Goal: Transaction & Acquisition: Purchase product/service

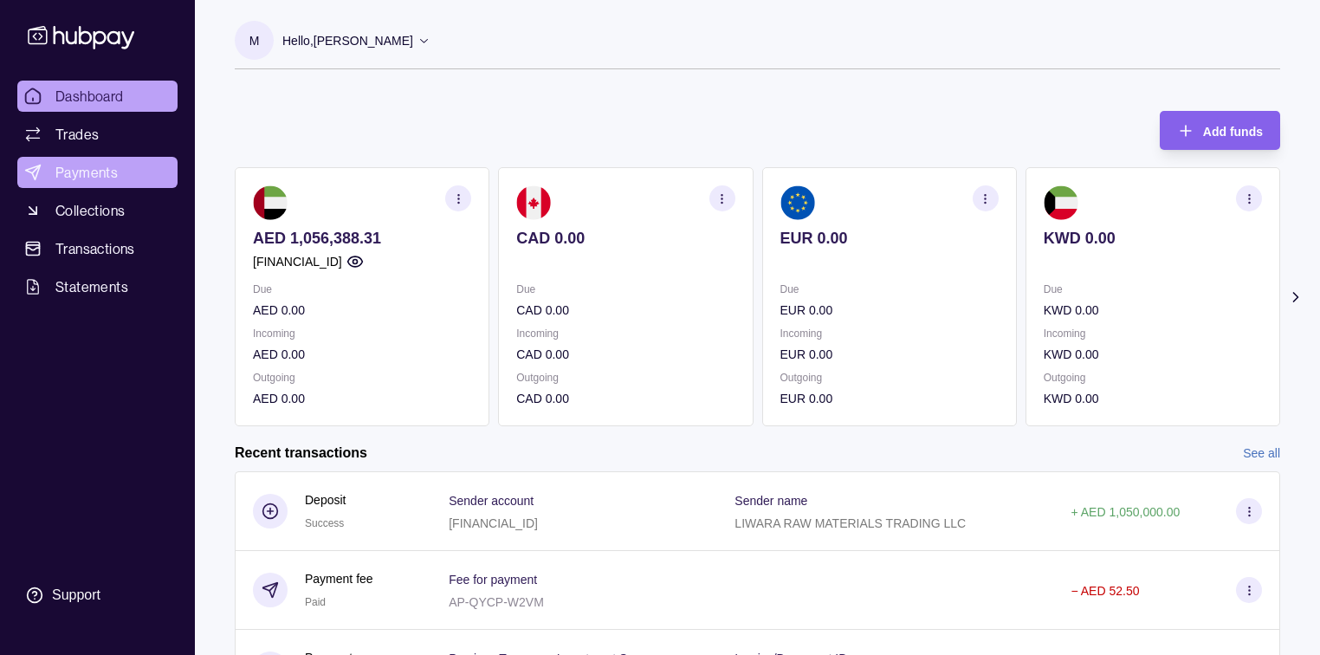
click at [75, 177] on span "Payments" at bounding box center [86, 172] width 62 height 21
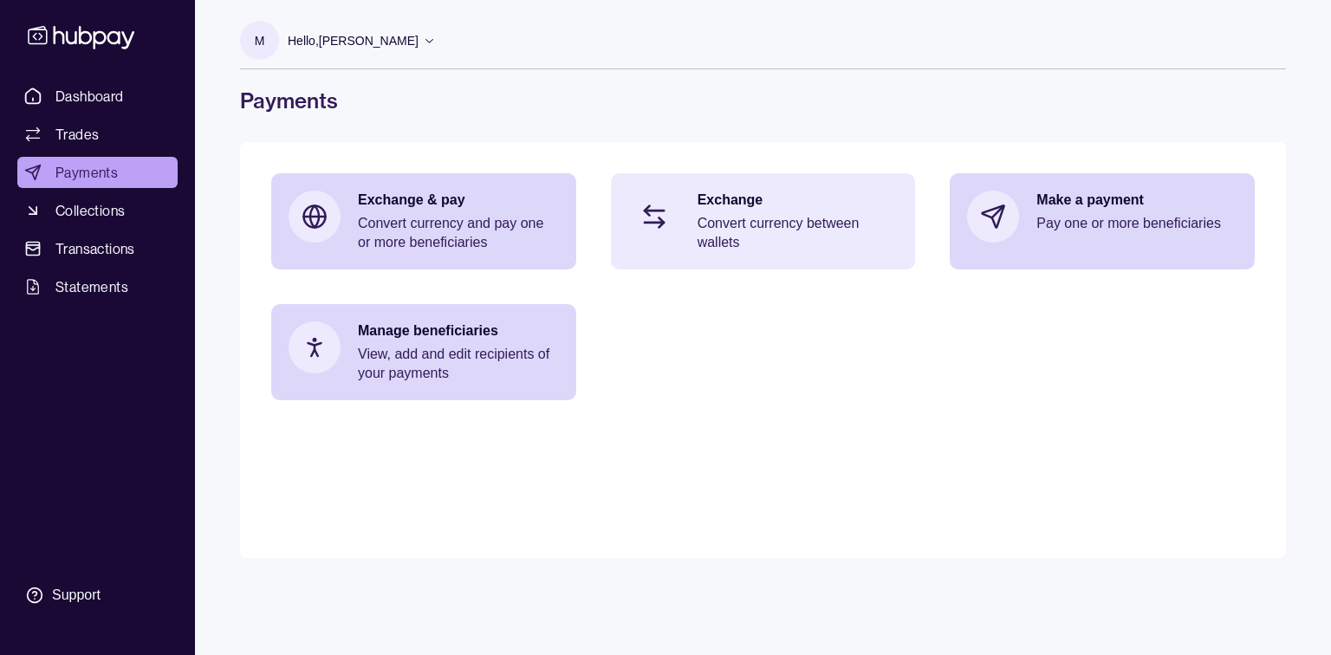
click at [721, 193] on p "Exchange" at bounding box center [797, 200] width 201 height 19
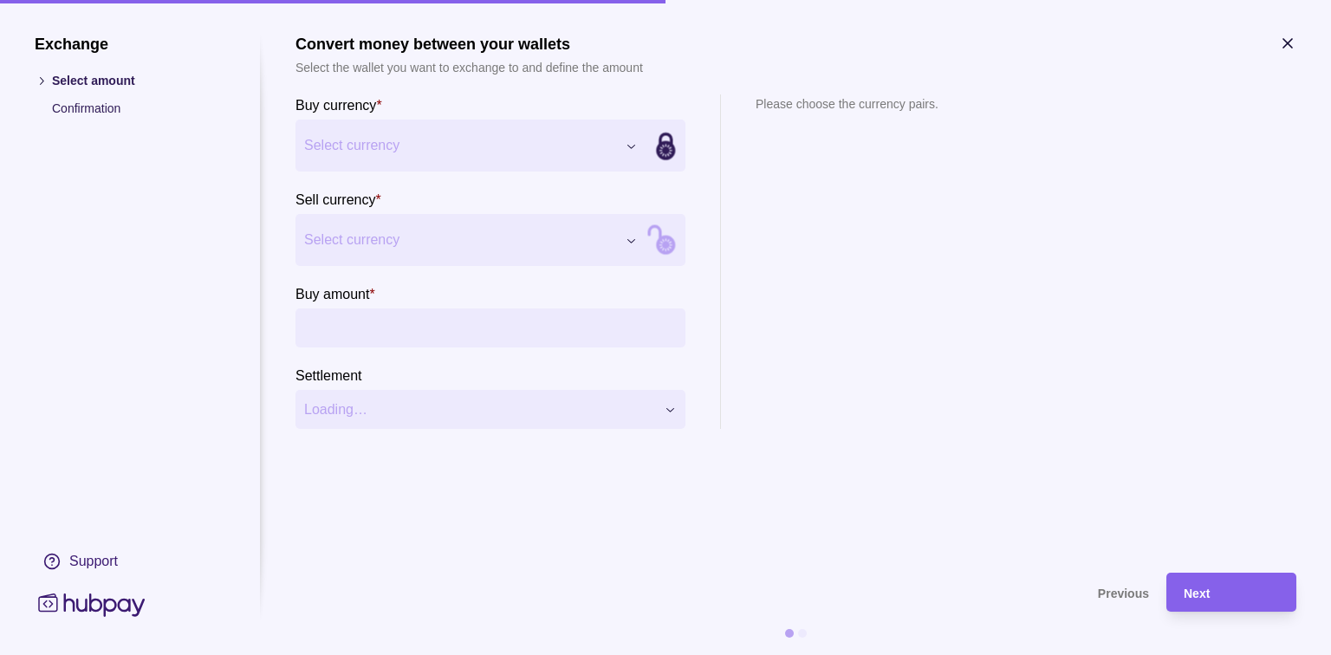
click at [628, 654] on div "Exchange Select amount Confirmation Support Convert money between your wallets …" at bounding box center [665, 655] width 1331 height 0
click at [626, 654] on div "Exchange Select amount Confirmation Support Convert money between your wallets …" at bounding box center [665, 655] width 1331 height 0
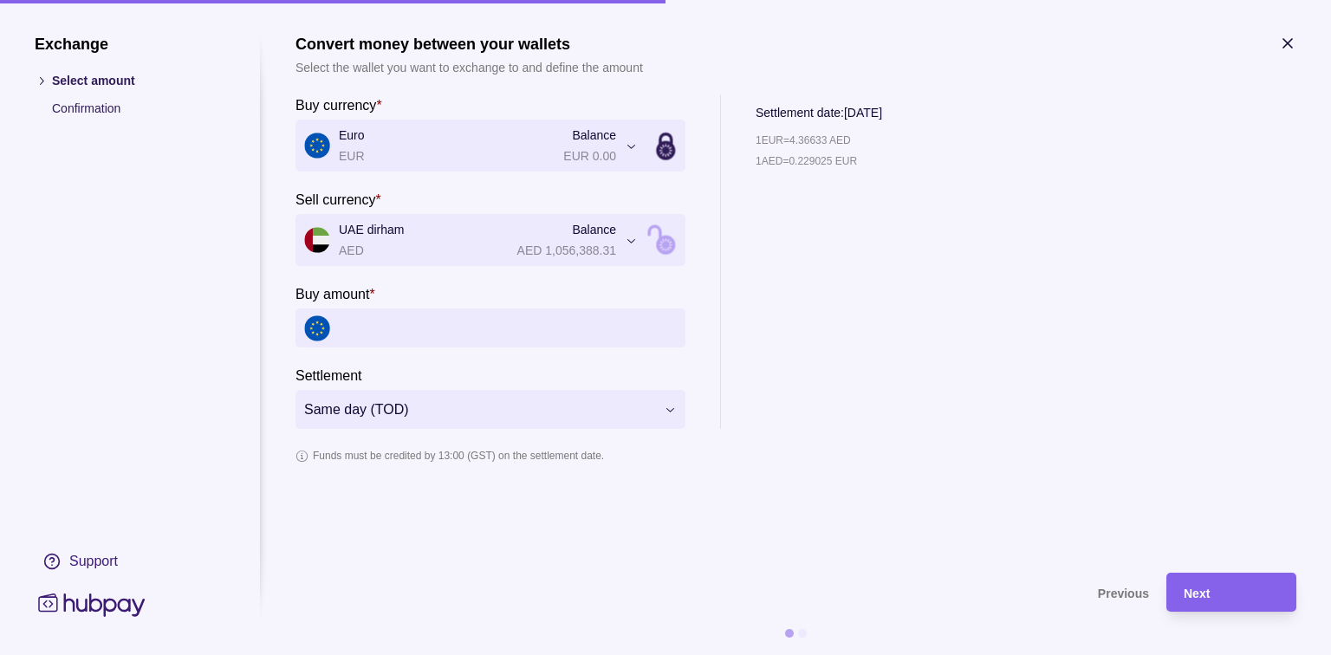
click at [444, 330] on input "Buy amount *" at bounding box center [508, 327] width 338 height 39
click at [444, 330] on input "*******" at bounding box center [508, 327] width 338 height 39
type input "*"
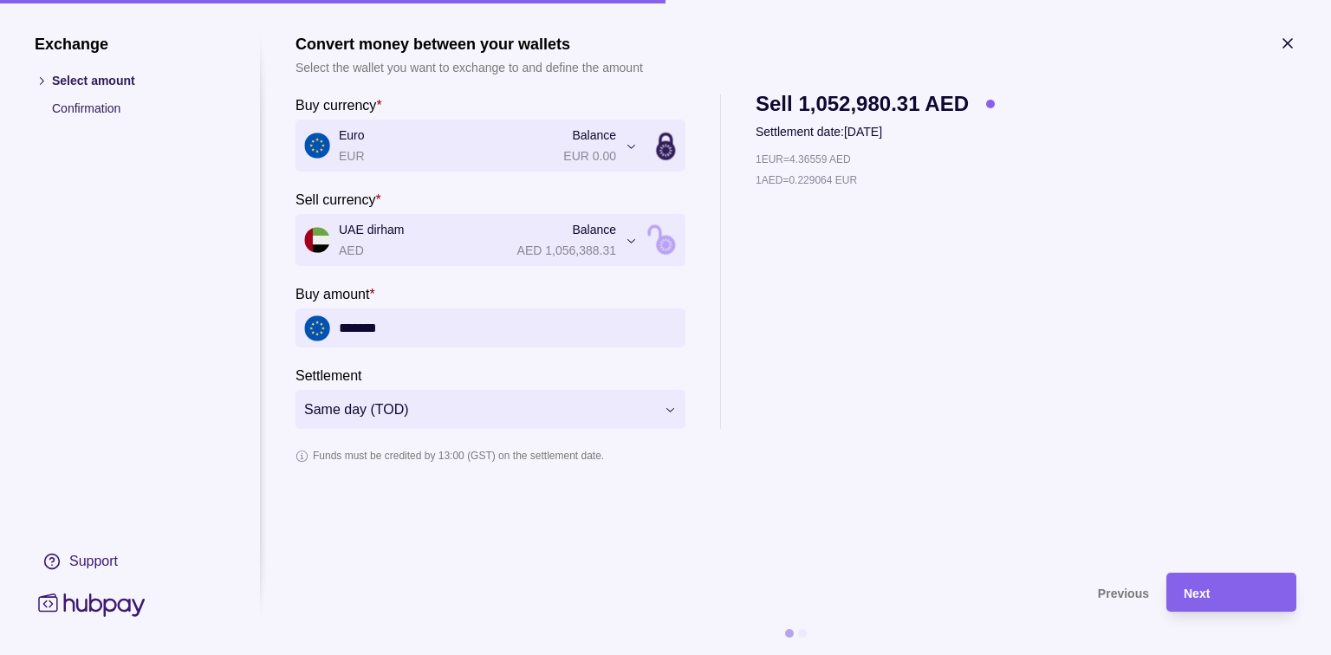
click at [444, 330] on input "*******" at bounding box center [508, 327] width 338 height 39
type input "*******"
click at [977, 323] on div "1 EUR = 4.36523 AED 1 AED = 0.229083 EUR" at bounding box center [874, 289] width 239 height 279
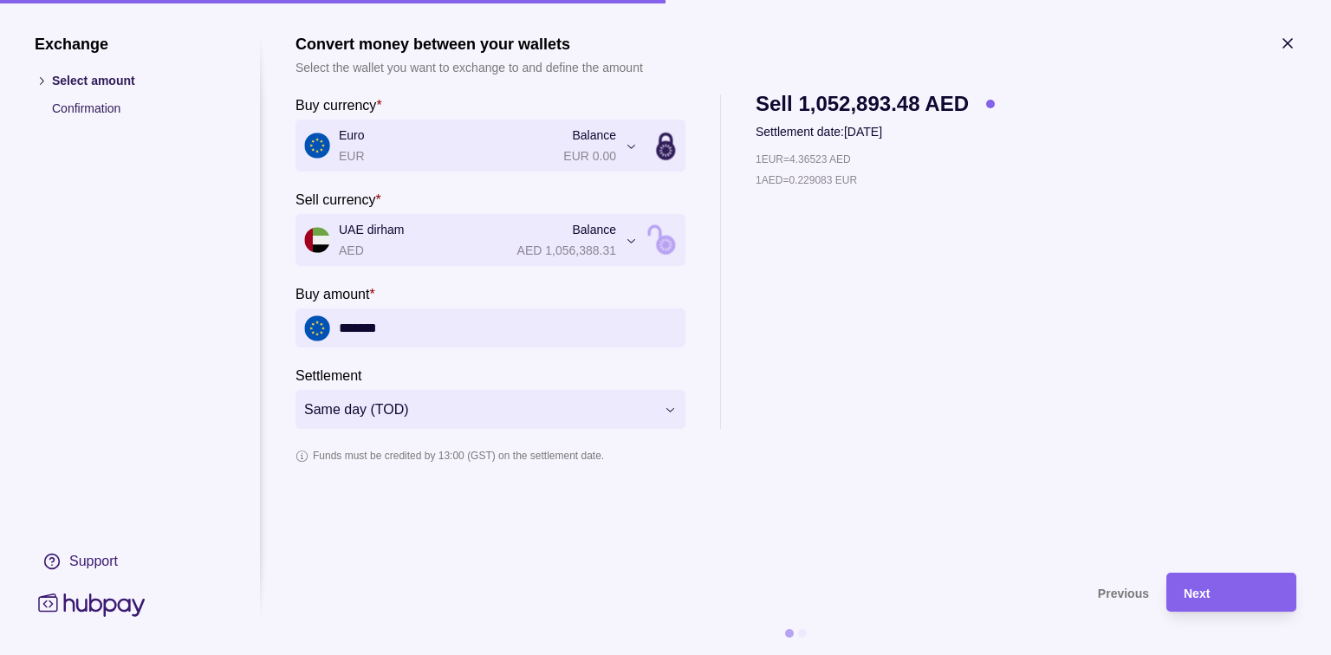
click at [1183, 166] on div "**********" at bounding box center [795, 261] width 1001 height 334
click at [809, 162] on p "1 EUR = 4.36523 AED" at bounding box center [802, 159] width 95 height 19
copy p "1 EUR = 4.36523 AED"
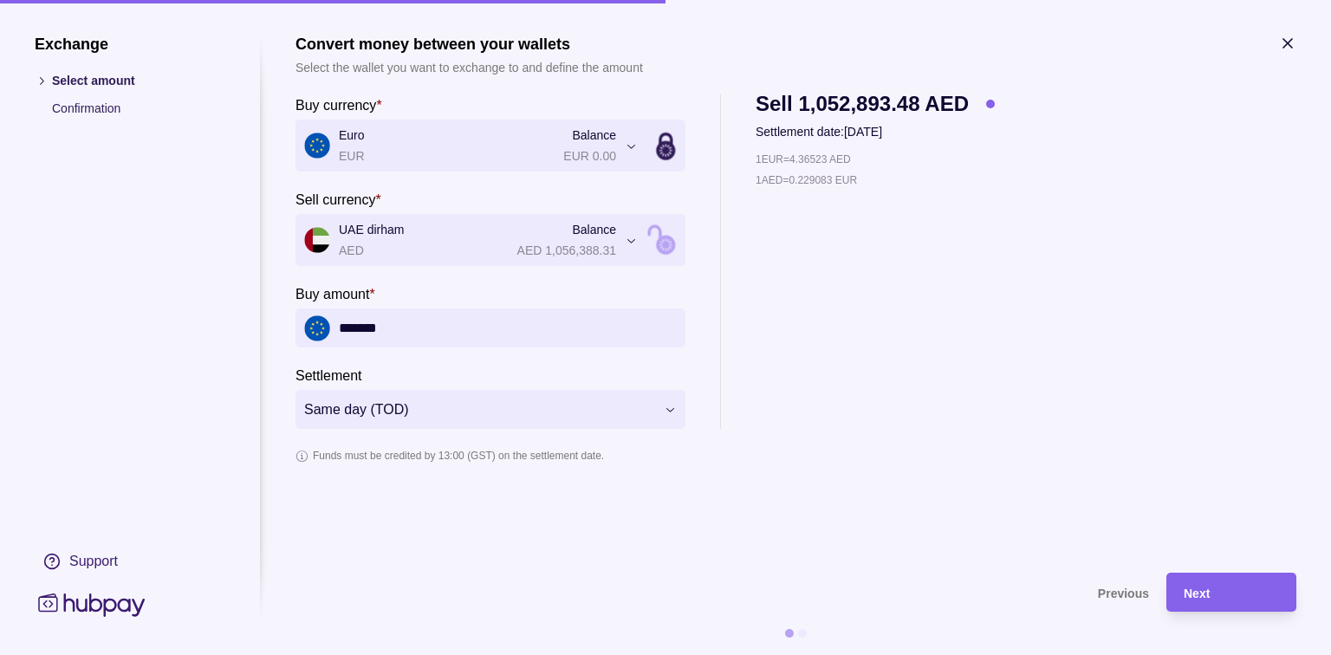
click at [898, 306] on div "1 EUR = 4.36523 AED 1 AED = 0.229083 EUR" at bounding box center [874, 289] width 239 height 279
click at [1202, 173] on div "**********" at bounding box center [795, 261] width 1001 height 334
click at [806, 156] on p "1 EUR = 4.36485 AED" at bounding box center [802, 159] width 95 height 19
click at [807, 156] on p "1 EUR = 4.36485 AED" at bounding box center [802, 159] width 95 height 19
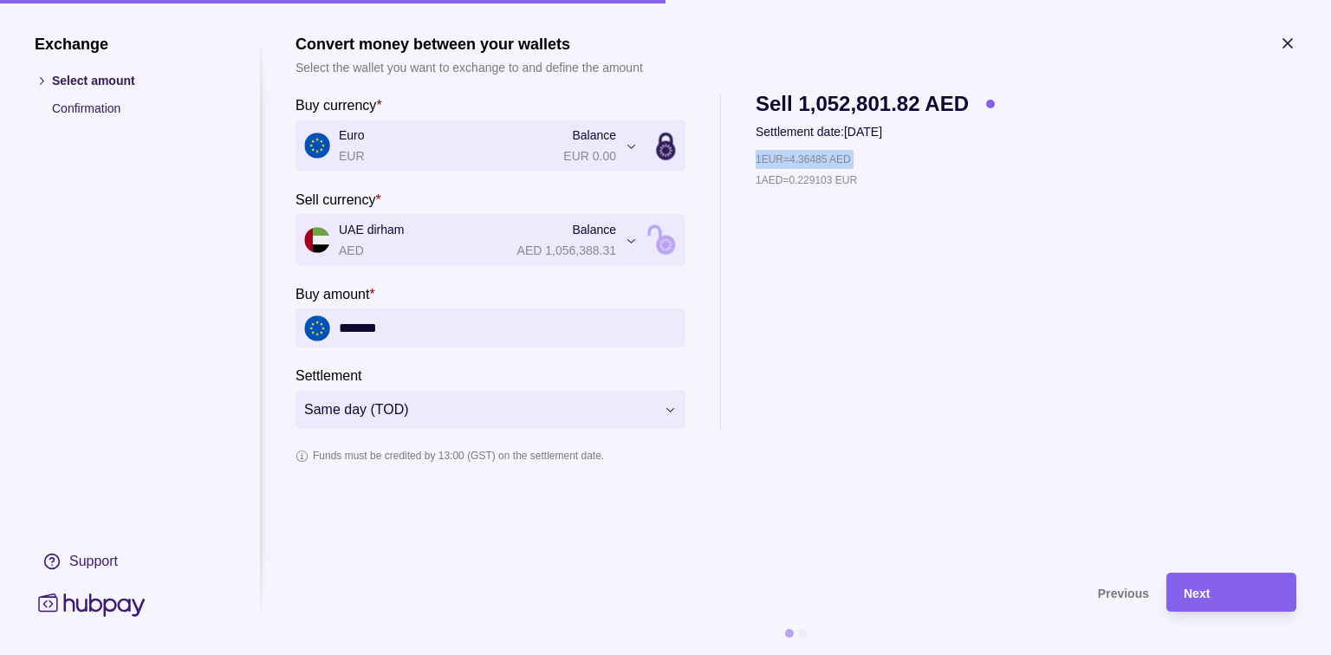
copy p "1 EUR = 4.36485 AED"
click at [856, 341] on div "1 EUR = 4.36523 AED 1 AED = 0.229083 EUR" at bounding box center [874, 289] width 239 height 279
click at [869, 248] on div "1 EUR = 4.36523 AED 1 AED = 0.229083 EUR" at bounding box center [874, 289] width 239 height 279
click at [809, 153] on p "1 EUR = 4.36523 AED" at bounding box center [802, 159] width 95 height 19
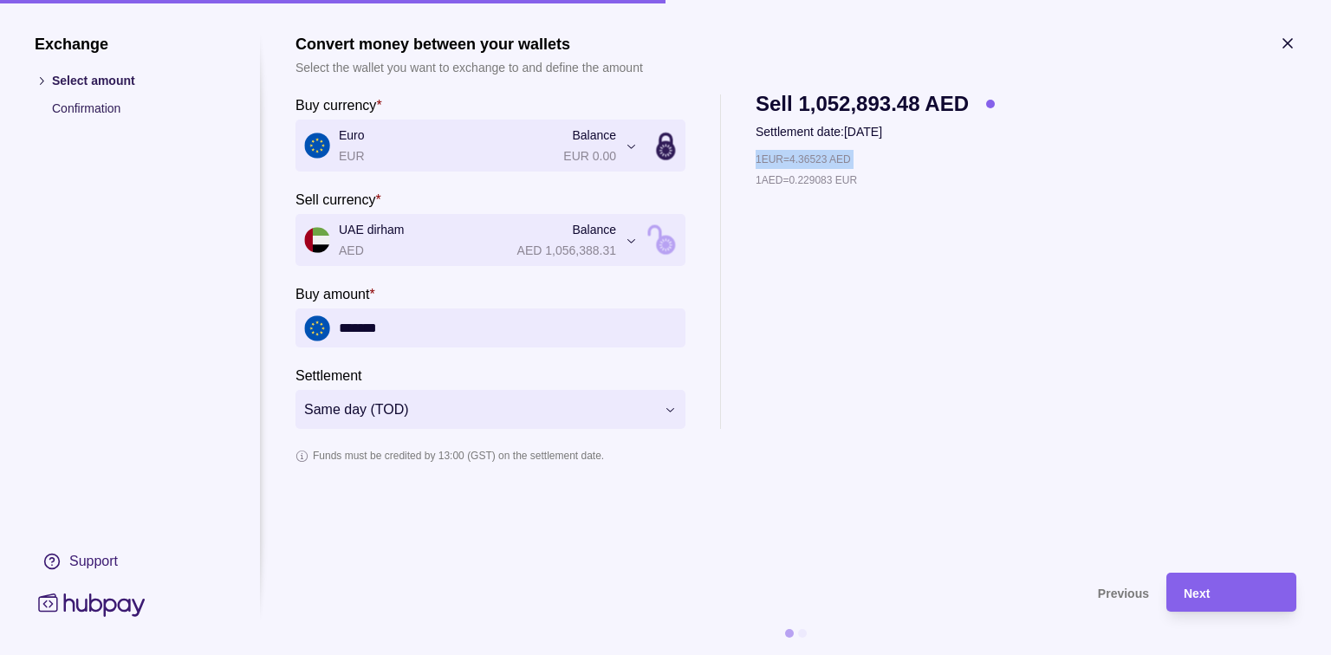
click at [810, 153] on p "1 EUR = 4.36523 AED" at bounding box center [802, 159] width 95 height 19
click at [948, 360] on div "1 EUR = 4.36485 AED 1 AED = 0.229103 EUR" at bounding box center [874, 289] width 239 height 279
click at [1282, 41] on icon "button" at bounding box center [1287, 43] width 17 height 17
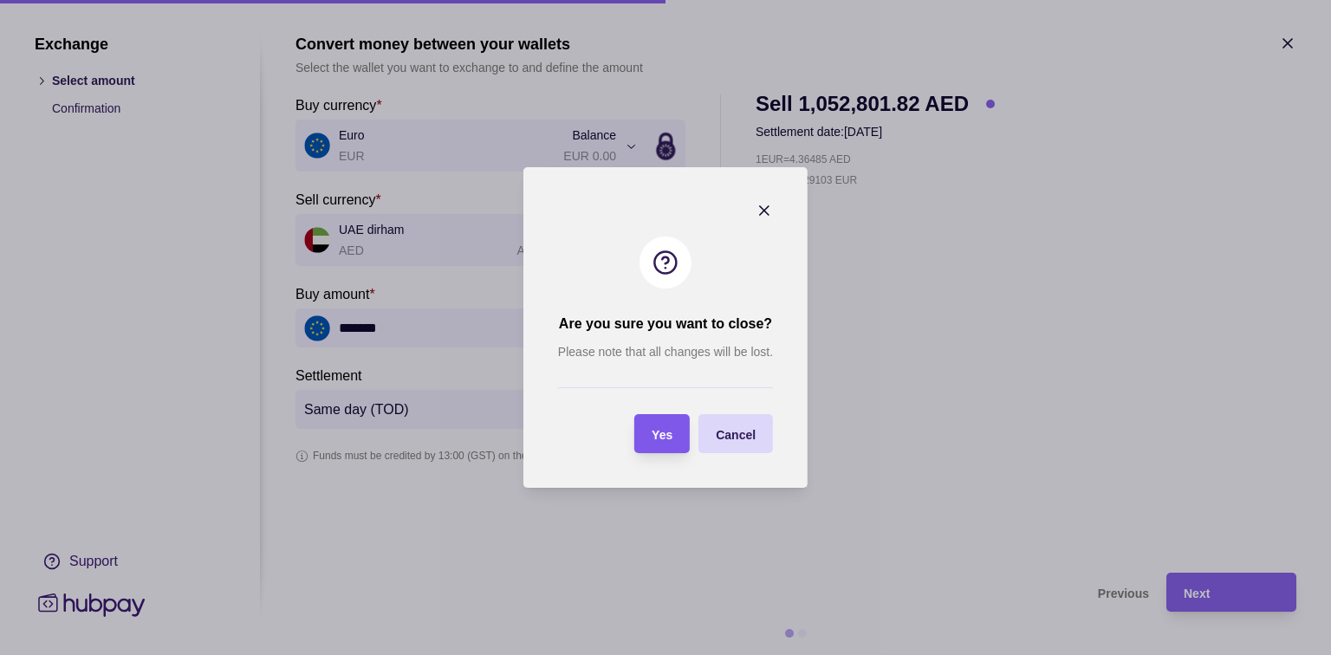
click at [662, 444] on div "Yes" at bounding box center [649, 433] width 47 height 39
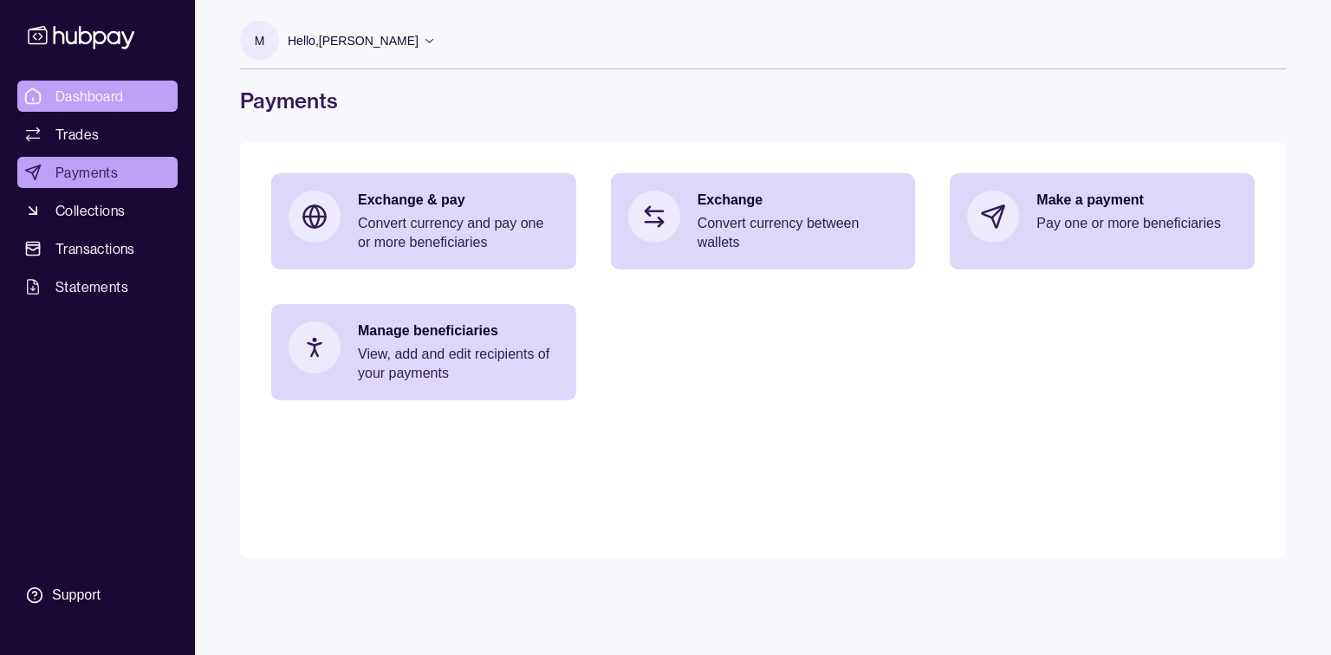
click at [76, 103] on span "Dashboard" at bounding box center [89, 96] width 68 height 21
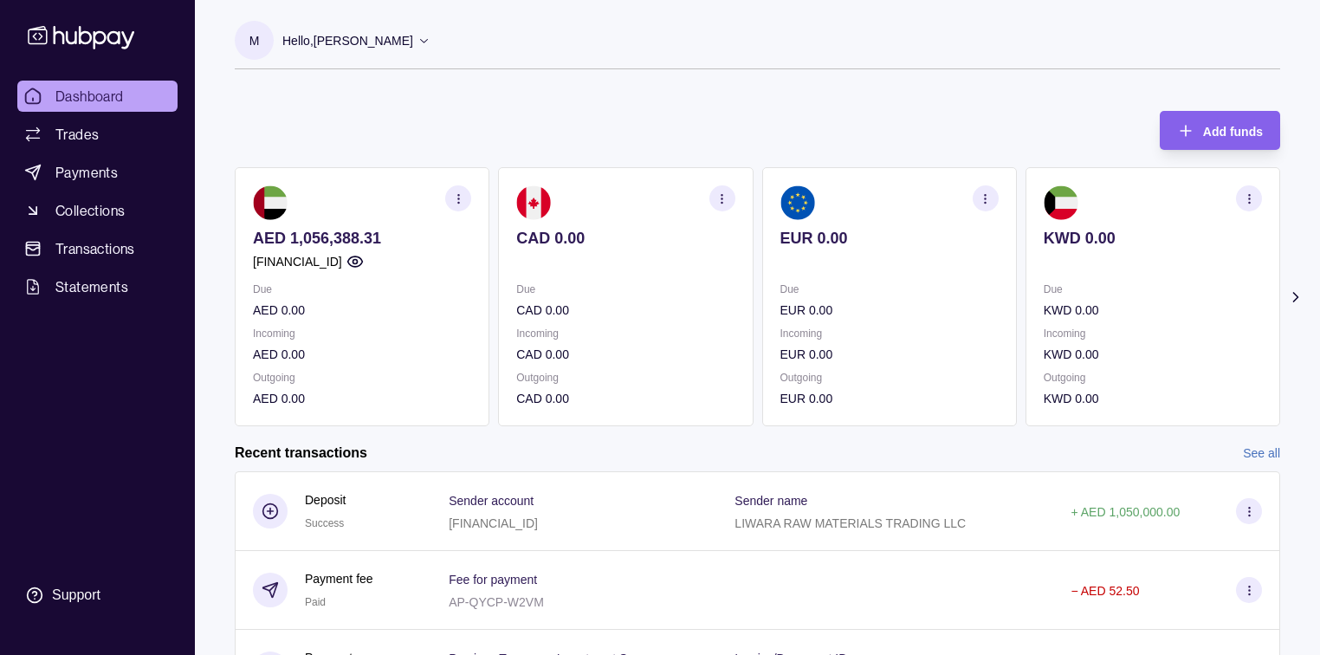
click at [78, 96] on span "Dashboard" at bounding box center [89, 96] width 68 height 21
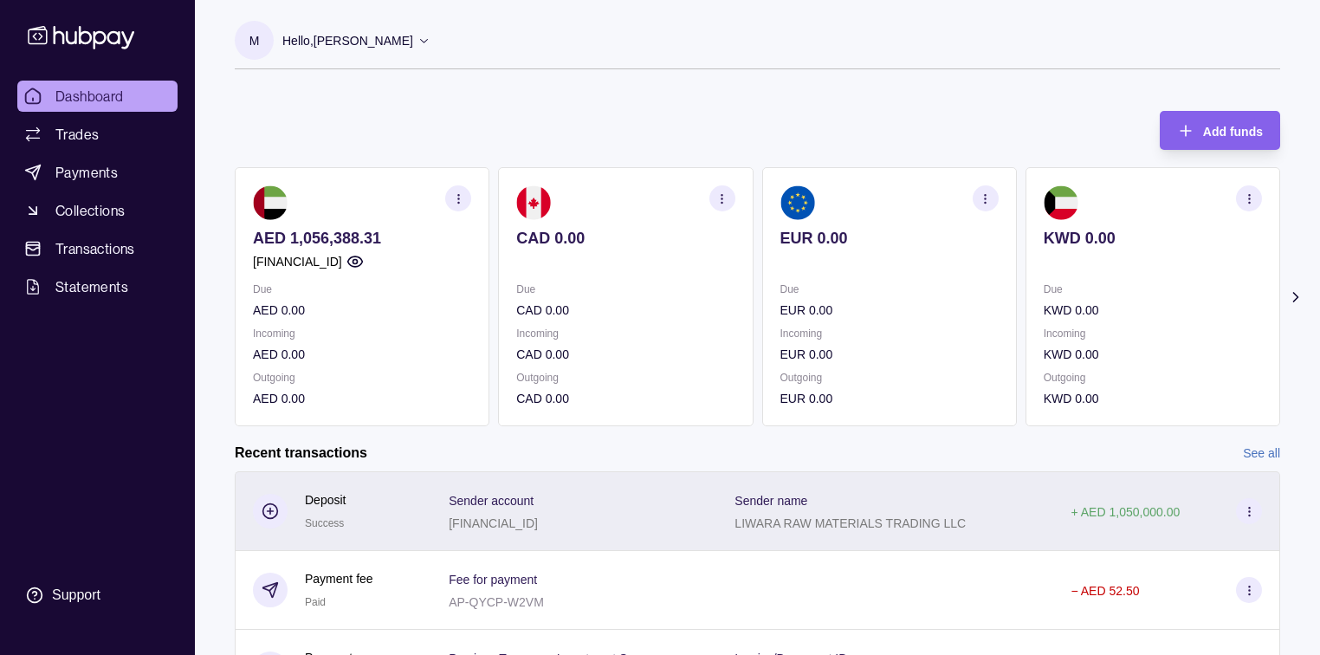
click at [768, 518] on p "LIWARA RAW MATERIALS TRADING LLC" at bounding box center [850, 523] width 231 height 14
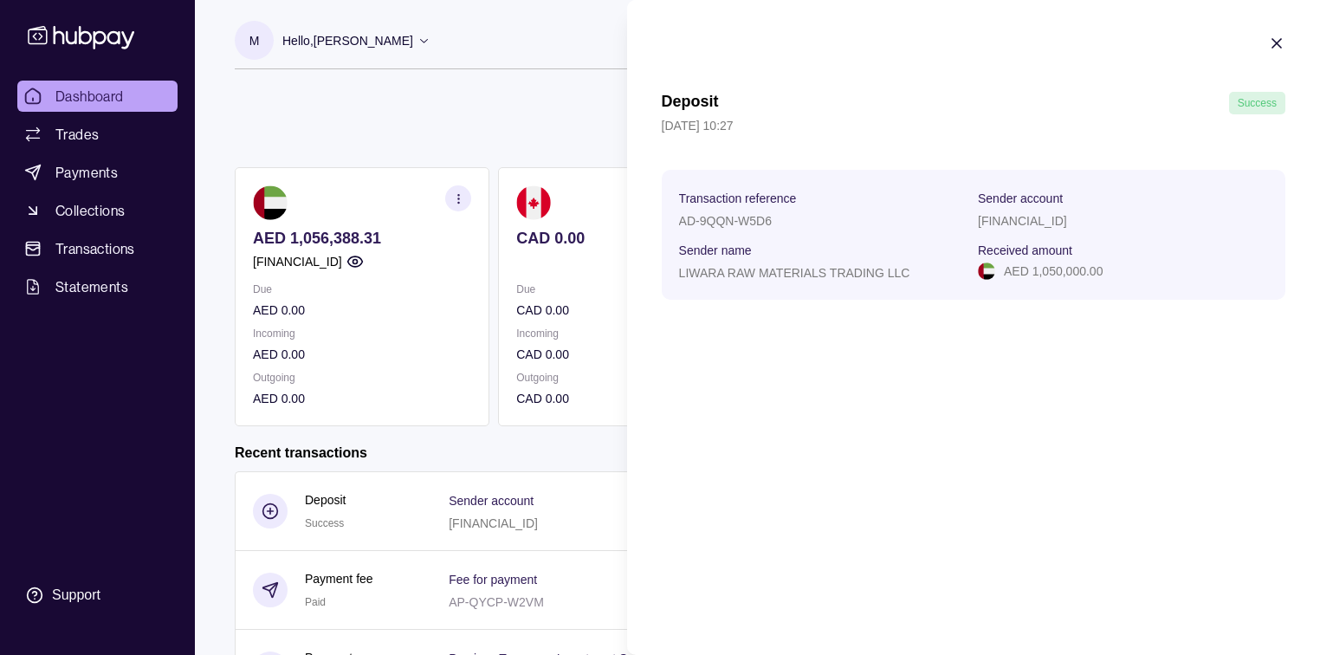
click at [1264, 45] on section "Deposit Success [DATE] 10:27 Transaction reference AD-9QQN-W5D6 Sender account …" at bounding box center [973, 167] width 693 height 334
click at [1272, 43] on icon "button" at bounding box center [1276, 43] width 17 height 17
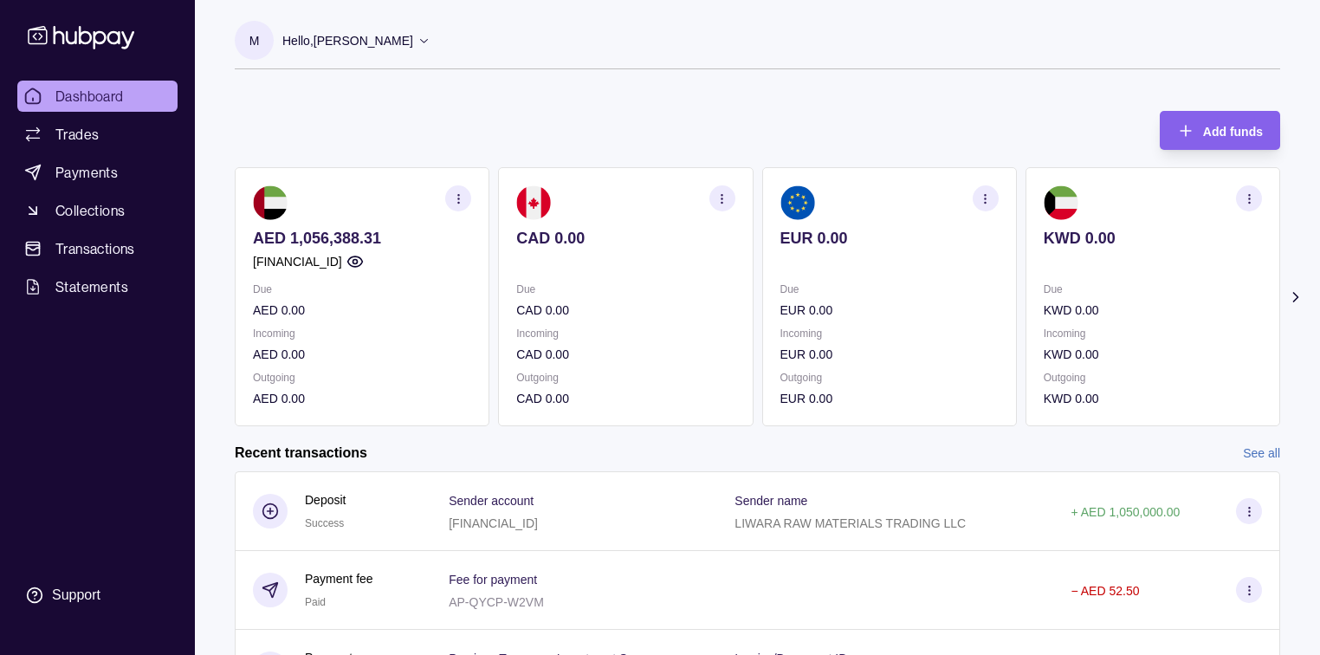
click at [87, 93] on span "Dashboard" at bounding box center [89, 96] width 68 height 21
click at [87, 185] on link "Payments" at bounding box center [97, 172] width 160 height 31
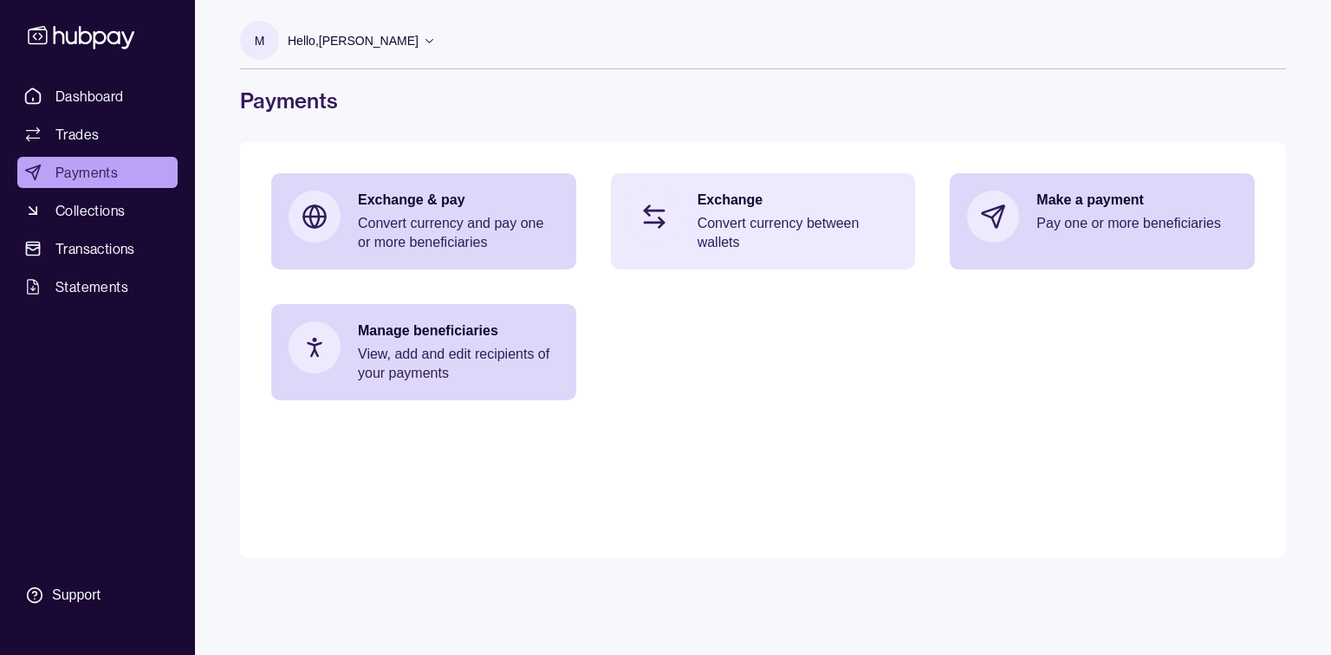
click at [784, 211] on div "Exchange Convert currency between wallets" at bounding box center [797, 222] width 201 height 62
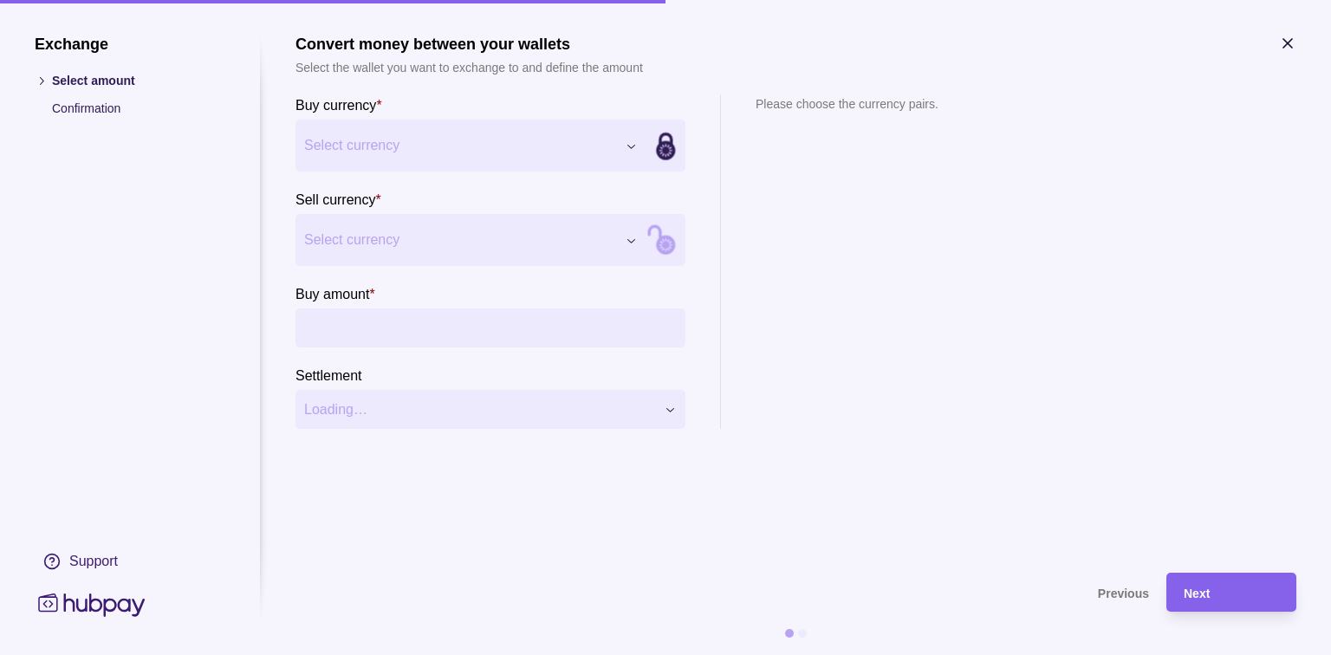
click at [625, 654] on div "Exchange Select amount Confirmation Support Convert money between your wallets …" at bounding box center [665, 655] width 1331 height 0
click at [627, 654] on div "Exchange Select amount Confirmation Support Convert money between your wallets …" at bounding box center [665, 655] width 1331 height 0
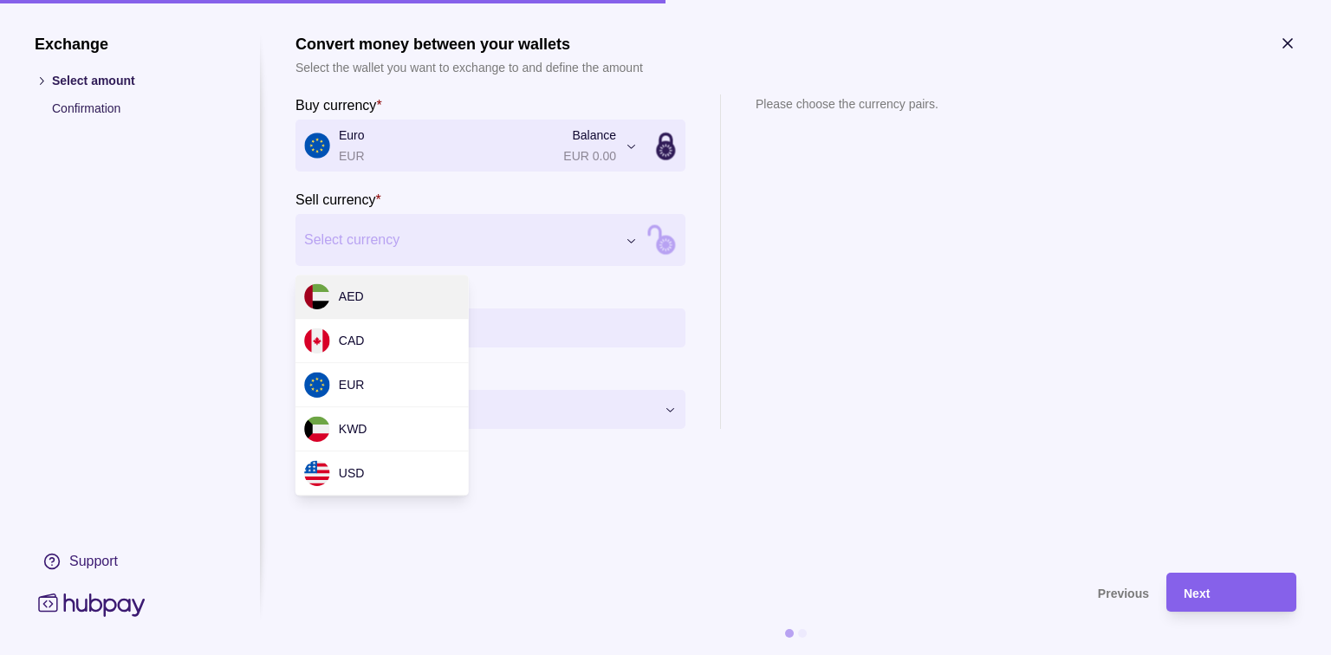
click at [638, 654] on div "Exchange Select amount Confirmation Support Convert money between your wallets …" at bounding box center [665, 655] width 1331 height 0
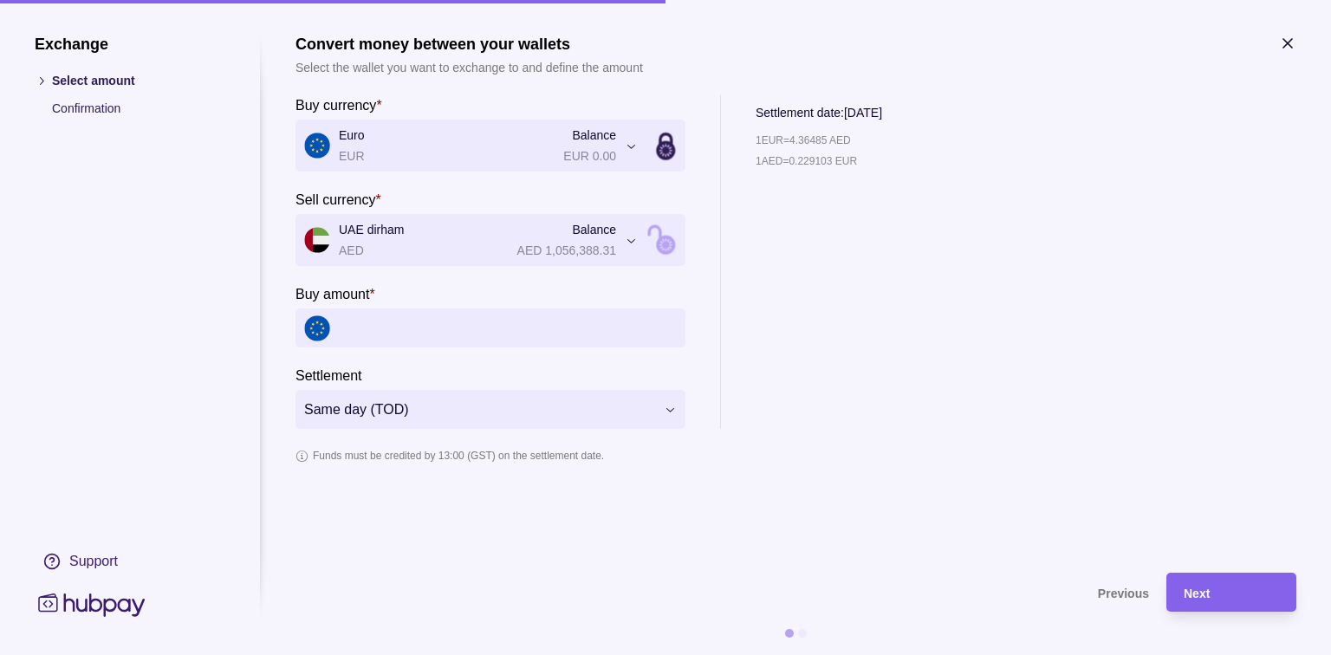
click at [1279, 45] on icon "button" at bounding box center [1287, 43] width 17 height 17
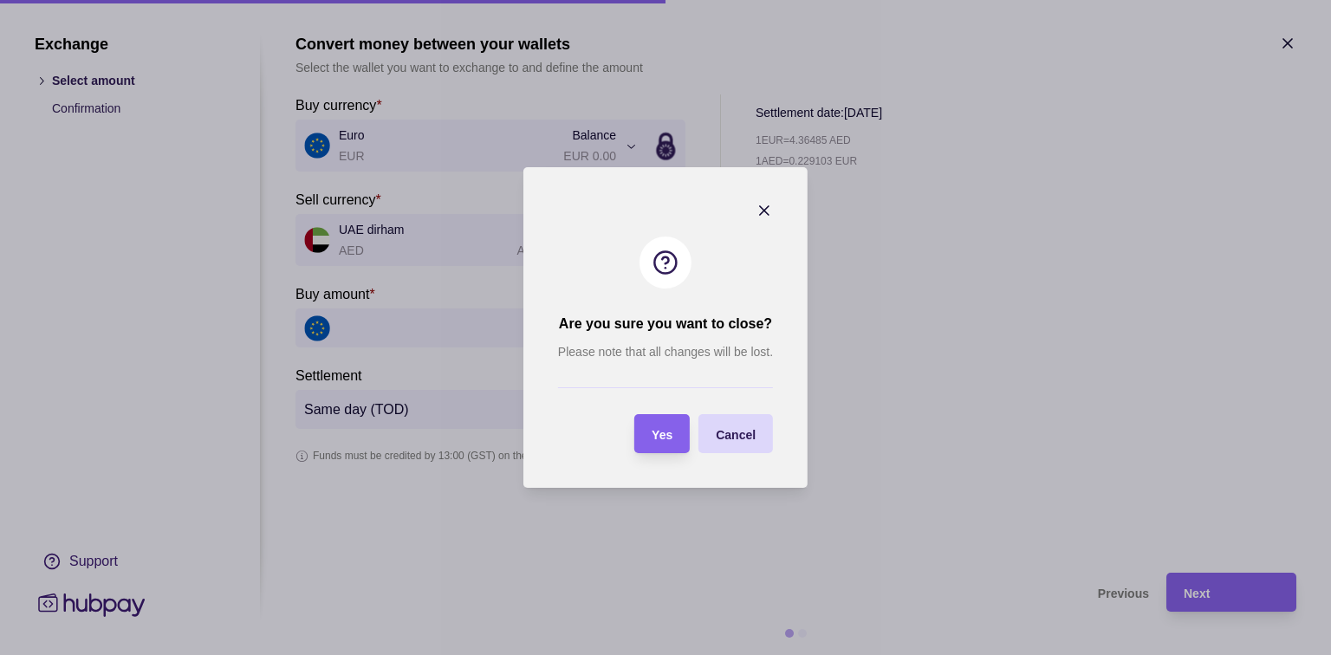
click at [655, 433] on span "Yes" at bounding box center [662, 435] width 21 height 14
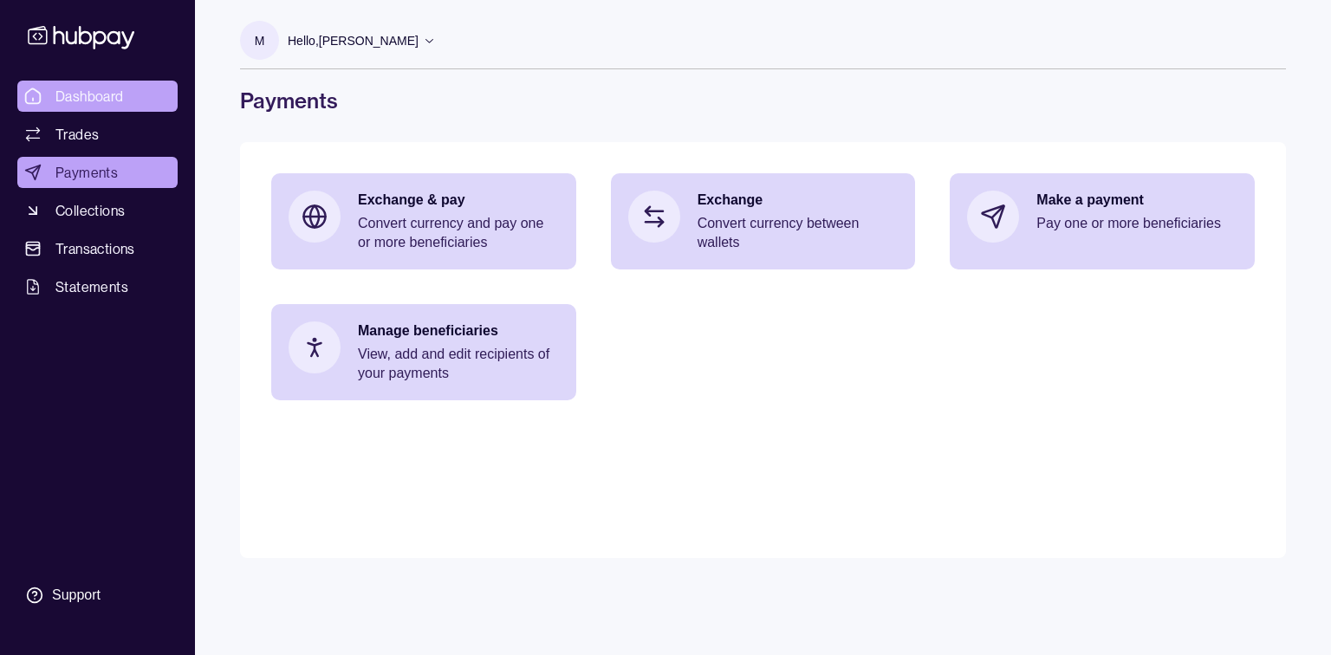
click at [59, 94] on span "Dashboard" at bounding box center [89, 96] width 68 height 21
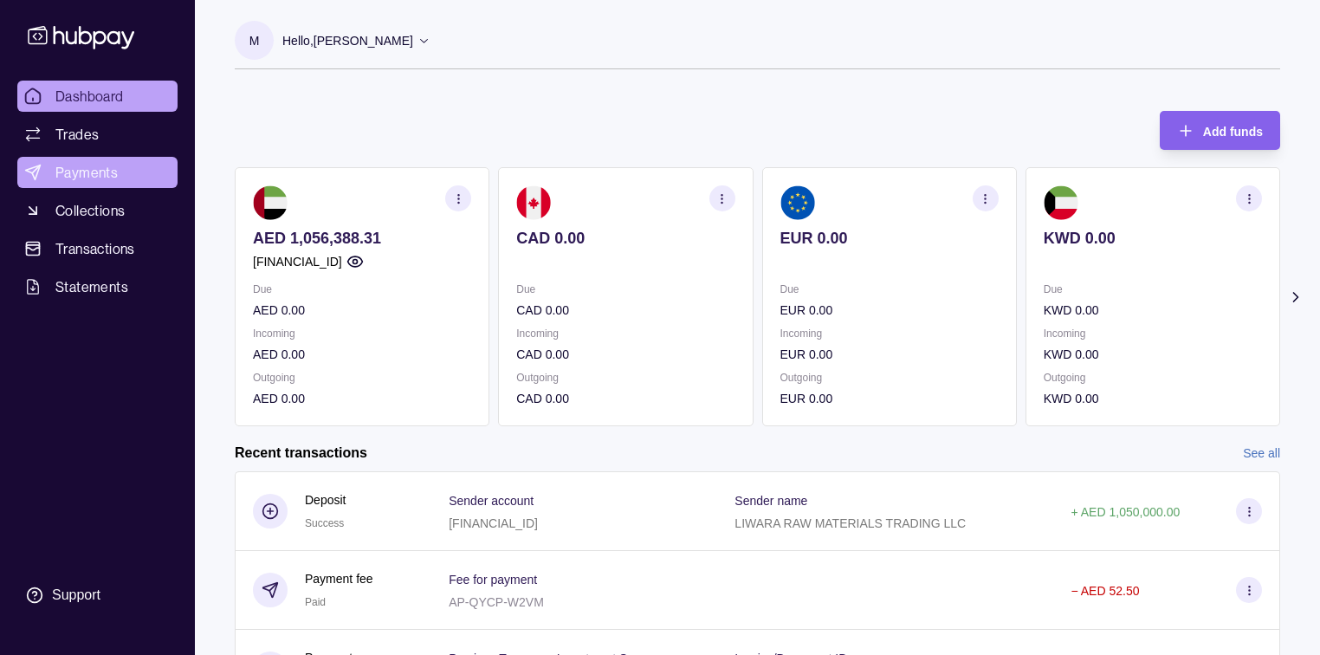
click at [76, 165] on span "Payments" at bounding box center [86, 172] width 62 height 21
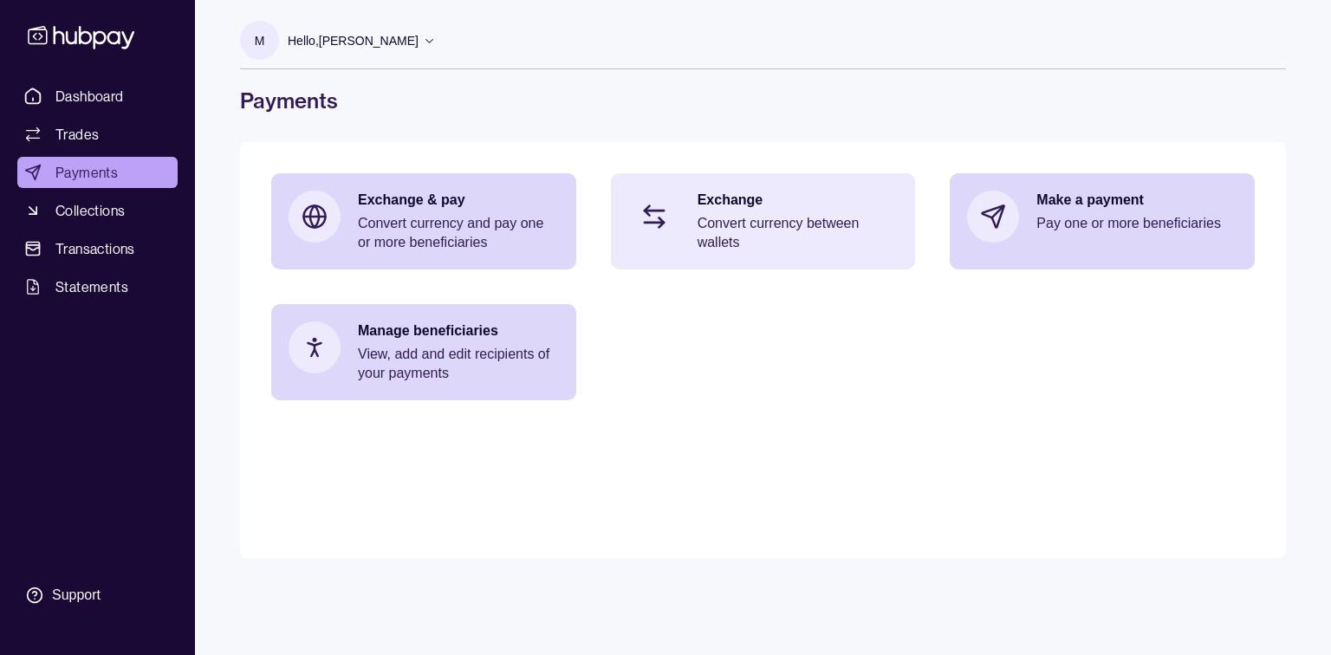
click at [787, 218] on p "Convert currency between wallets" at bounding box center [797, 233] width 201 height 38
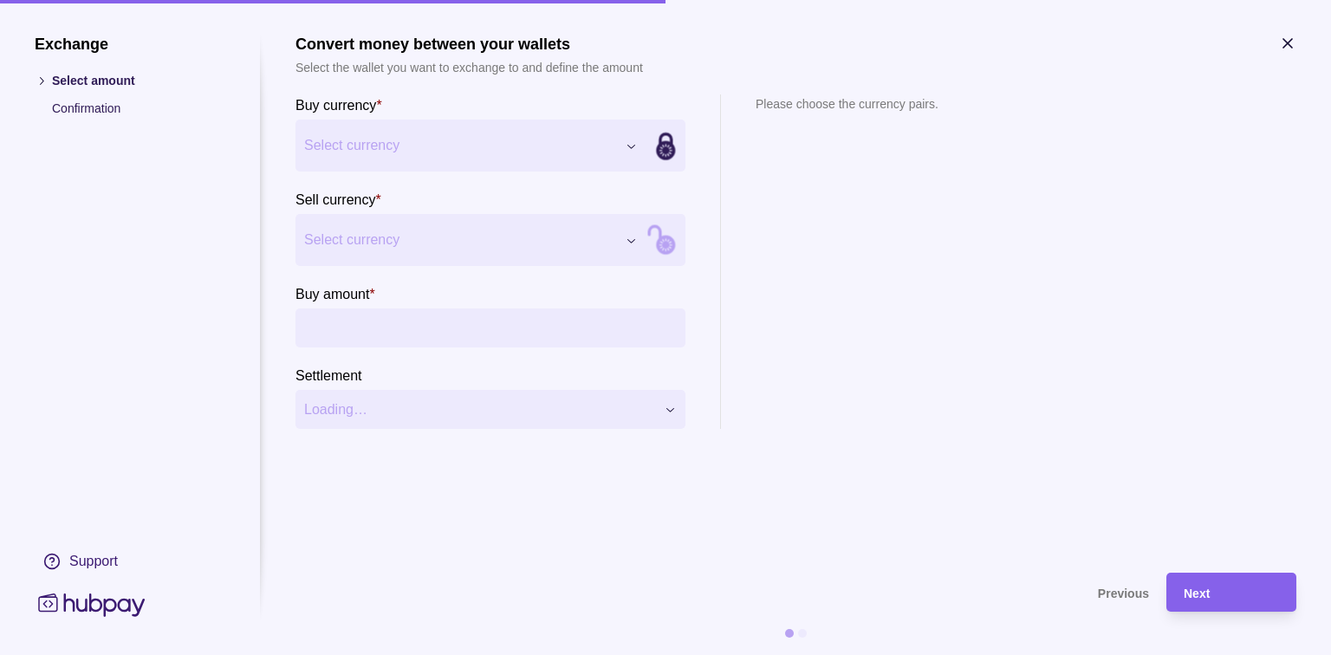
click at [629, 654] on div "Exchange Select amount Confirmation Support Convert money between your wallets …" at bounding box center [665, 655] width 1331 height 0
click at [626, 654] on div "Exchange Select amount Confirmation Support Convert money between your wallets …" at bounding box center [665, 655] width 1331 height 0
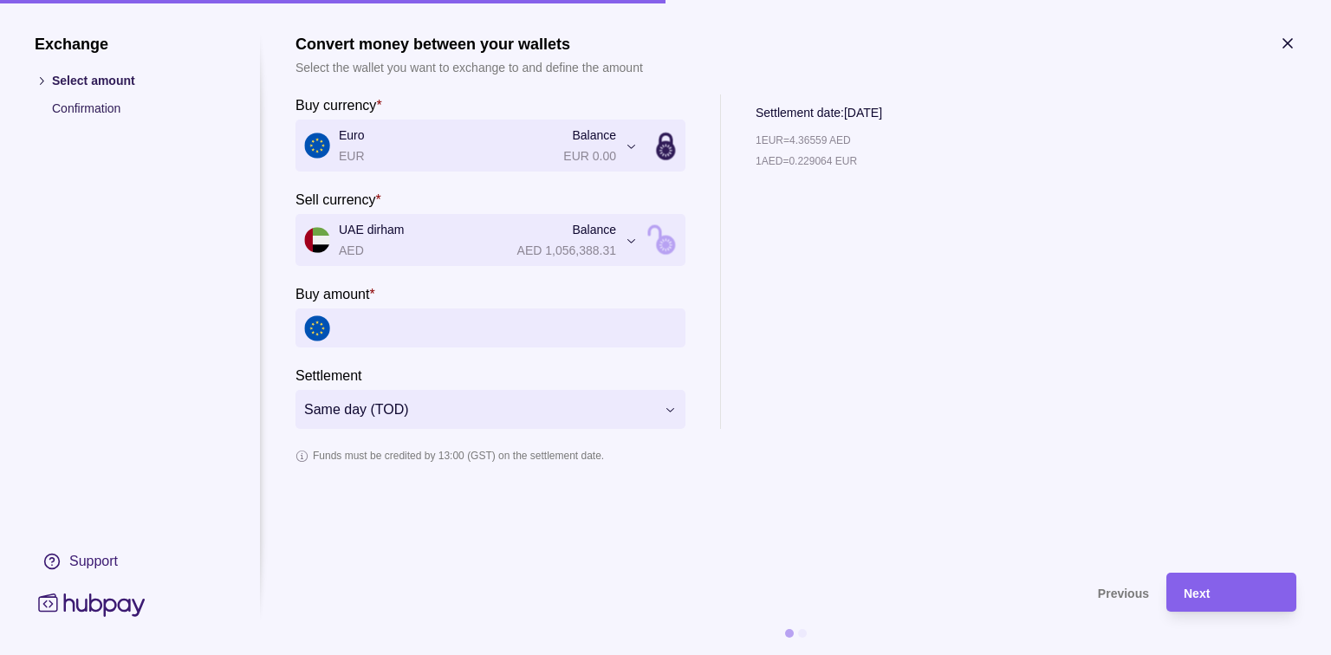
click at [415, 340] on input "Buy amount *" at bounding box center [508, 327] width 338 height 39
click at [1284, 37] on icon "button" at bounding box center [1287, 43] width 17 height 17
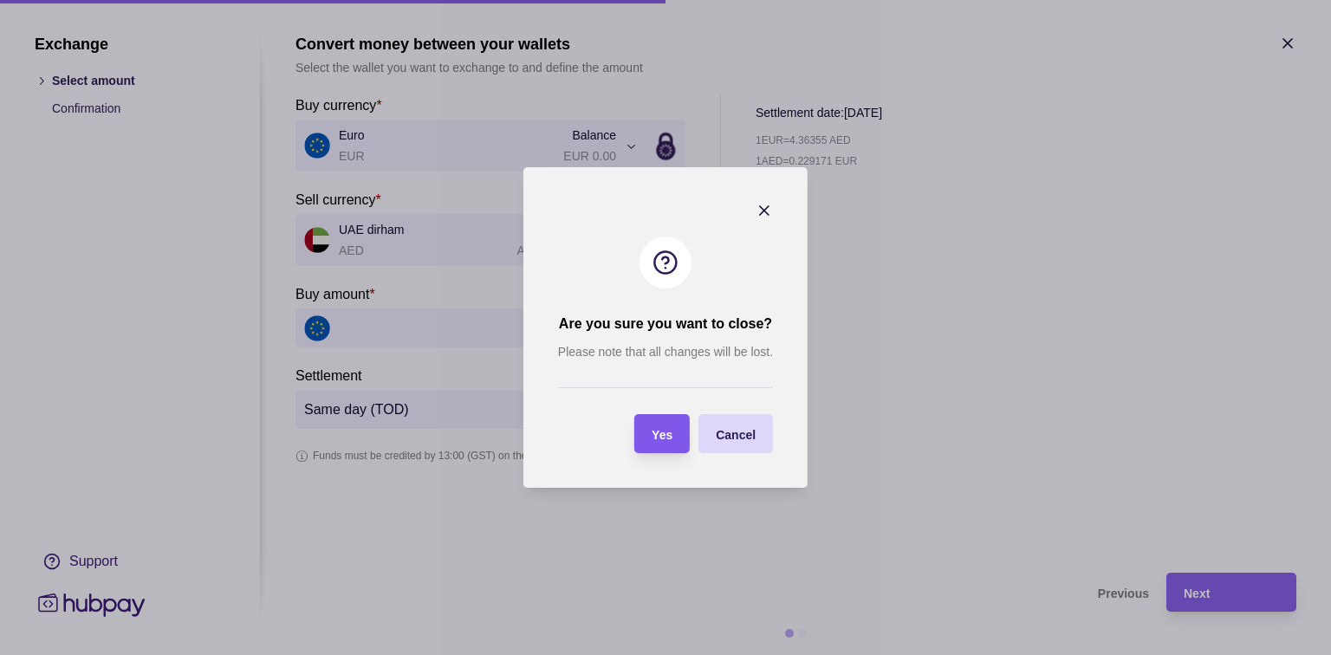
click at [660, 432] on span "Yes" at bounding box center [662, 435] width 21 height 14
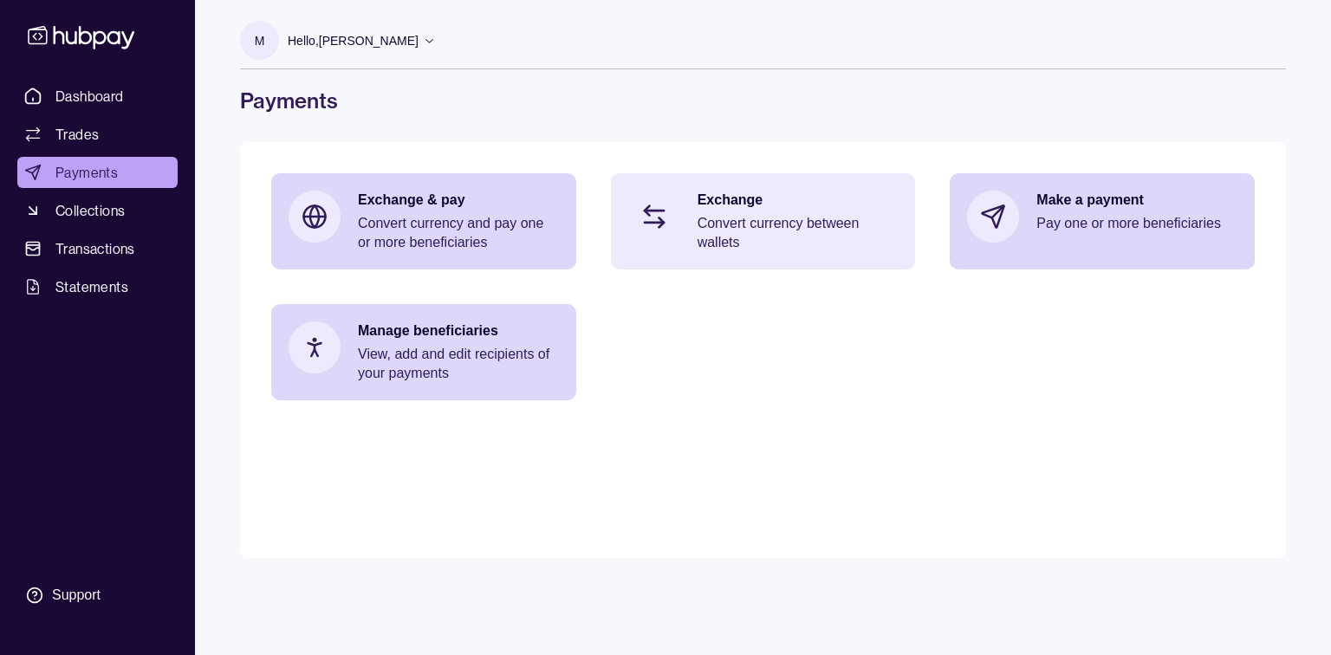
click at [768, 230] on p "Convert currency between wallets" at bounding box center [797, 233] width 201 height 38
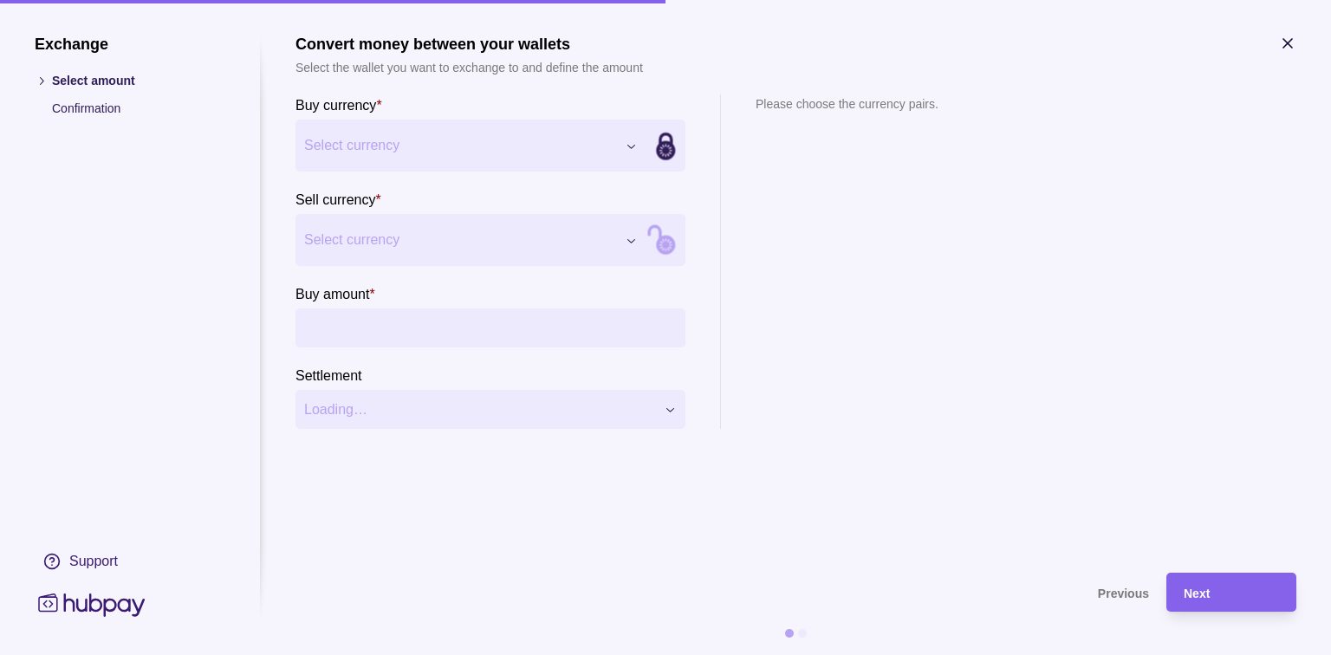
click at [631, 654] on div "Exchange Select amount Confirmation Support Convert money between your wallets …" at bounding box center [665, 655] width 1331 height 0
click at [632, 654] on div "Exchange Select amount Confirmation Support Convert money between your wallets …" at bounding box center [665, 655] width 1331 height 0
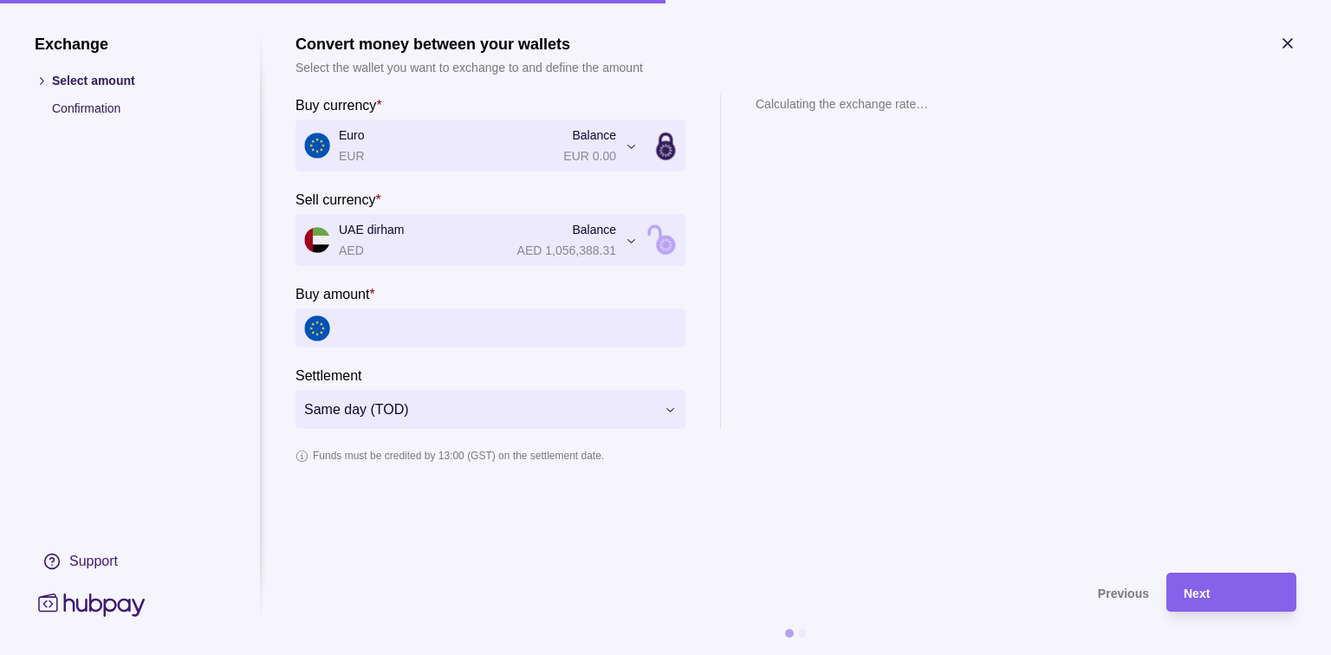
click at [418, 326] on input "Buy amount *" at bounding box center [508, 327] width 338 height 39
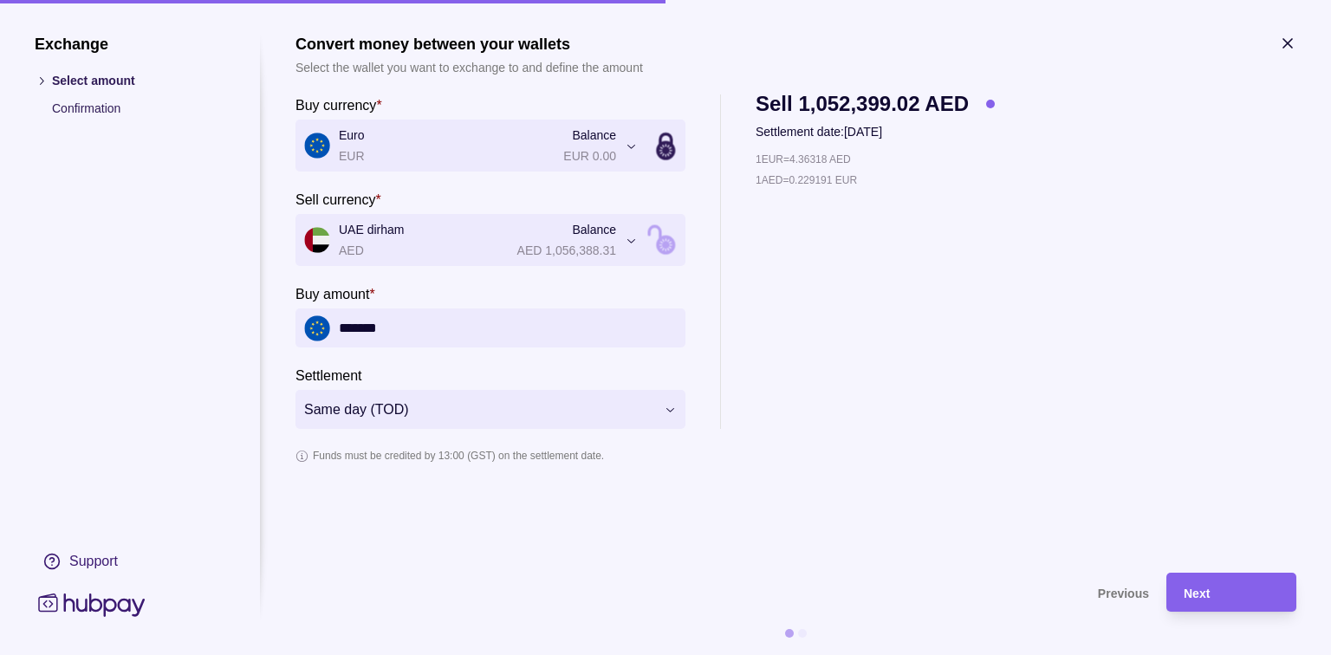
type input "*******"
click at [830, 156] on p "1 EUR = 4.36318 AED" at bounding box center [802, 159] width 95 height 19
copy p "1 EUR = 4.36318 AED"
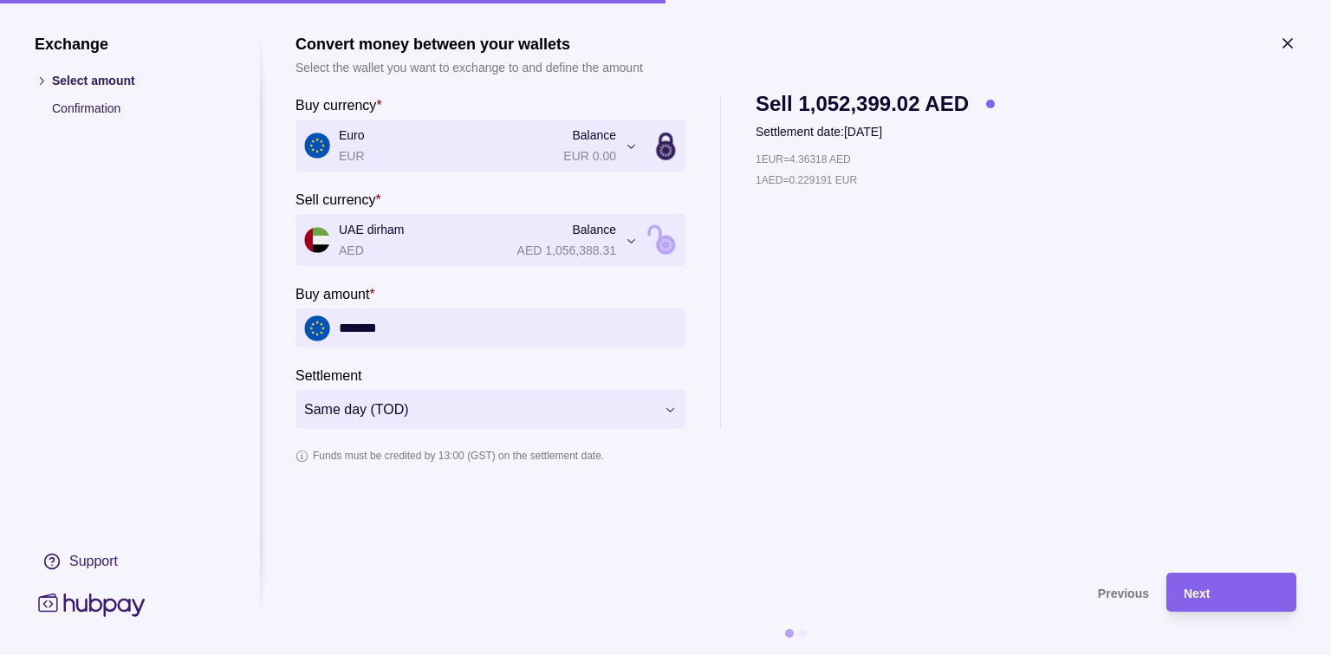
click at [897, 357] on div "1 EUR = 4.36318 AED 1 AED = 0.229191 EUR" at bounding box center [874, 289] width 239 height 279
click at [975, 140] on p "Settlement date: [DATE]" at bounding box center [874, 131] width 239 height 19
click at [1200, 598] on span "Next" at bounding box center [1196, 594] width 26 height 14
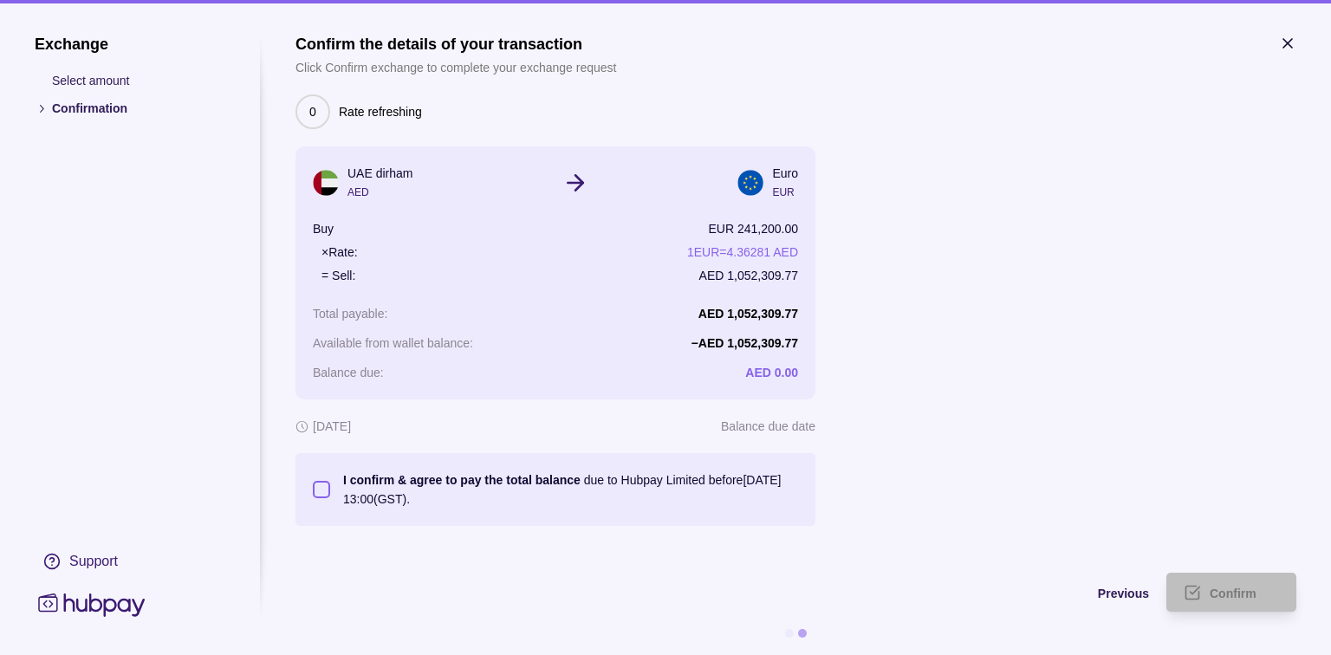
click at [315, 490] on button "I confirm & agree to pay the total balance due to Hubpay Limited before [DATE] …" at bounding box center [321, 489] width 17 height 17
click at [1229, 588] on span "Confirm" at bounding box center [1232, 594] width 47 height 14
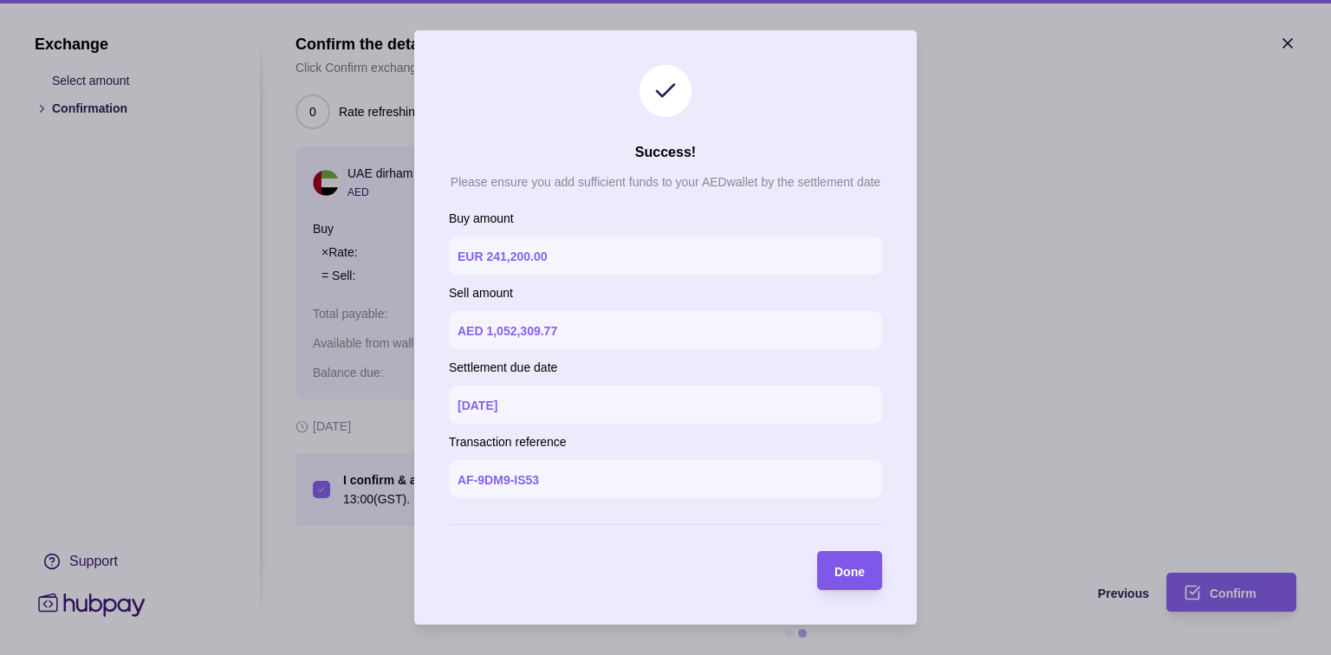
click at [858, 561] on div "Done" at bounding box center [849, 571] width 30 height 21
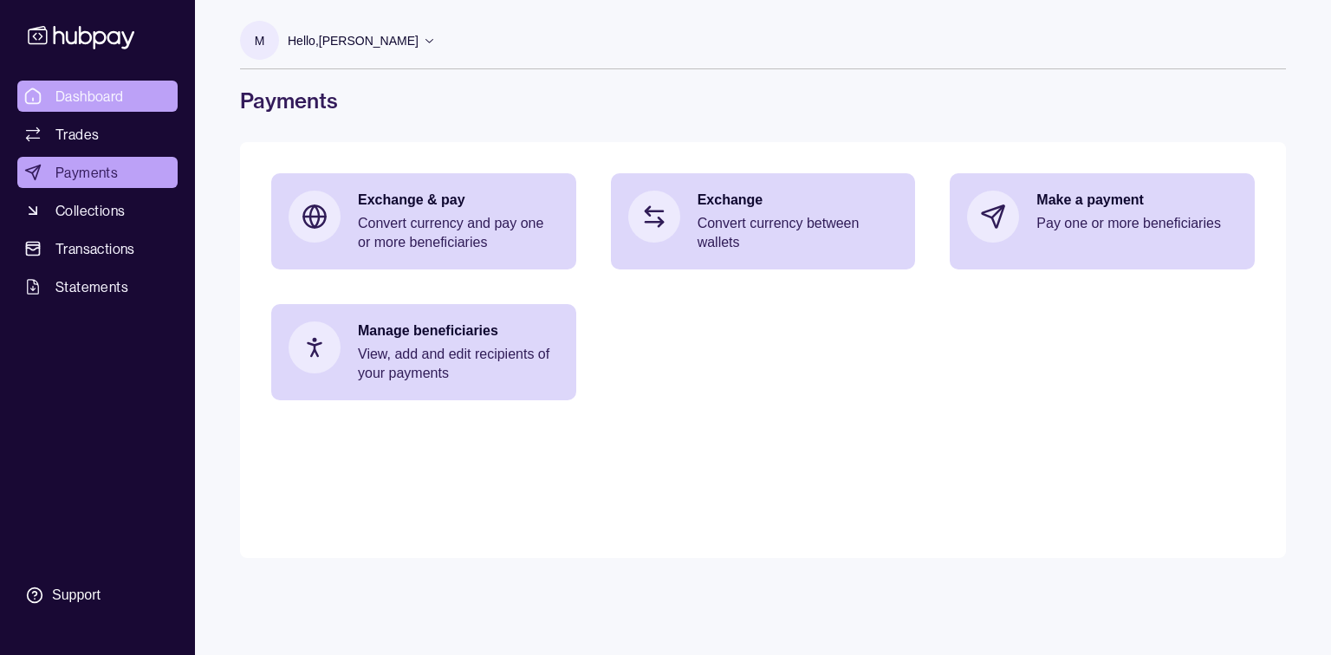
click at [91, 89] on span "Dashboard" at bounding box center [89, 96] width 68 height 21
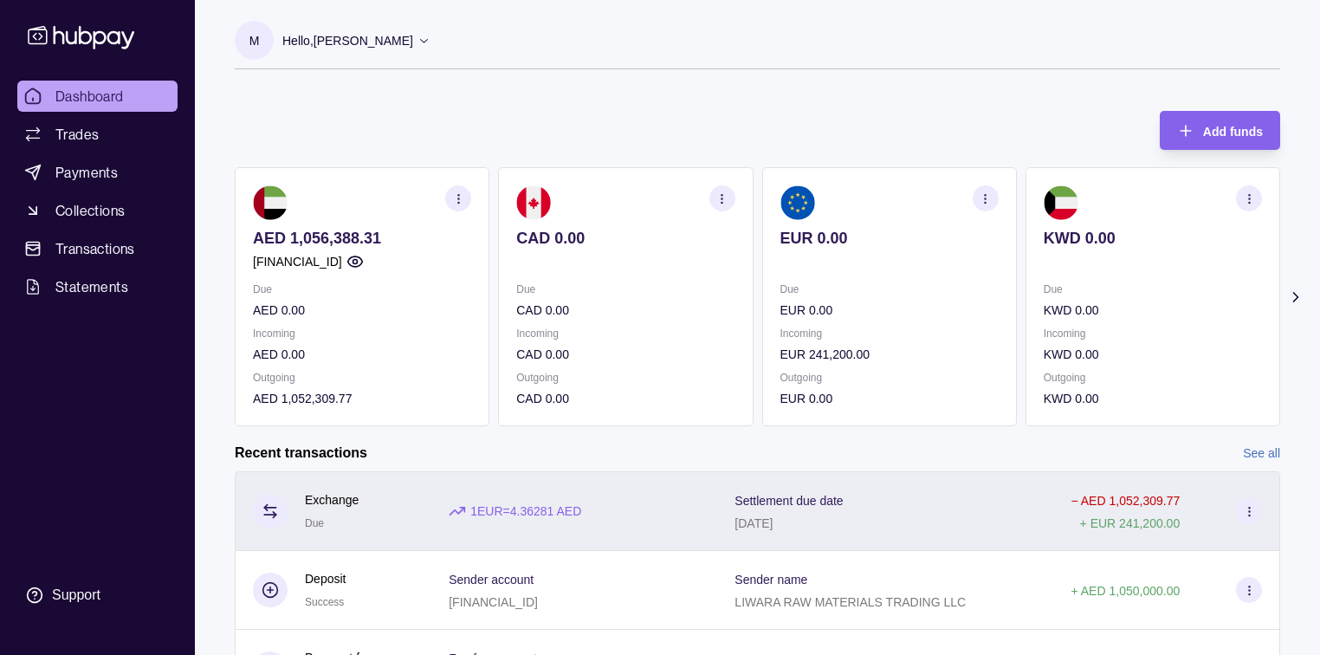
click at [1020, 503] on div "Settlement due date [DATE]" at bounding box center [886, 511] width 302 height 43
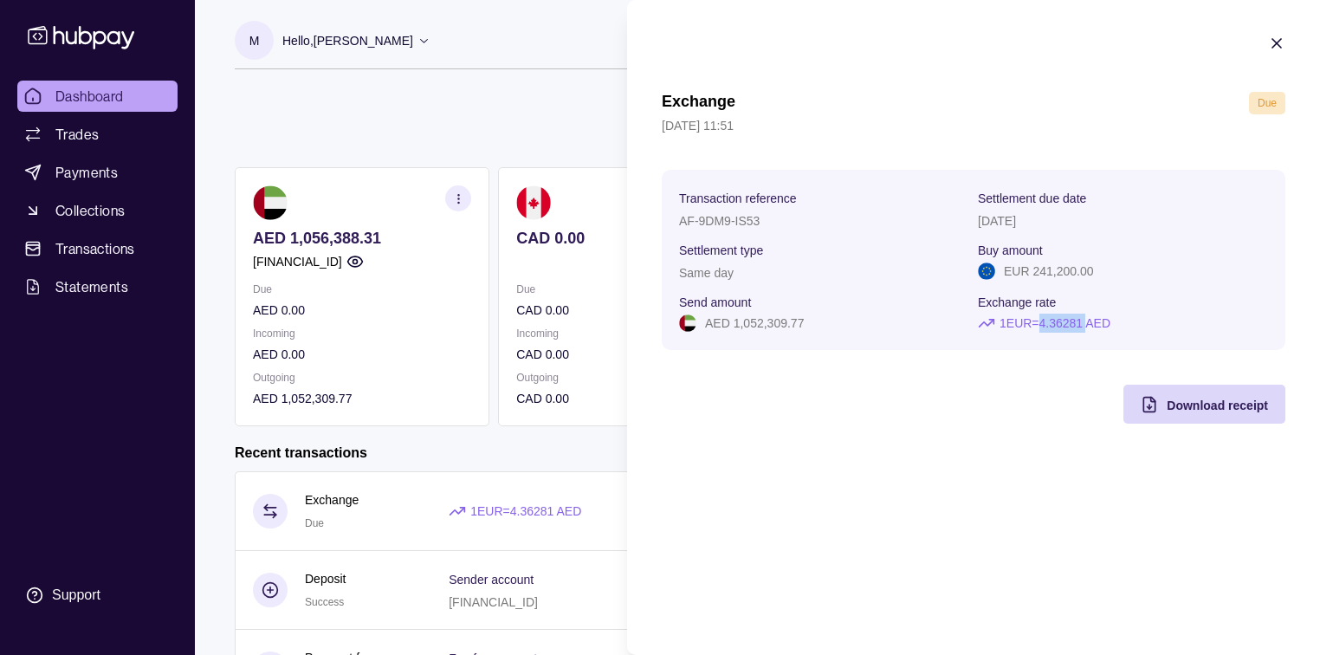
drag, startPoint x: 1098, startPoint y: 329, endPoint x: 1050, endPoint y: 329, distance: 47.7
click at [1050, 329] on p "1 EUR = 4.36281 AED" at bounding box center [1055, 323] width 111 height 19
copy p "4.36281"
click at [1073, 273] on p "EUR 241,200.00" at bounding box center [1049, 271] width 90 height 19
click at [1072, 273] on p "EUR 241,200.00" at bounding box center [1049, 271] width 90 height 19
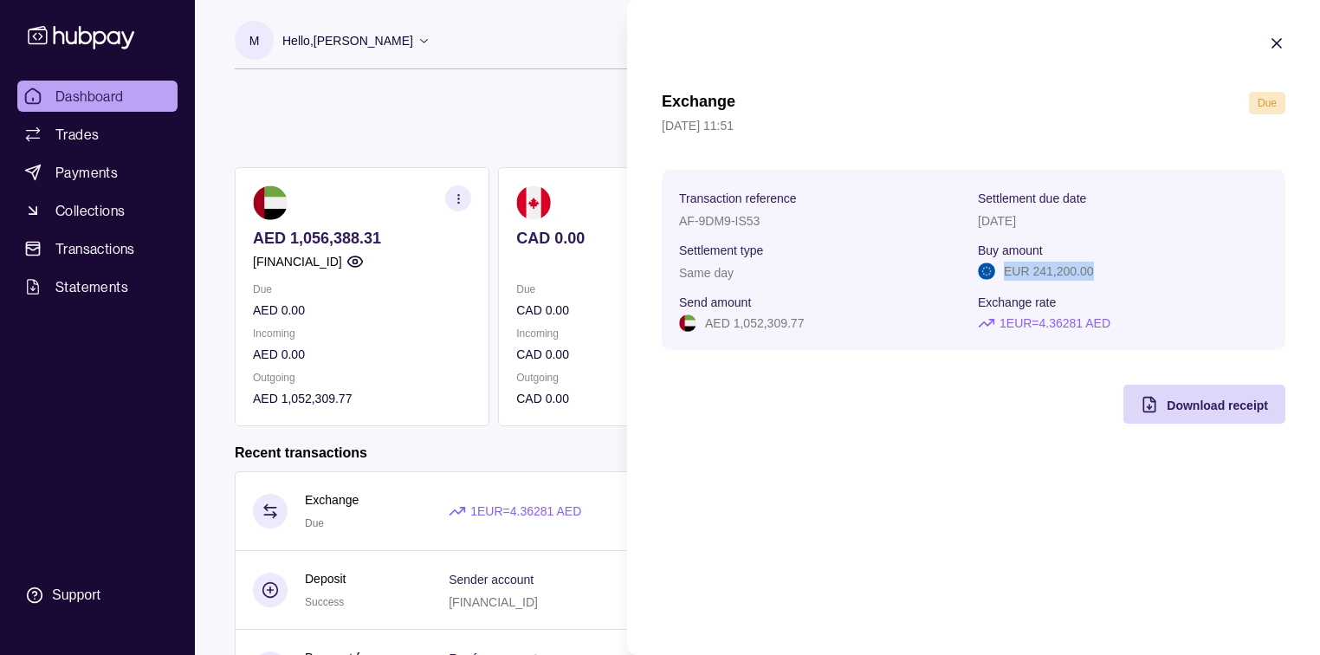
click at [1072, 273] on p "EUR 241,200.00" at bounding box center [1049, 271] width 90 height 19
copy p "EUR 241,200.00"
click at [905, 436] on section "Exchange Due [DATE] 11:51 Transaction reference AF-9DM9-IS53 Settlement due dat…" at bounding box center [973, 229] width 693 height 458
click at [1282, 42] on icon "button" at bounding box center [1276, 43] width 17 height 17
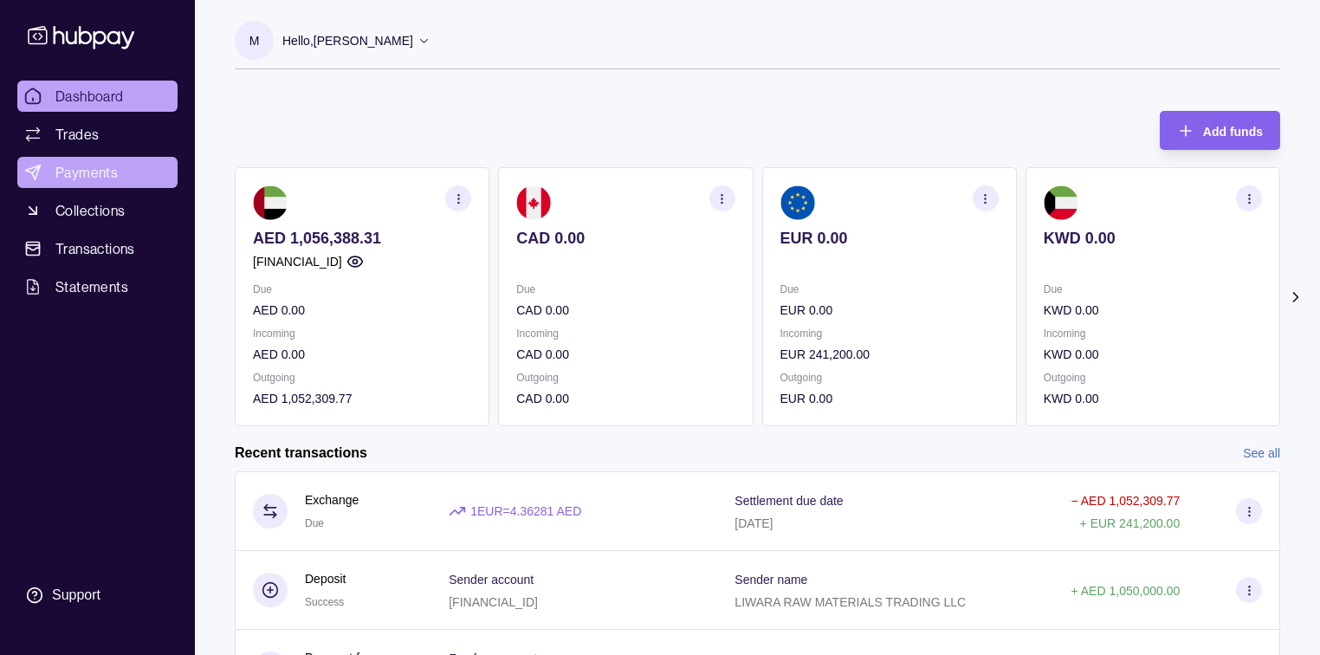
click at [46, 173] on link "Payments" at bounding box center [97, 172] width 160 height 31
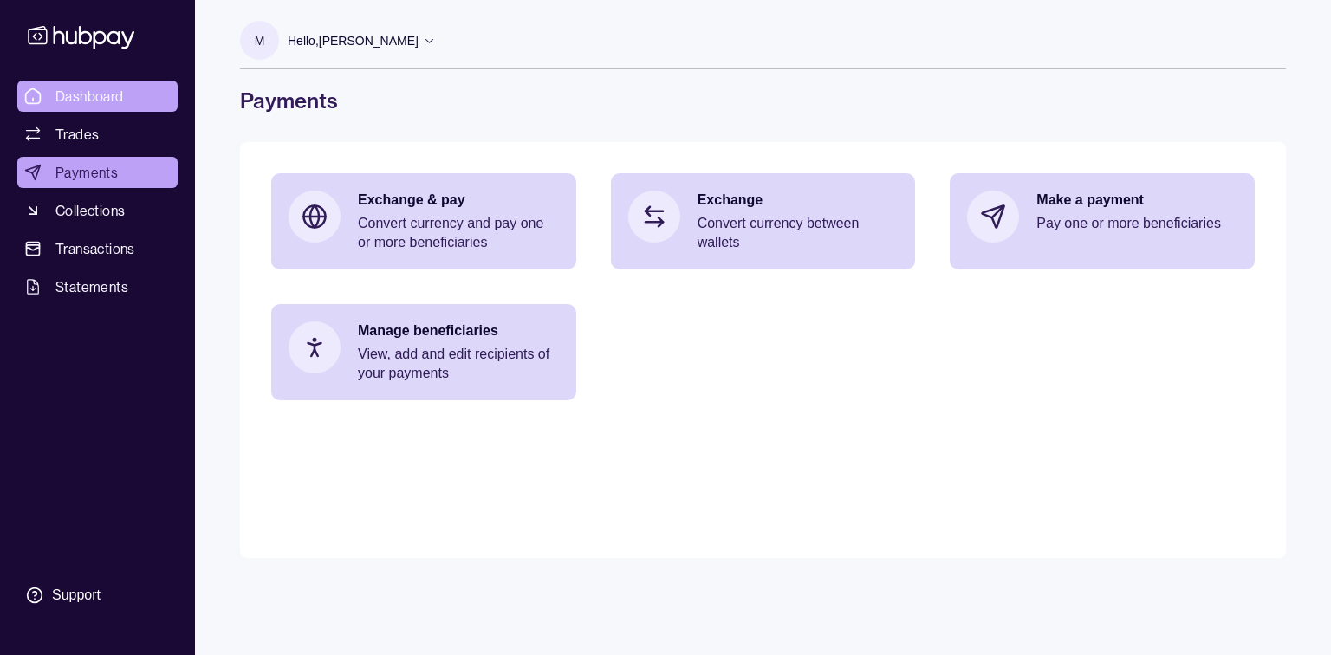
click at [111, 88] on span "Dashboard" at bounding box center [89, 96] width 68 height 21
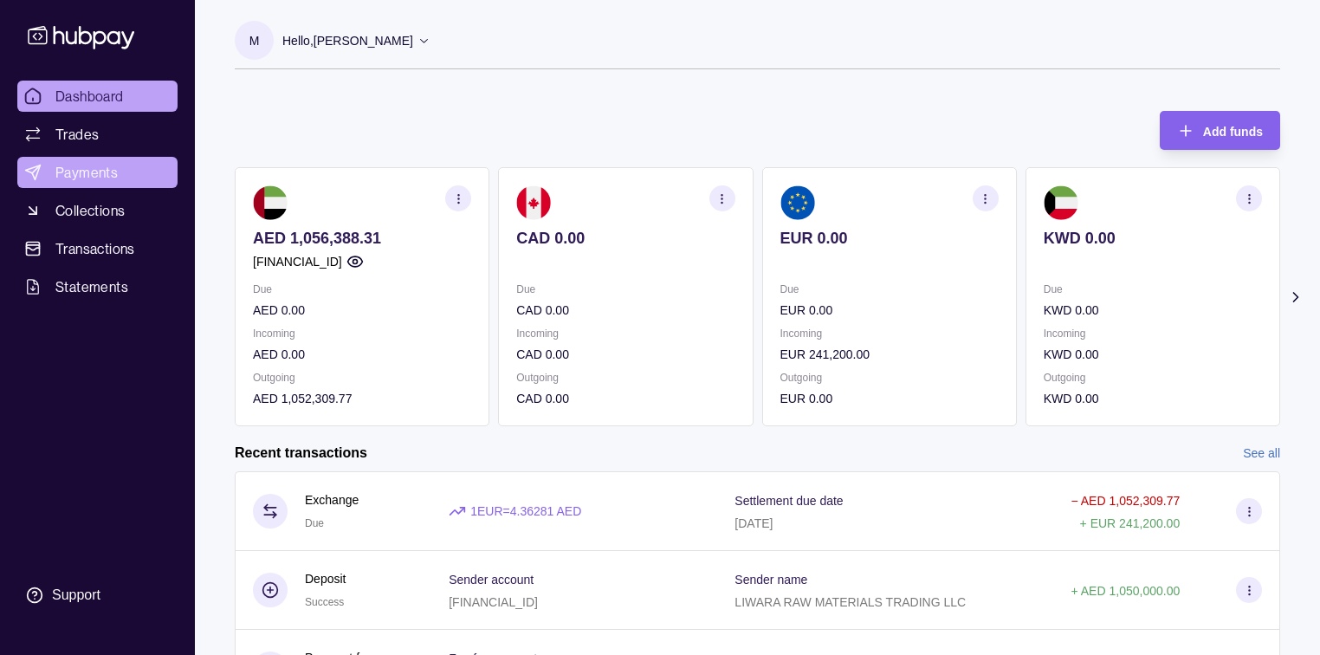
click at [51, 178] on link "Payments" at bounding box center [97, 172] width 160 height 31
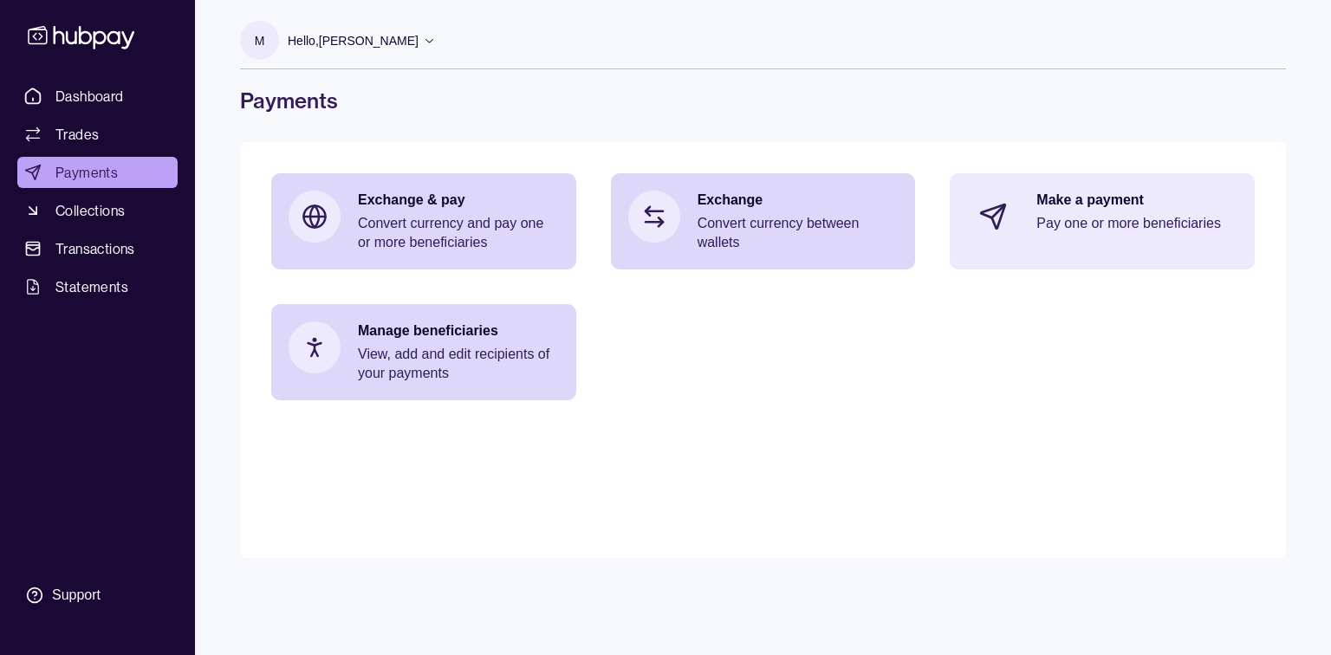
click at [1042, 215] on p "Pay one or more beneficiaries" at bounding box center [1136, 223] width 201 height 19
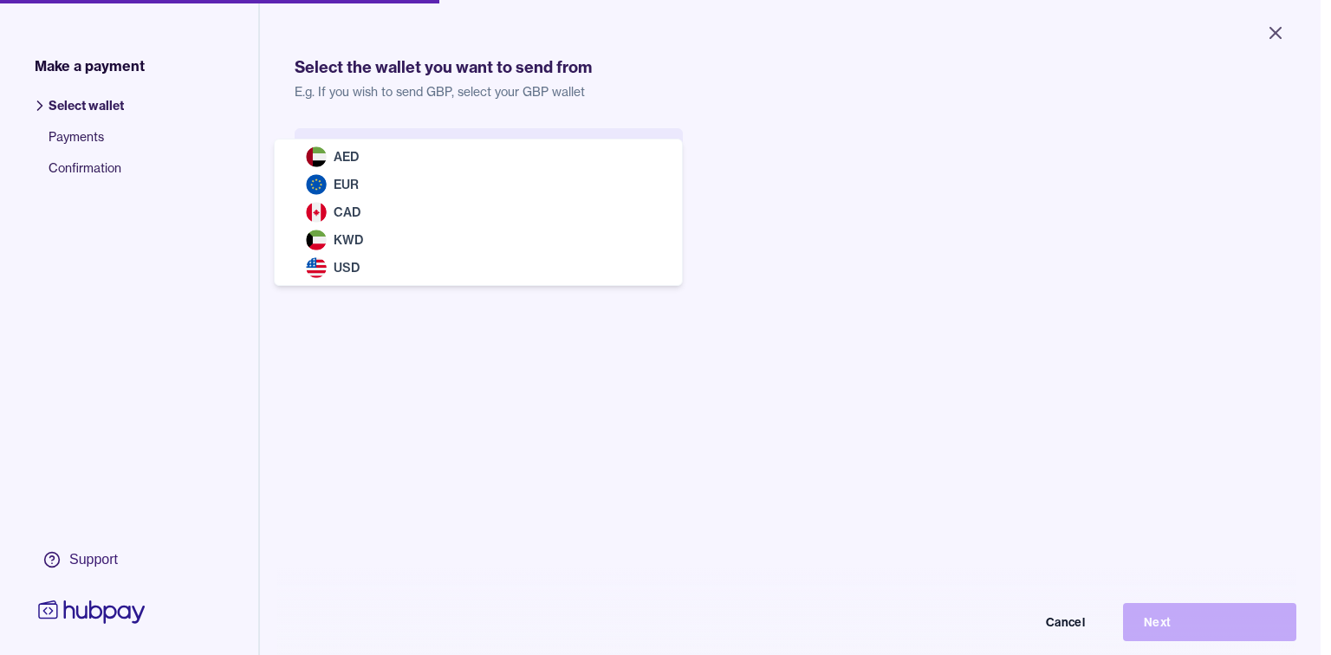
click at [652, 163] on body "Close Make a payment Select wallet Payments Confirmation Support Select the wal…" at bounding box center [660, 327] width 1320 height 655
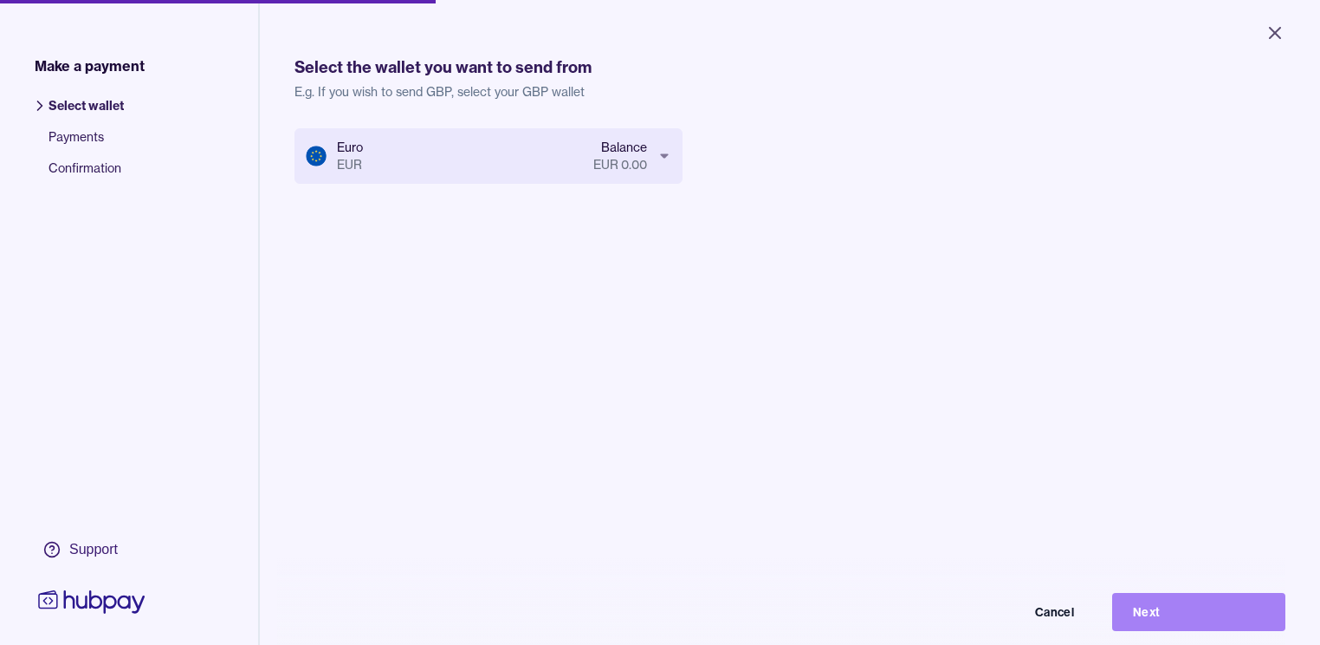
click at [1178, 613] on button "Next" at bounding box center [1198, 612] width 173 height 38
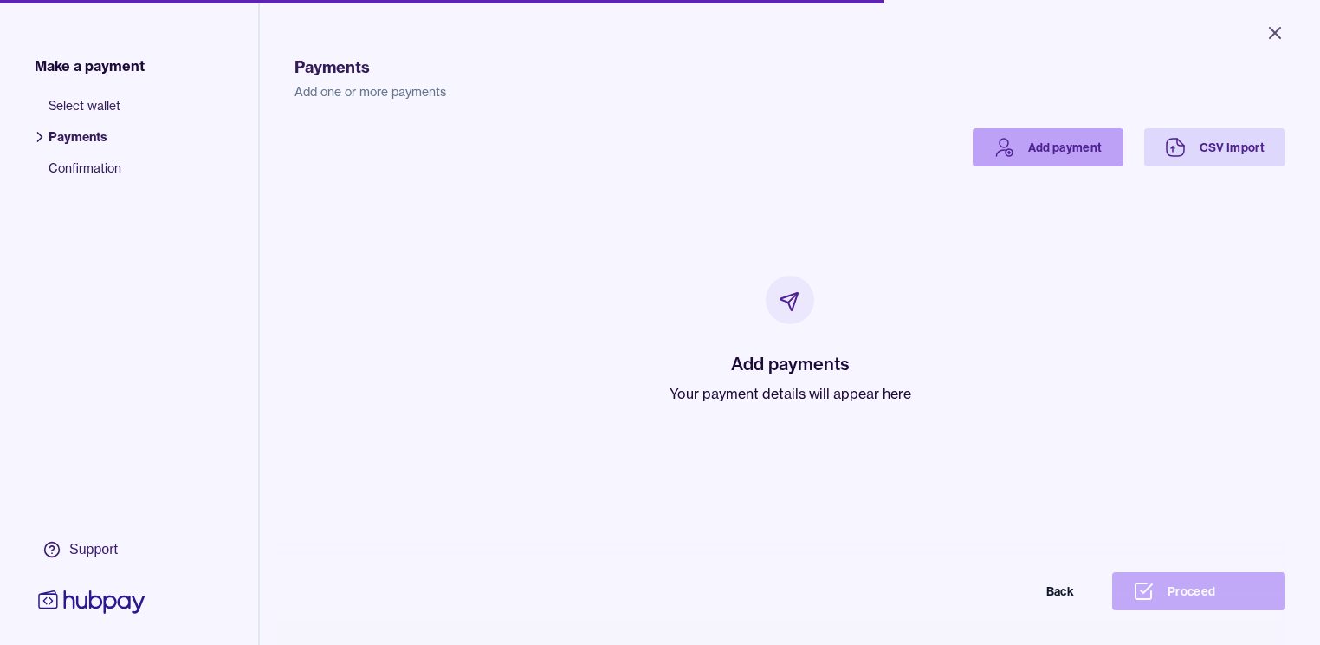
click at [1097, 152] on link "Add payment" at bounding box center [1048, 147] width 151 height 38
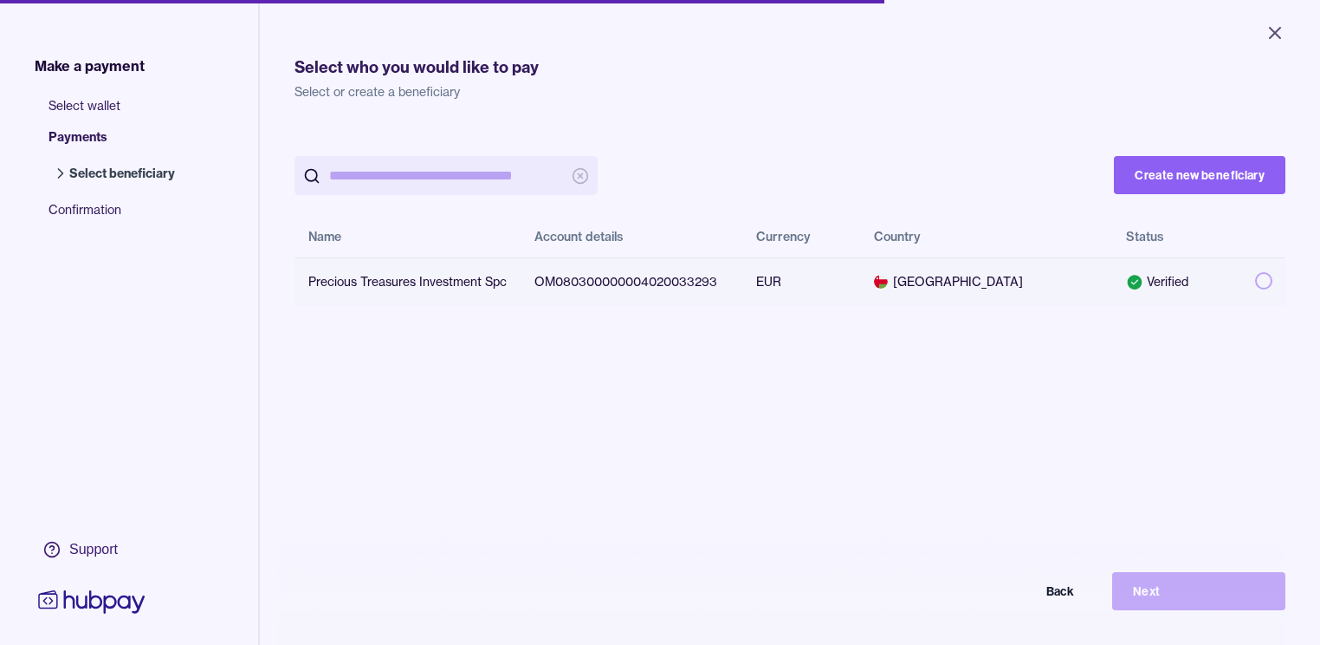
click at [1273, 277] on button "button" at bounding box center [1263, 280] width 17 height 17
click at [1180, 610] on button "Next" at bounding box center [1198, 591] width 173 height 38
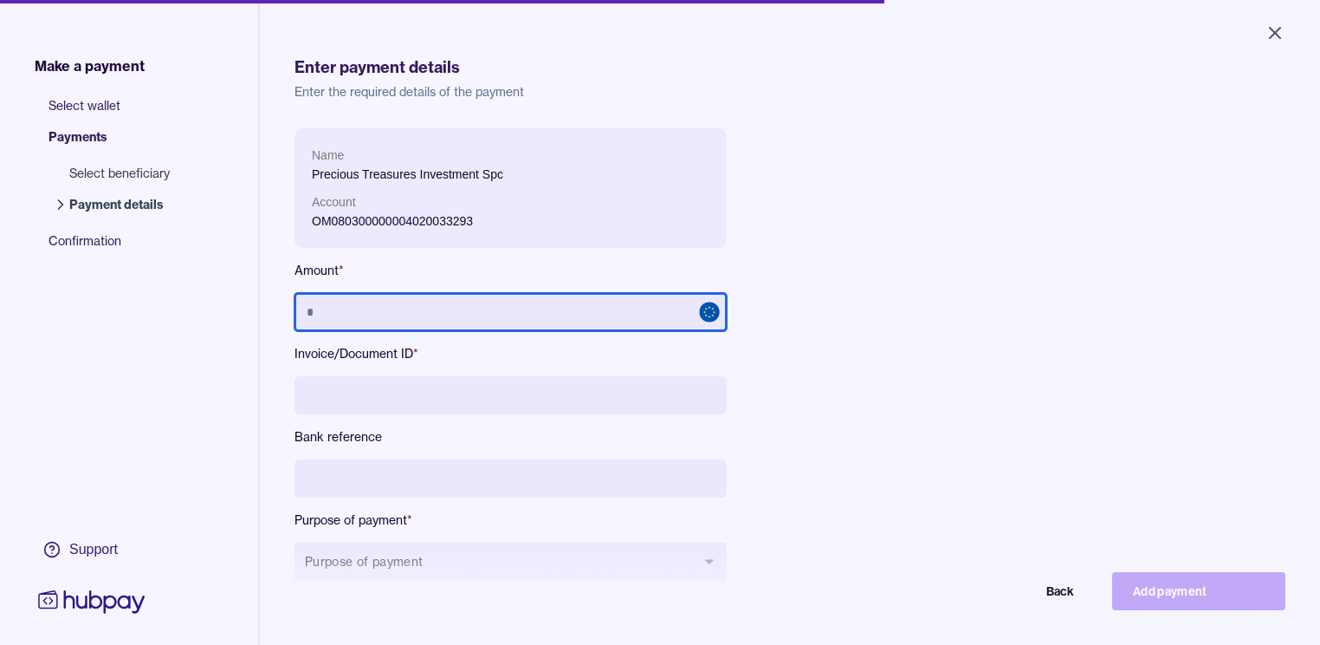
click at [372, 321] on input "text" at bounding box center [511, 312] width 432 height 38
type input "*******"
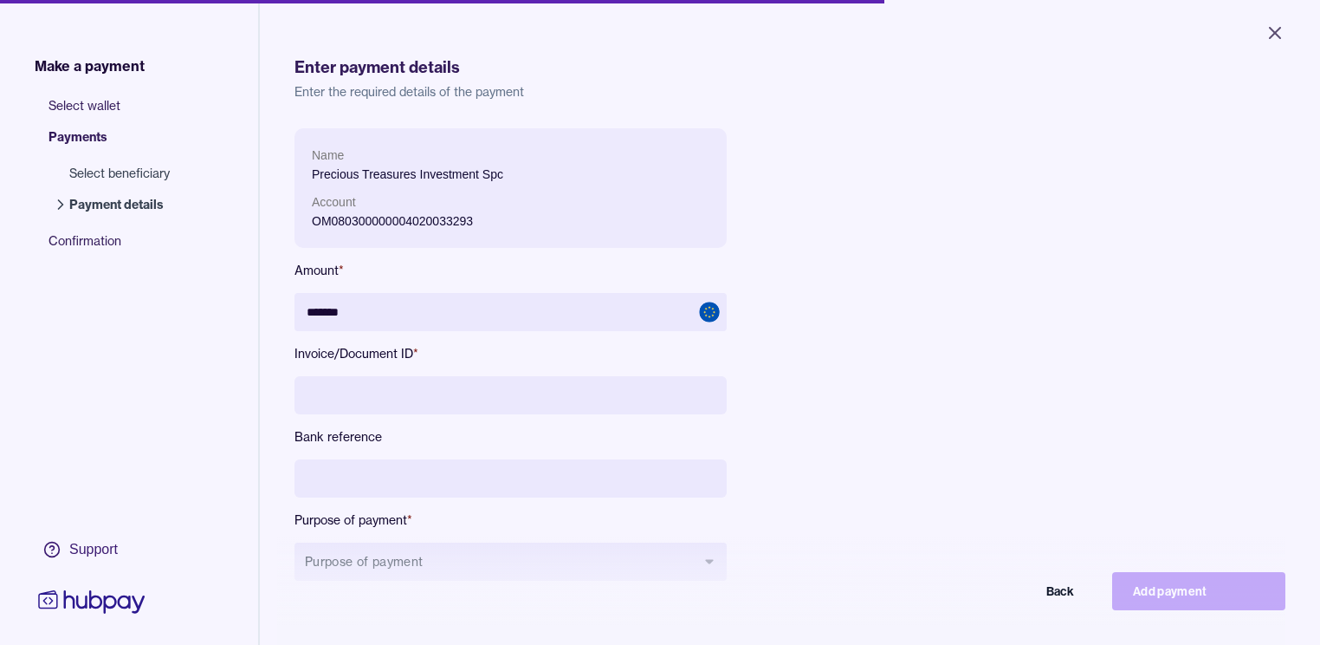
click at [924, 244] on div "Name Precious Treasures Investment Spc Account OM080300000004020033293 Amount *…" at bounding box center [683, 368] width 776 height 480
click at [447, 411] on input at bounding box center [511, 395] width 432 height 38
paste input "**********"
type input "**********"
click at [862, 388] on div "**********" at bounding box center [683, 368] width 776 height 480
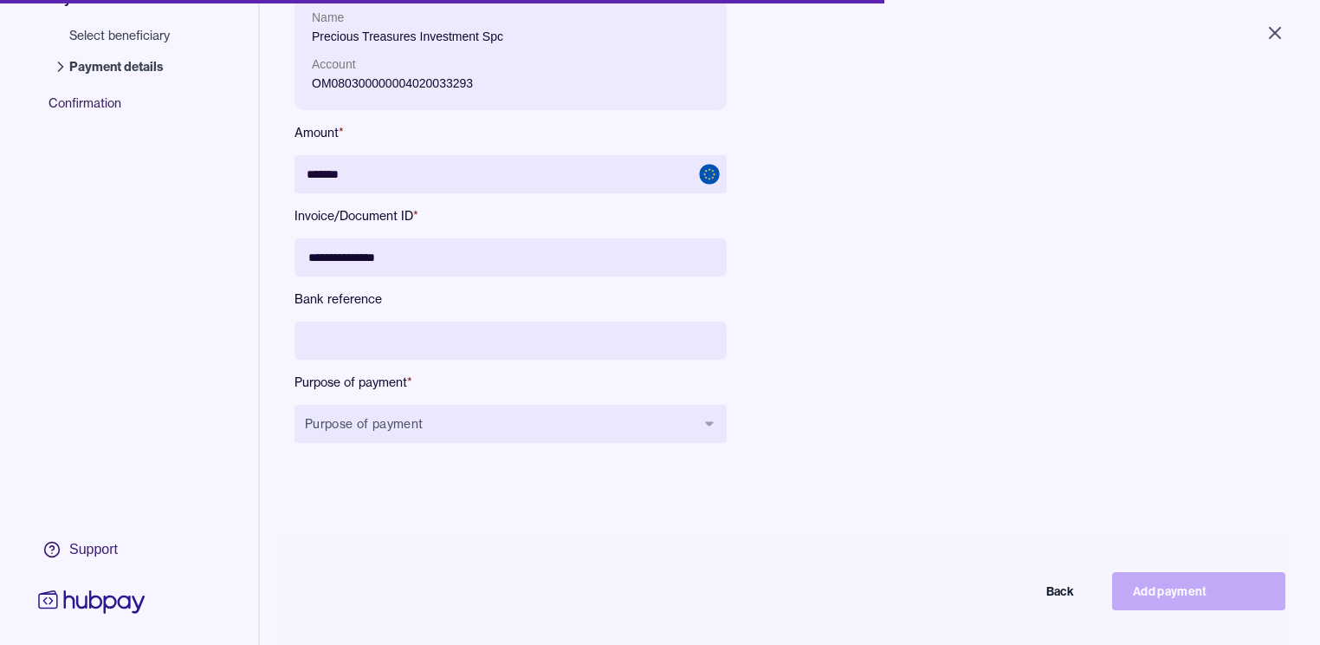
scroll to position [139, 0]
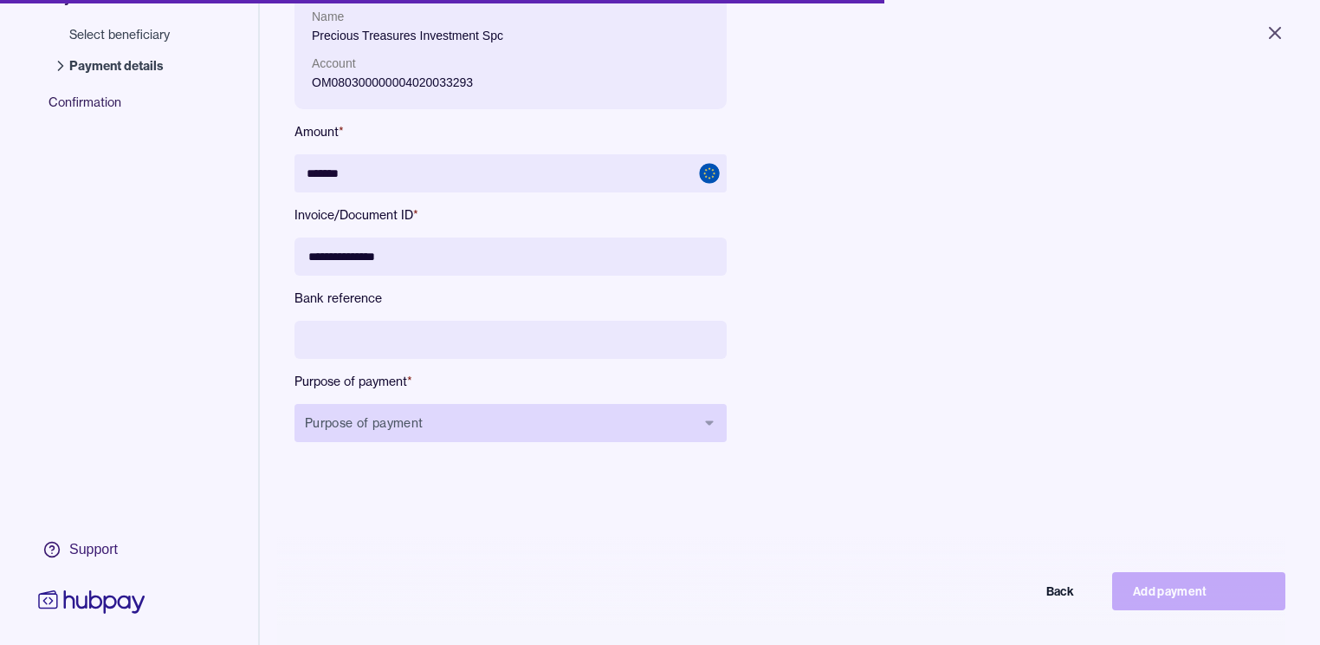
click at [440, 423] on button "Purpose of payment" at bounding box center [511, 423] width 432 height 38
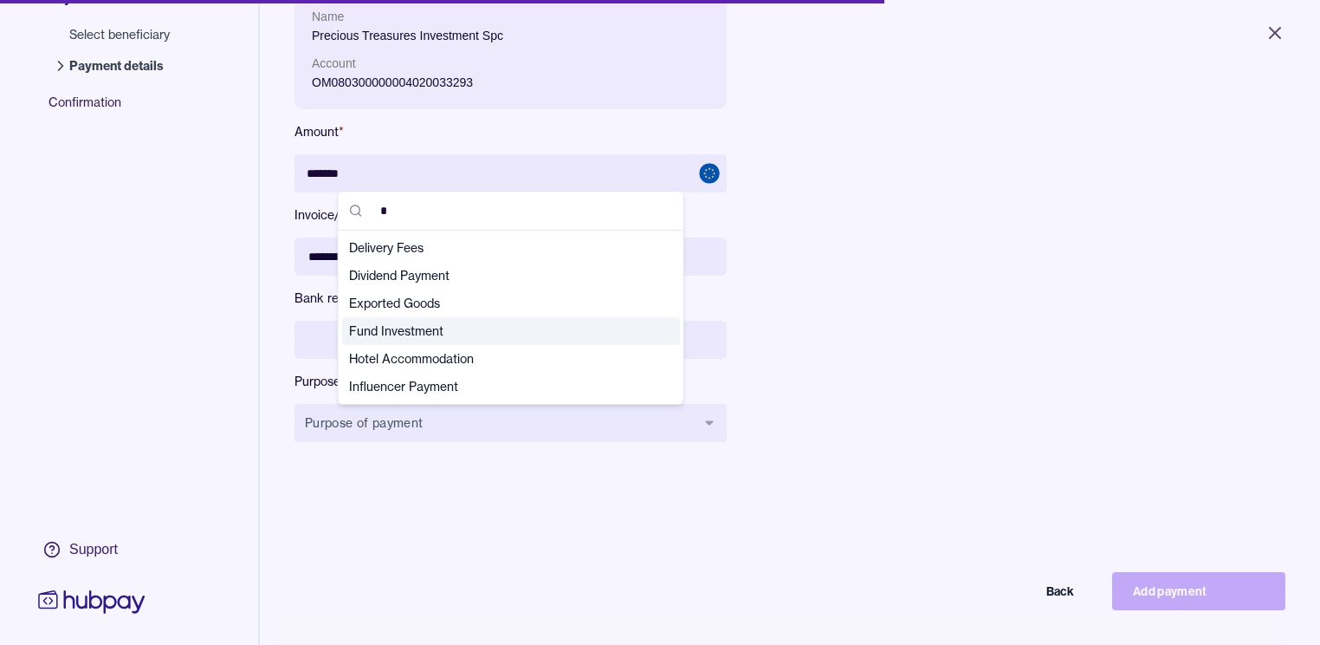
scroll to position [0, 0]
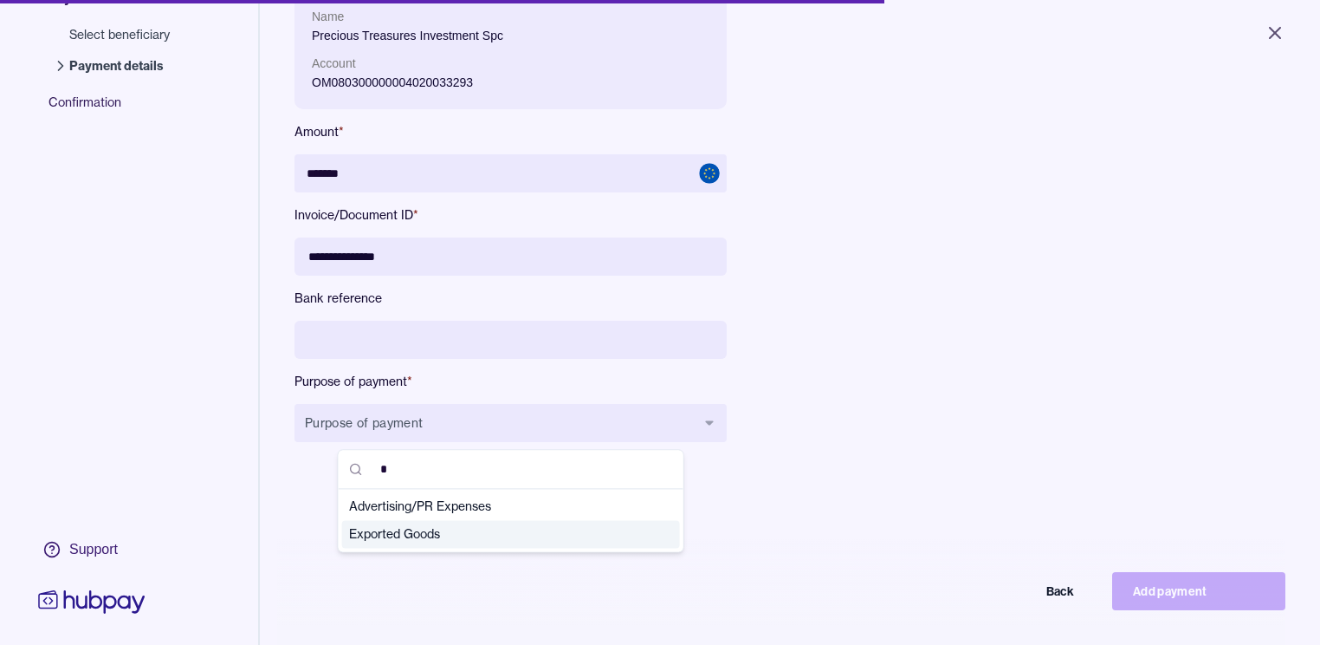
type input "*"
click at [451, 530] on span "Exported Goods" at bounding box center [500, 533] width 303 height 17
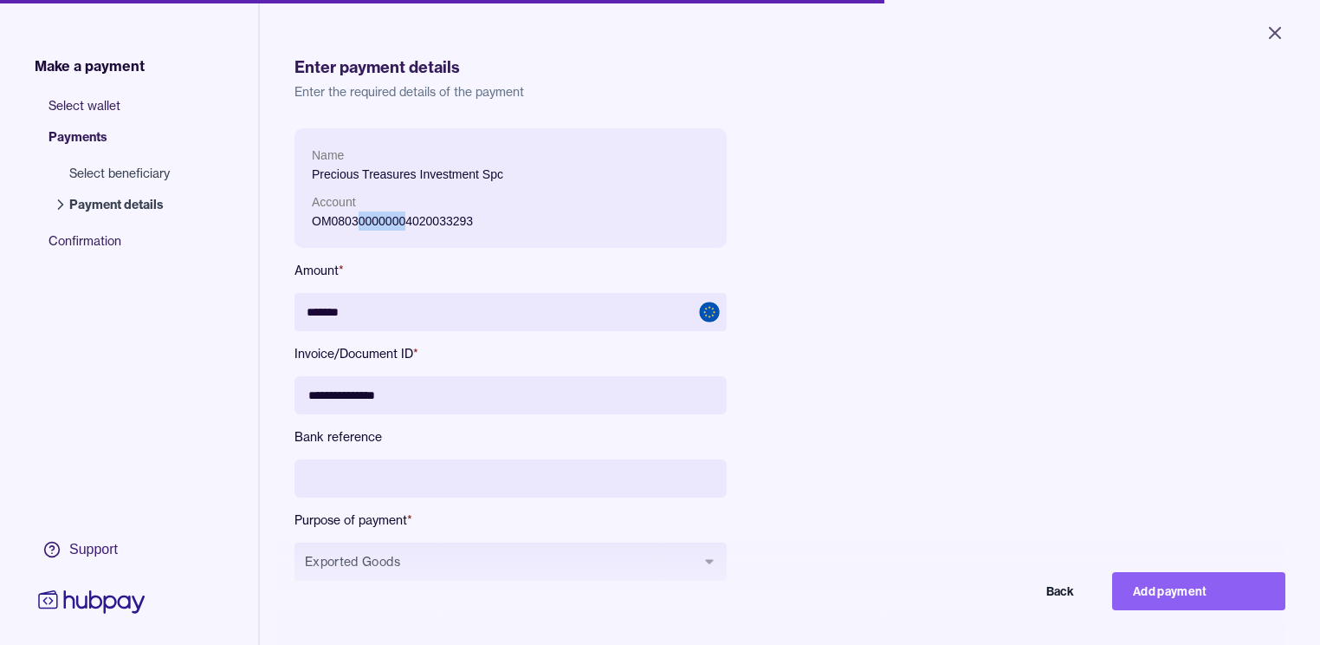
drag, startPoint x: 360, startPoint y: 218, endPoint x: 407, endPoint y: 226, distance: 47.4
click at [404, 222] on p "OM080300000004020033293" at bounding box center [511, 220] width 398 height 19
click at [417, 230] on p "OM080300000004020033293" at bounding box center [511, 220] width 398 height 19
drag, startPoint x: 360, startPoint y: 215, endPoint x: 403, endPoint y: 222, distance: 43.0
click at [403, 222] on p "OM080300000004020033293" at bounding box center [511, 220] width 398 height 19
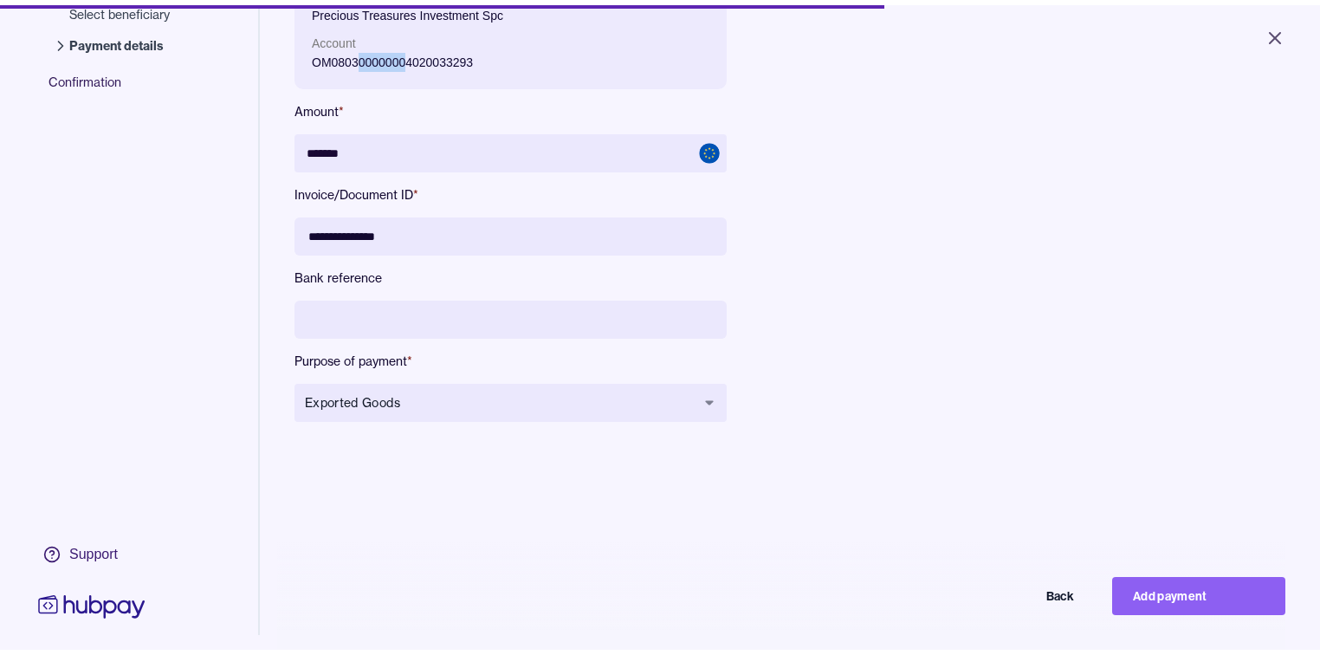
scroll to position [243, 0]
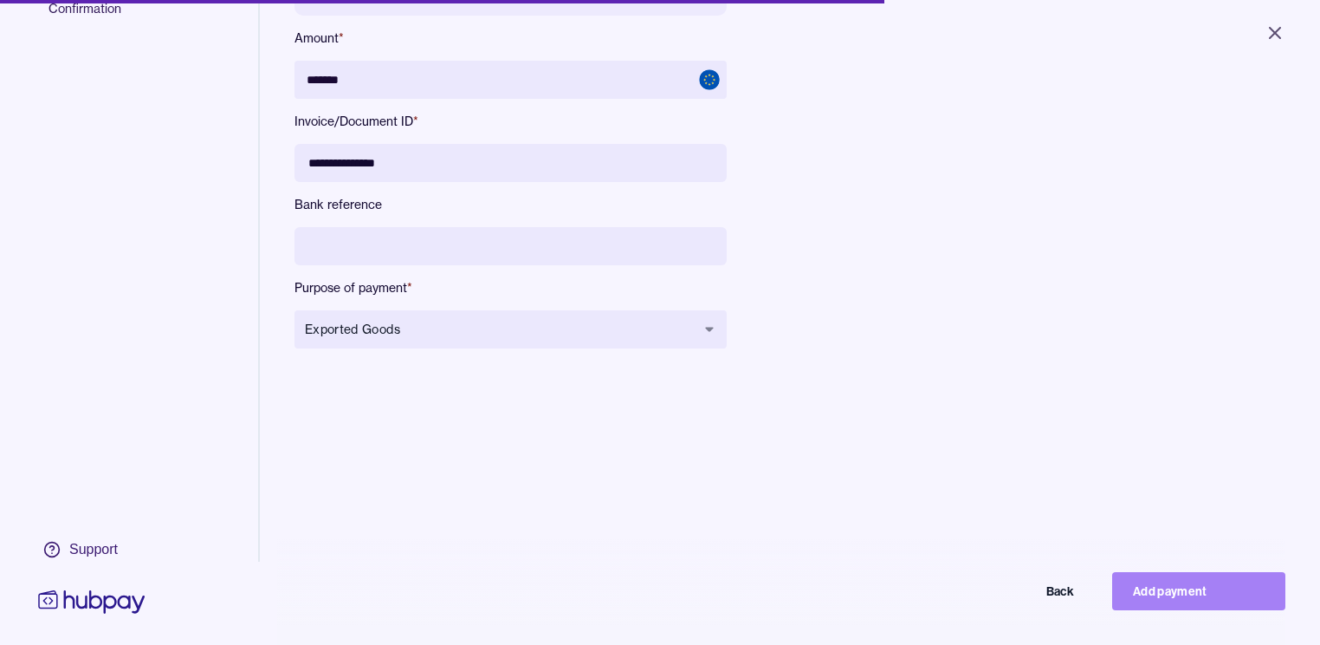
click at [1158, 610] on button "Add payment" at bounding box center [1198, 591] width 173 height 38
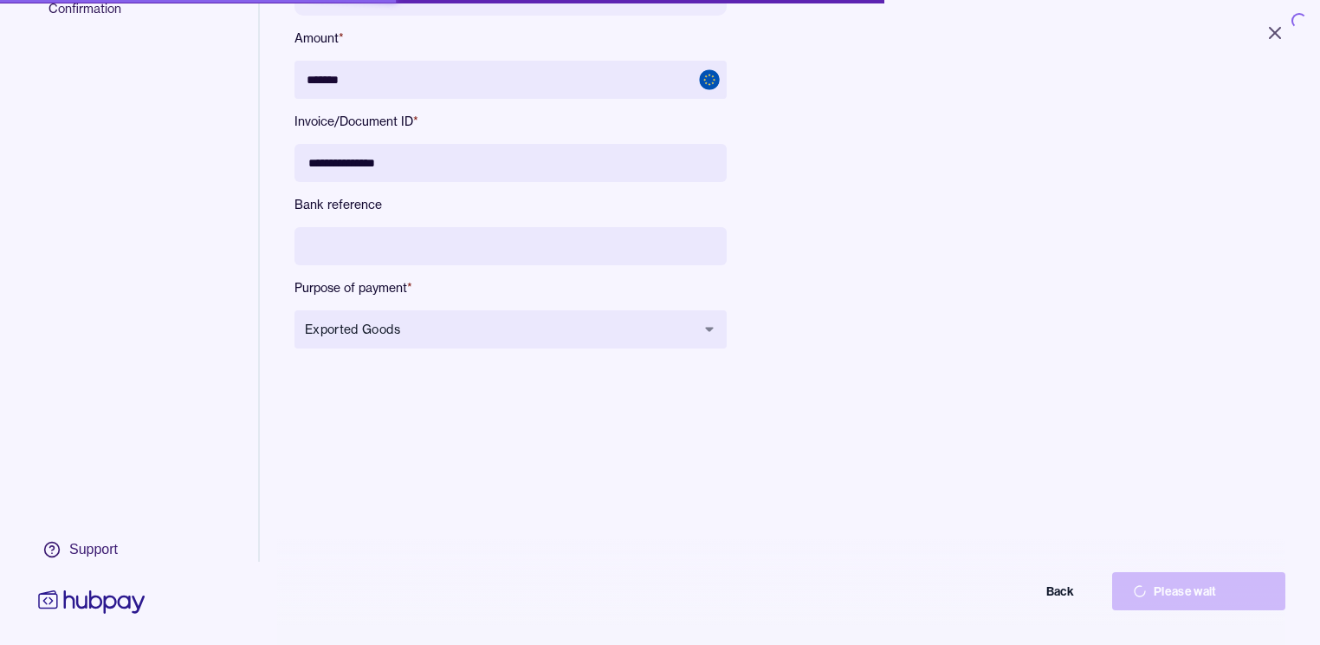
type input "******"
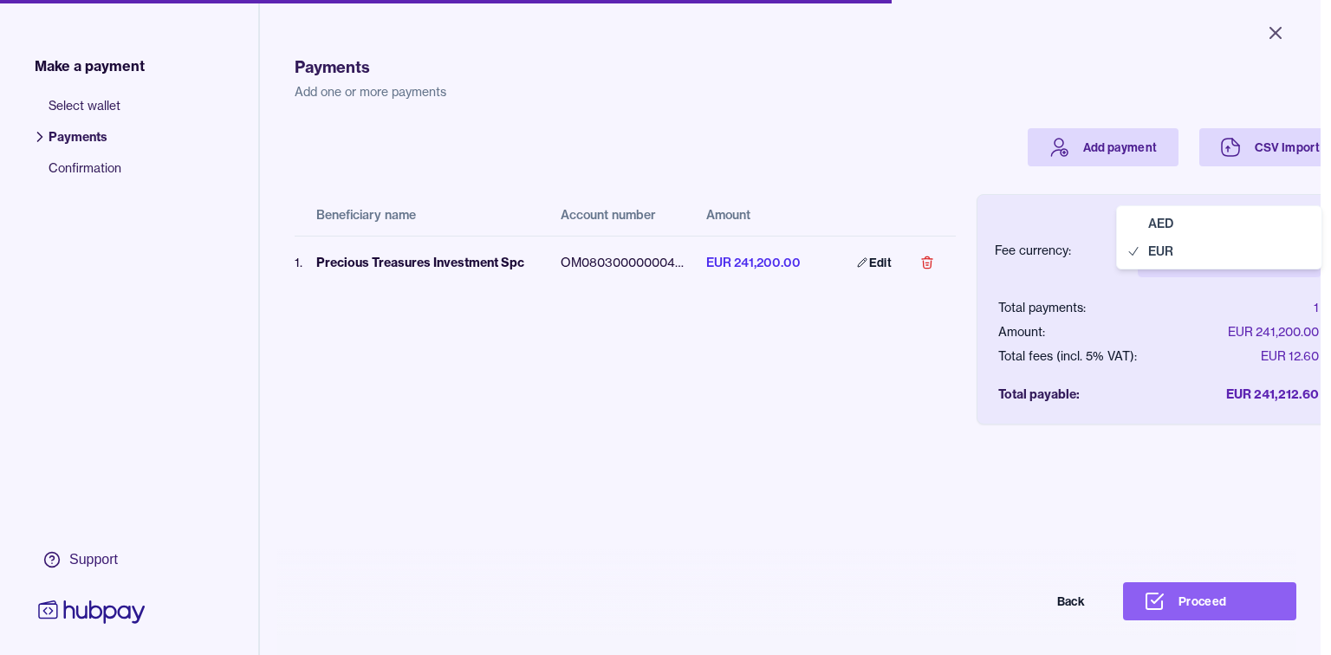
click at [1225, 258] on body "Close Make a payment Select wallet Payments Confirmation Support Payments Add o…" at bounding box center [660, 327] width 1320 height 655
select select "***"
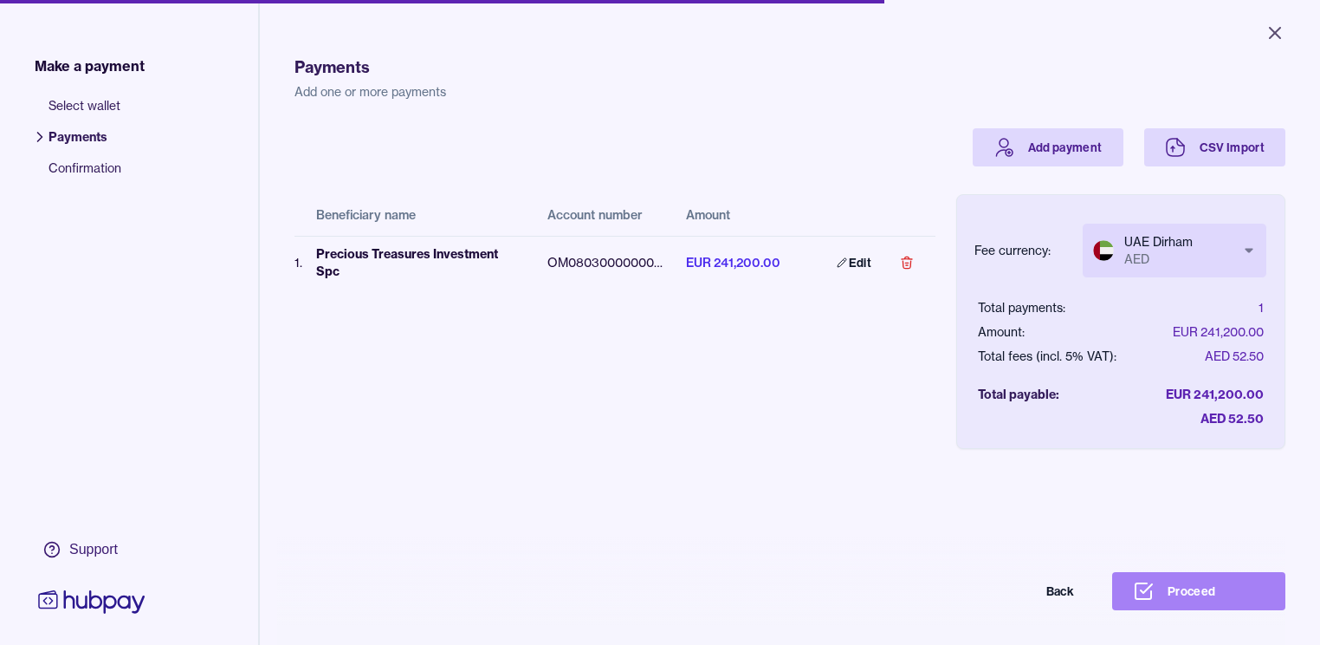
click at [1161, 587] on button "Proceed" at bounding box center [1198, 591] width 173 height 38
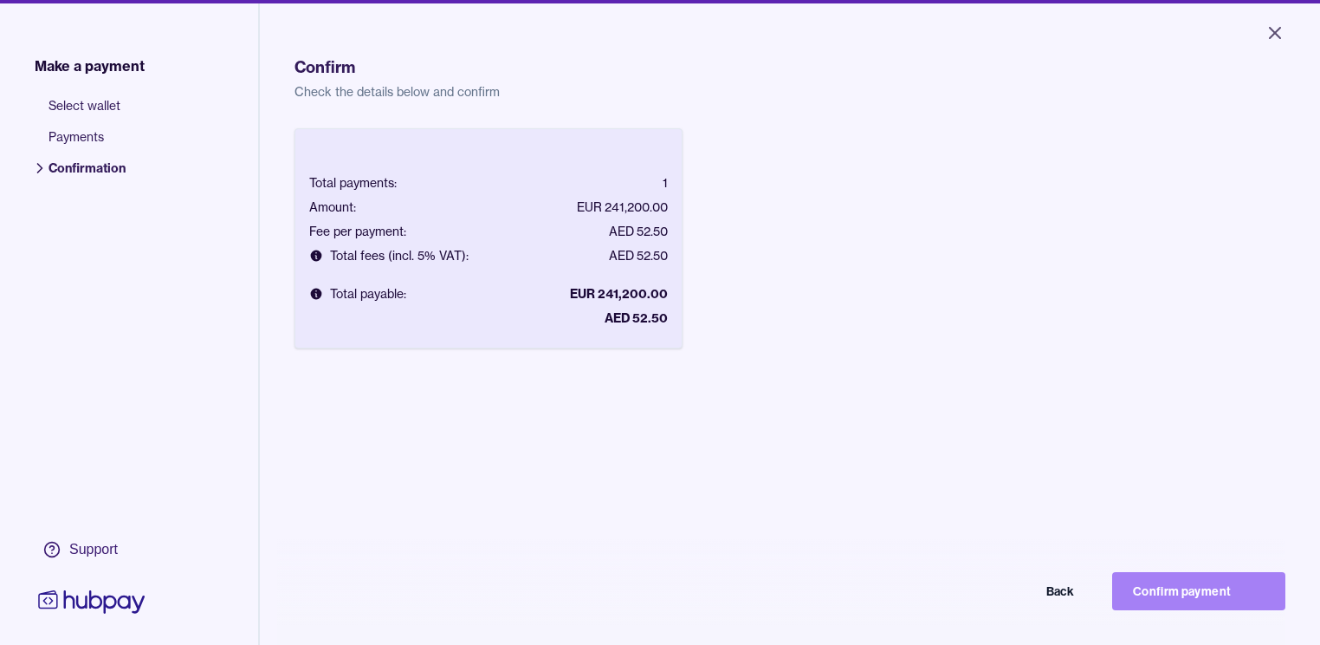
click at [1201, 600] on button "Confirm payment" at bounding box center [1198, 591] width 173 height 38
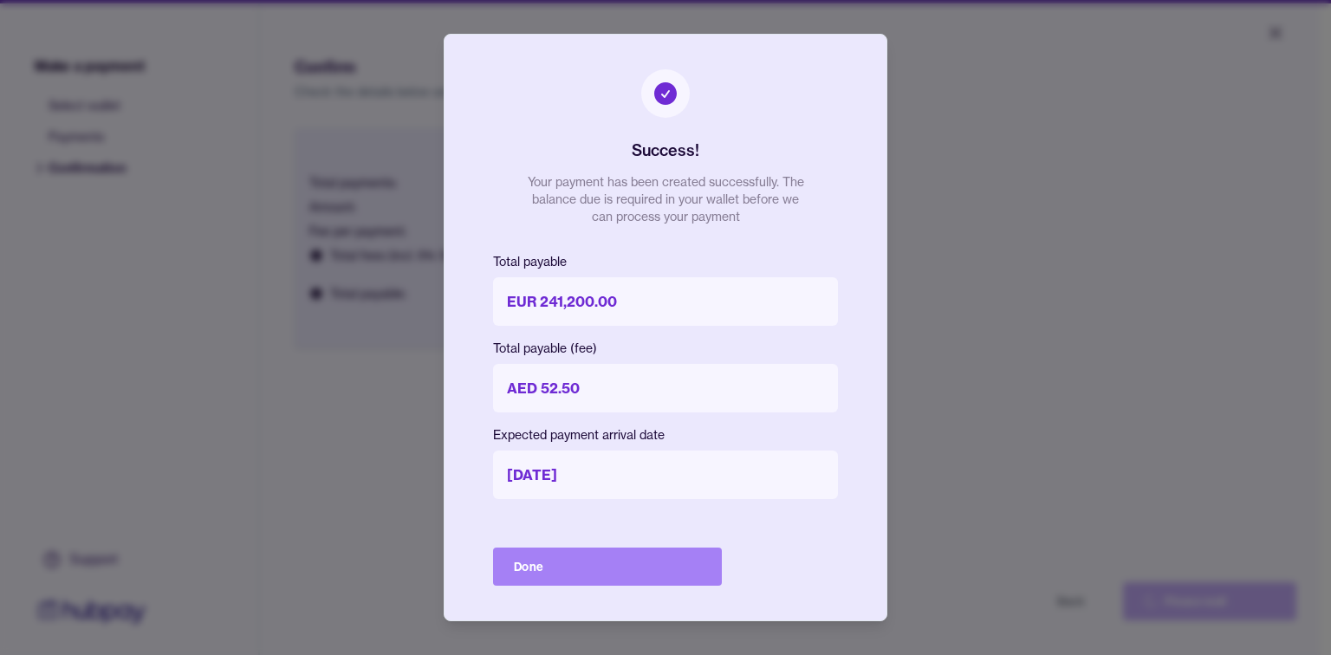
click at [561, 580] on button "Done" at bounding box center [607, 567] width 229 height 38
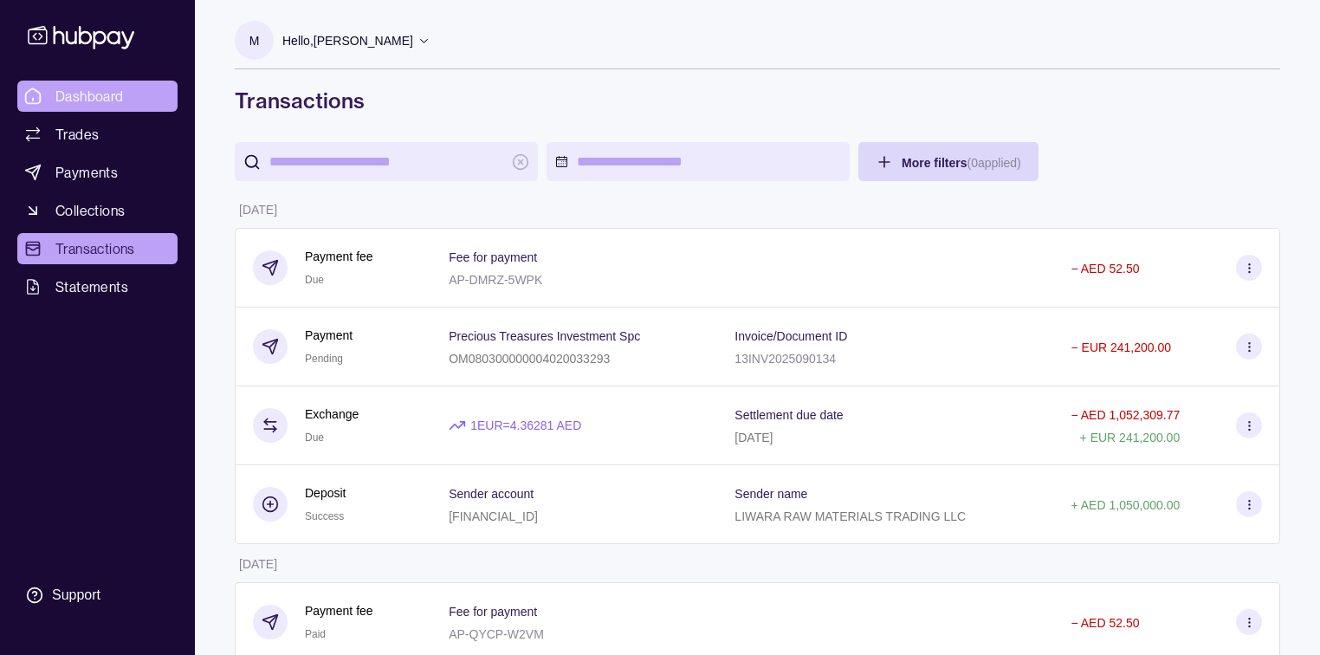
click at [87, 102] on span "Dashboard" at bounding box center [89, 96] width 68 height 21
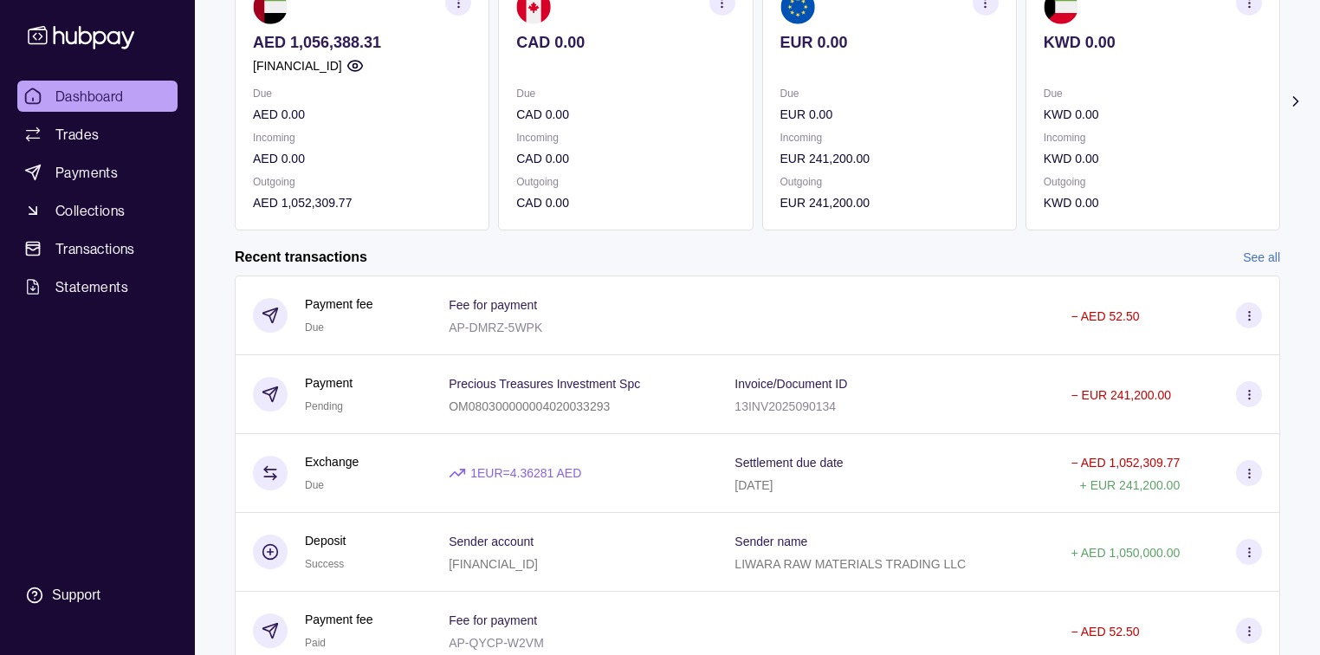
scroll to position [208, 0]
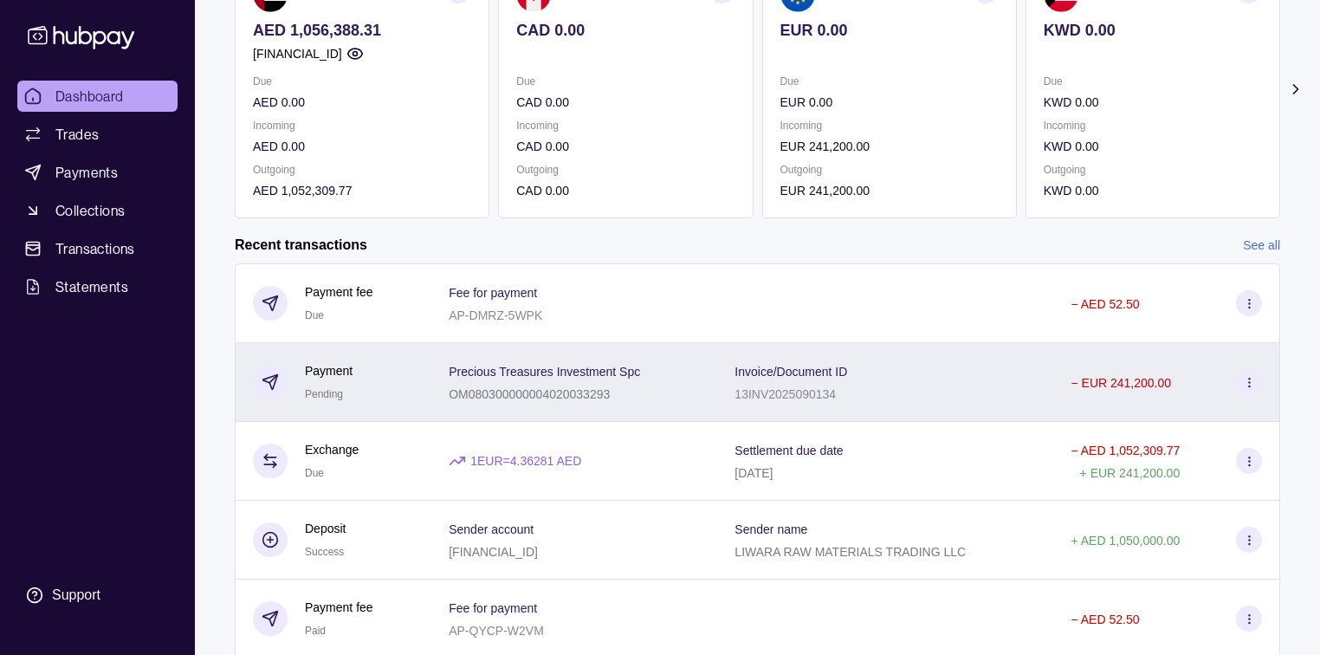
click at [891, 396] on div "Invoice/Document ID 13INV2025090134" at bounding box center [886, 381] width 302 height 43
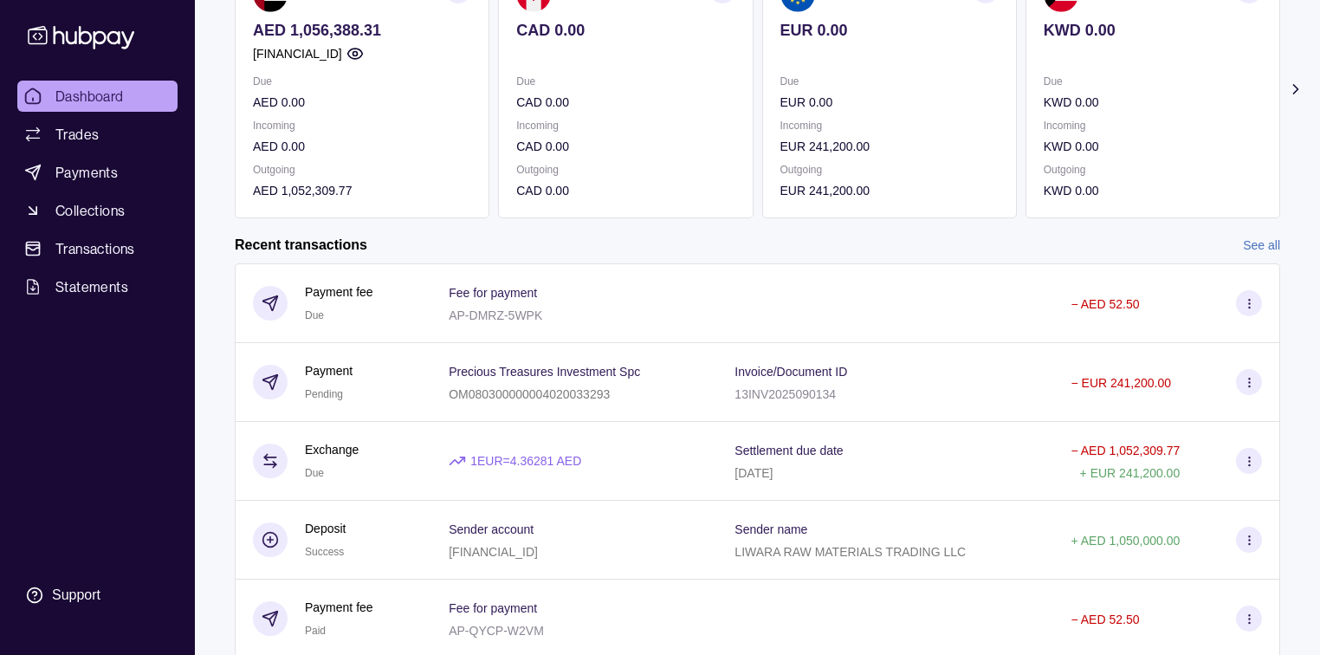
click at [113, 99] on html "Dashboard Trades Payments Collections Transactions Statements Support M Hello, …" at bounding box center [660, 253] width 1320 height 922
click at [80, 93] on span "Dashboard" at bounding box center [89, 96] width 68 height 21
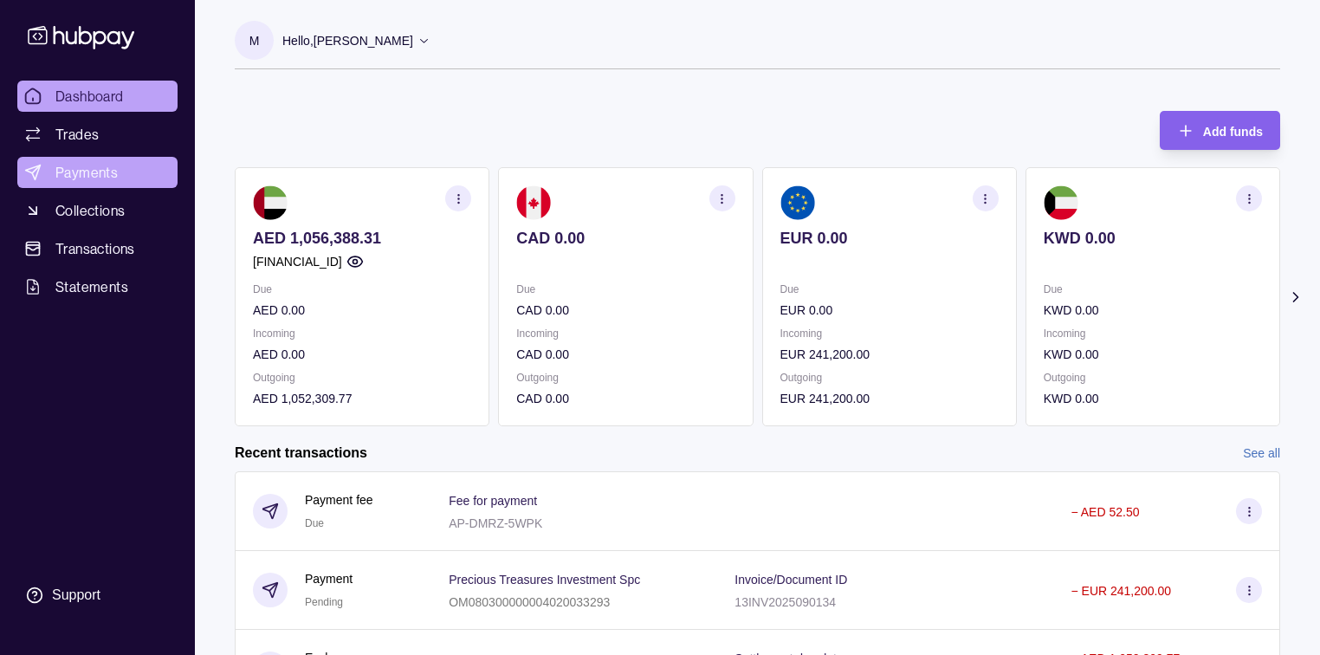
click at [76, 173] on span "Payments" at bounding box center [86, 172] width 62 height 21
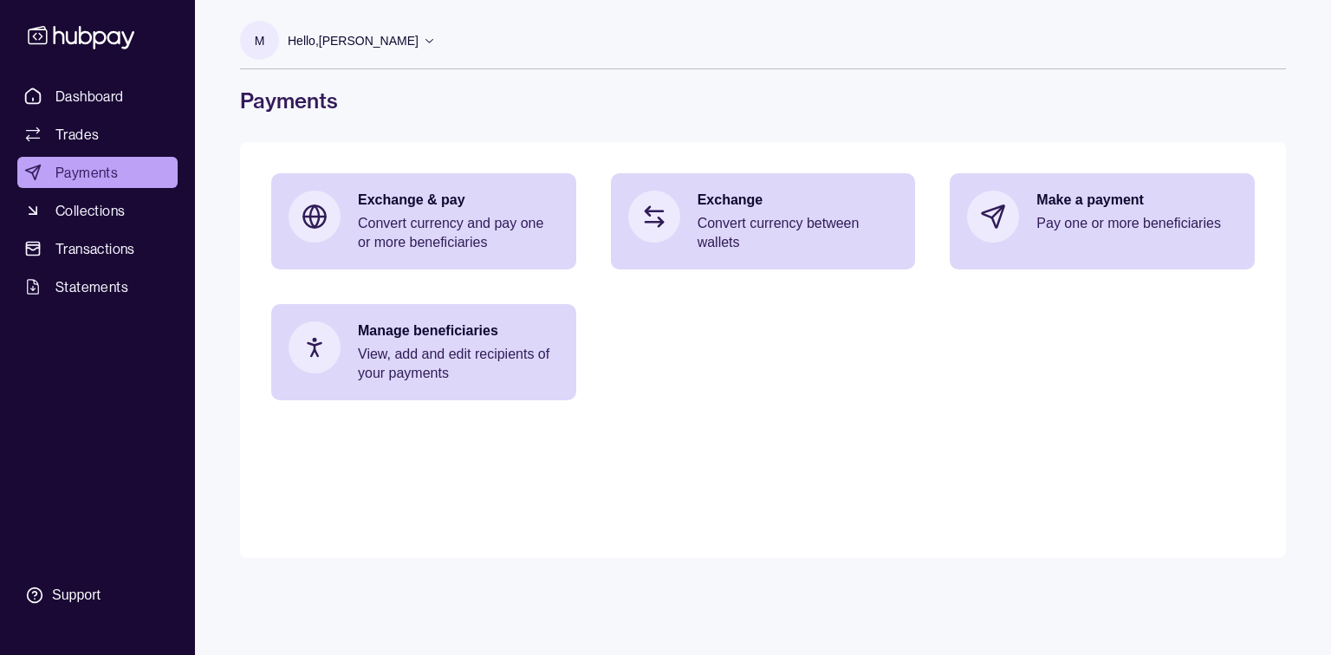
click at [73, 99] on span "Dashboard" at bounding box center [89, 96] width 68 height 21
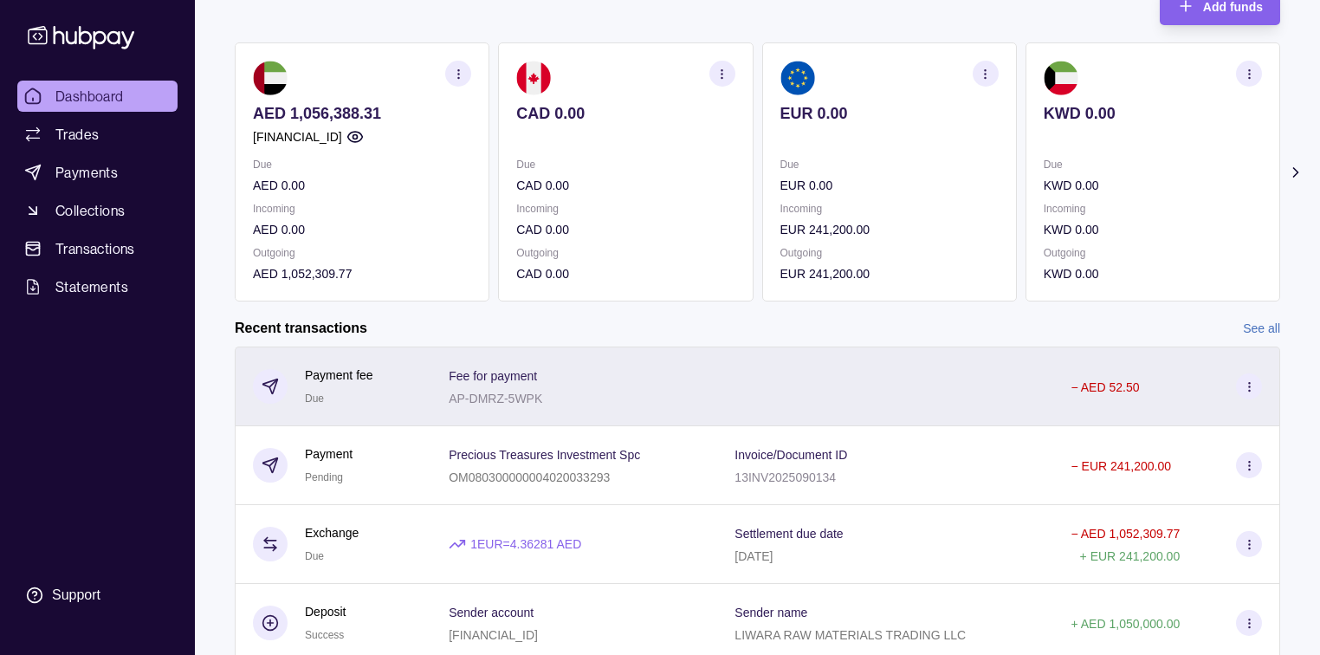
scroll to position [139, 0]
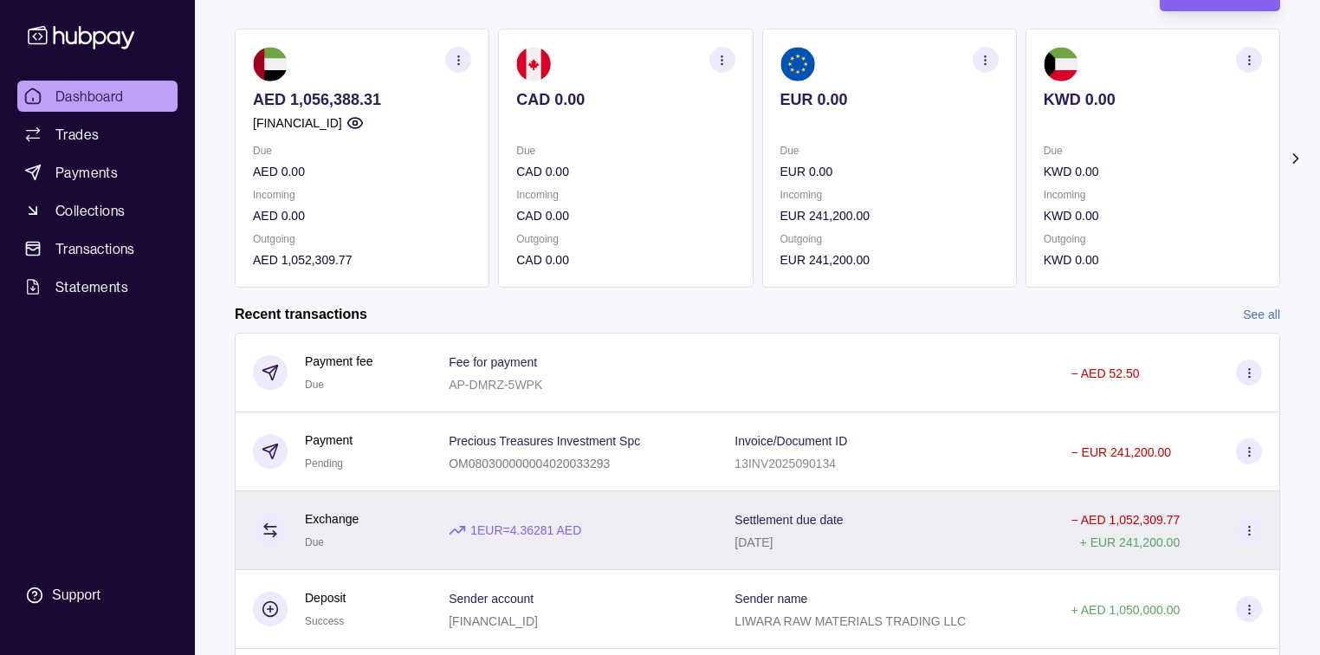
click at [855, 554] on div "Settlement due date [DATE]" at bounding box center [885, 530] width 336 height 79
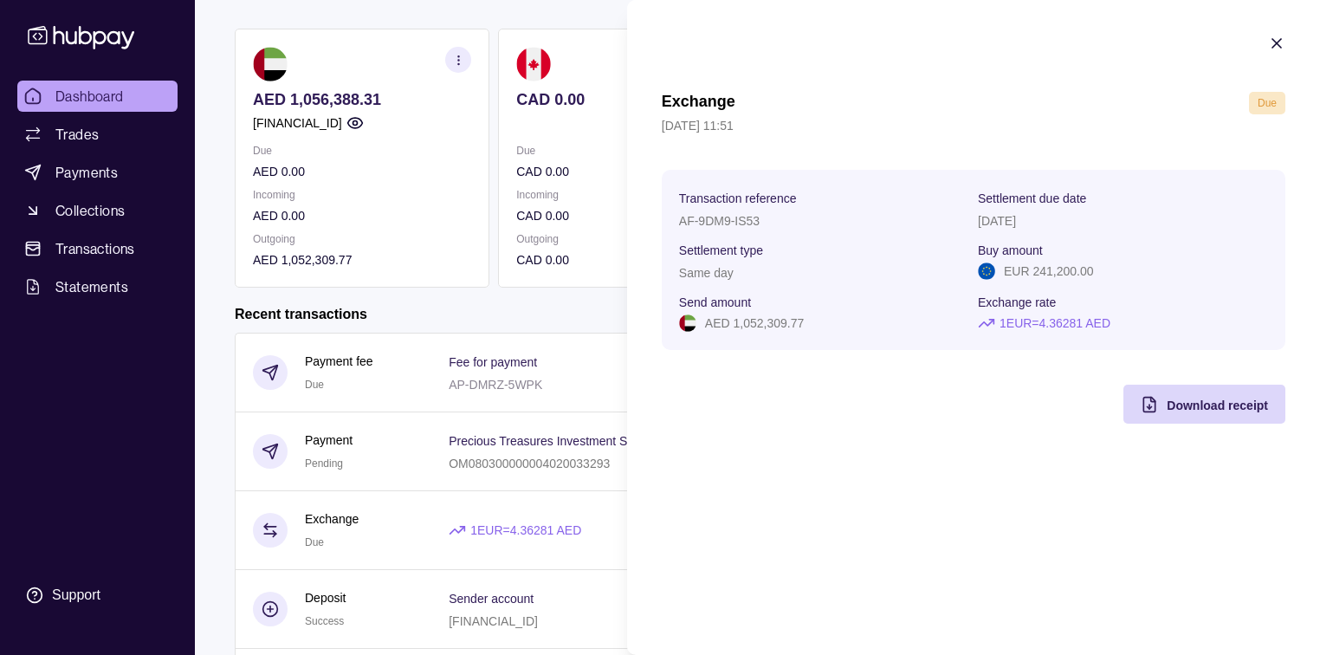
click at [485, 411] on html "Dashboard Trades Payments Collections Transactions Statements Support M Hello, …" at bounding box center [660, 322] width 1320 height 922
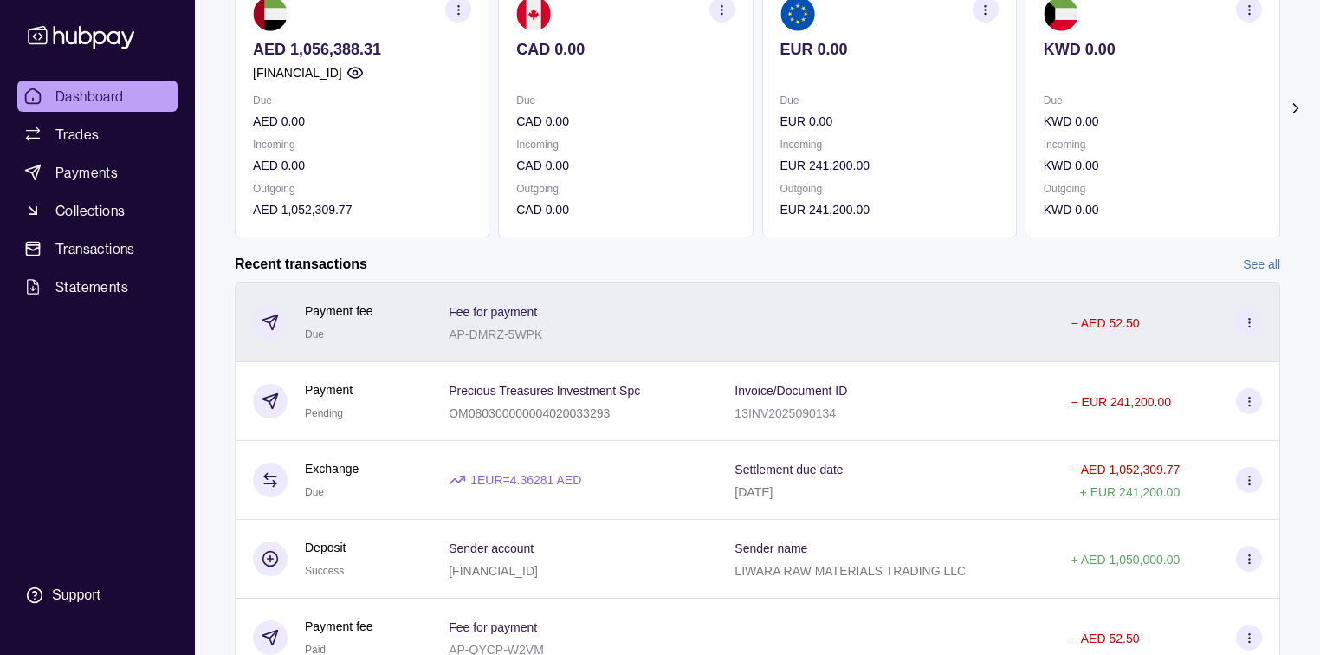
scroll to position [131, 0]
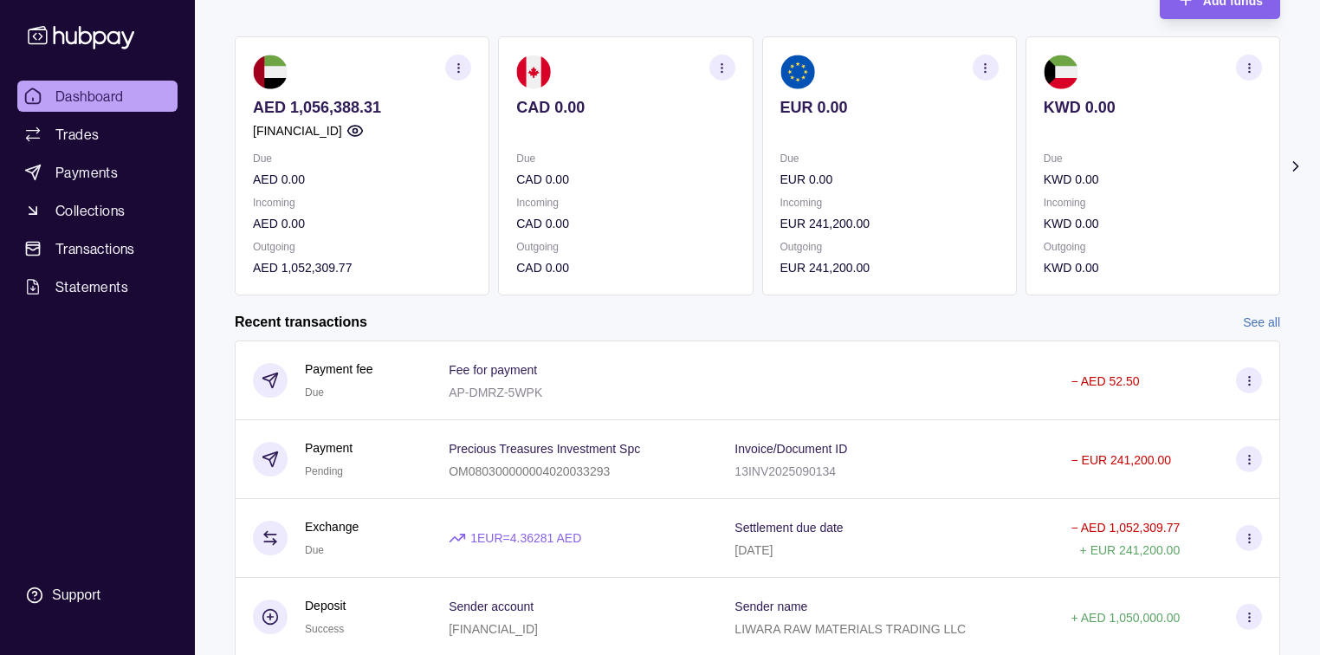
click at [76, 101] on span "Dashboard" at bounding box center [89, 96] width 68 height 21
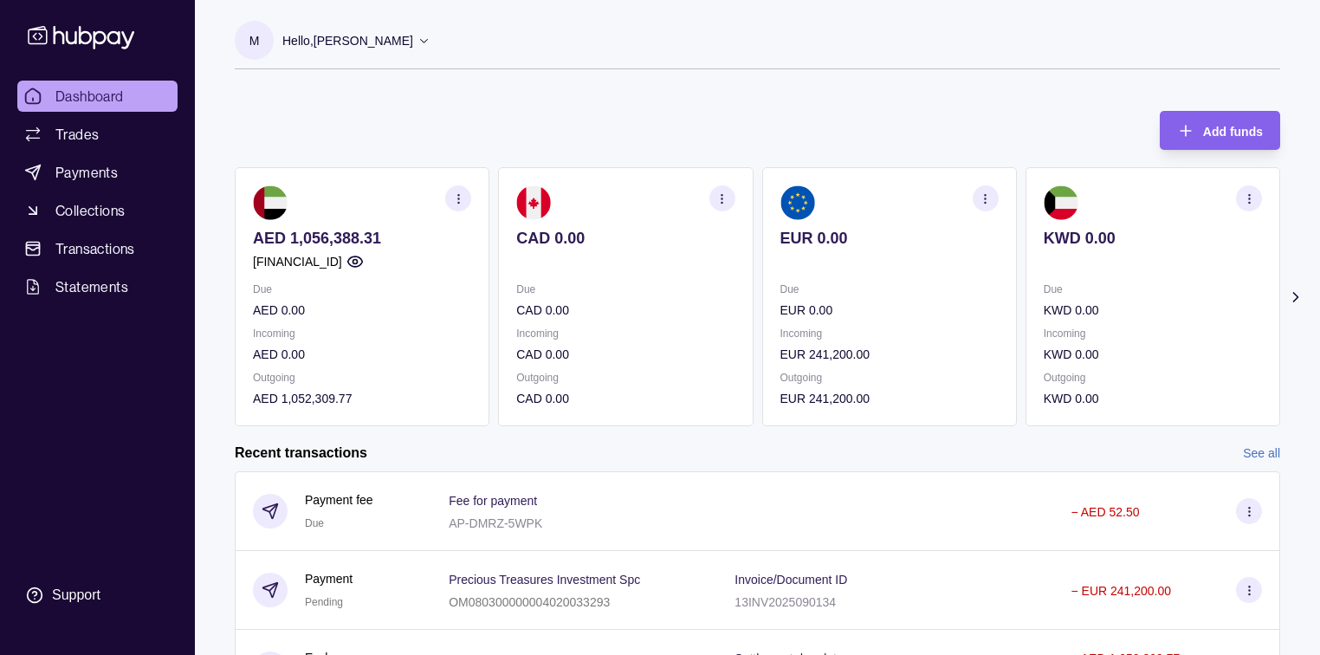
click at [78, 99] on span "Dashboard" at bounding box center [89, 96] width 68 height 21
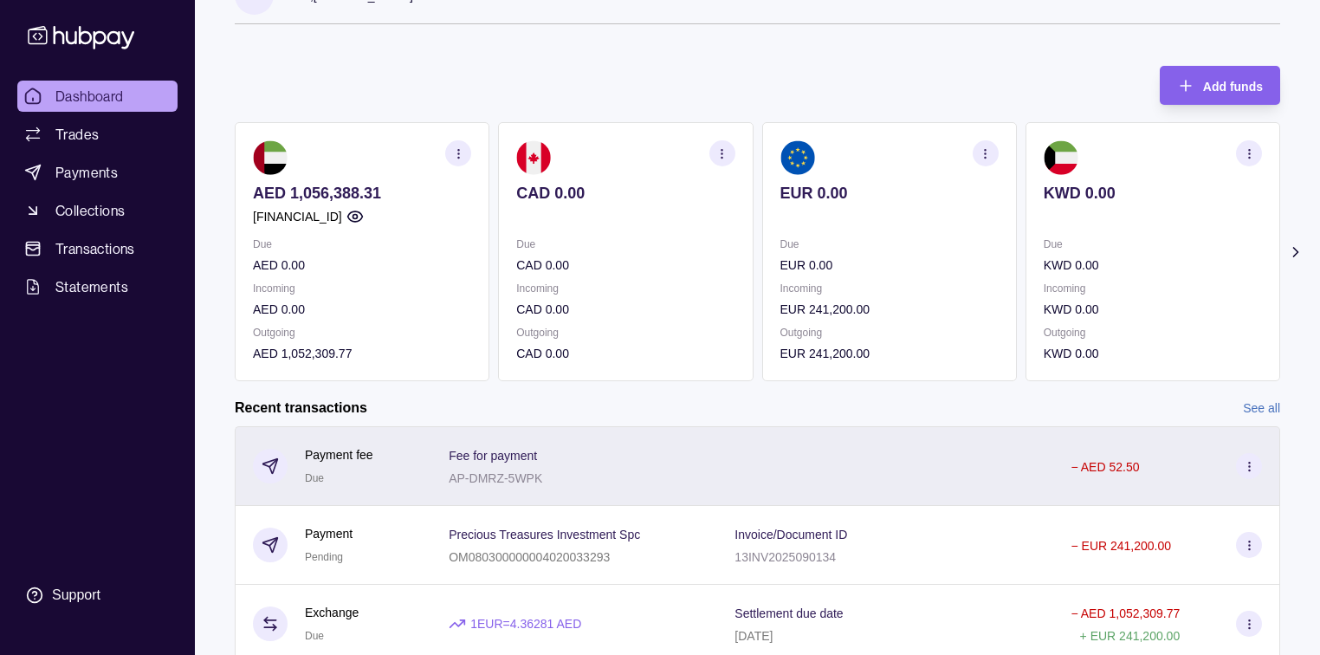
scroll to position [69, 0]
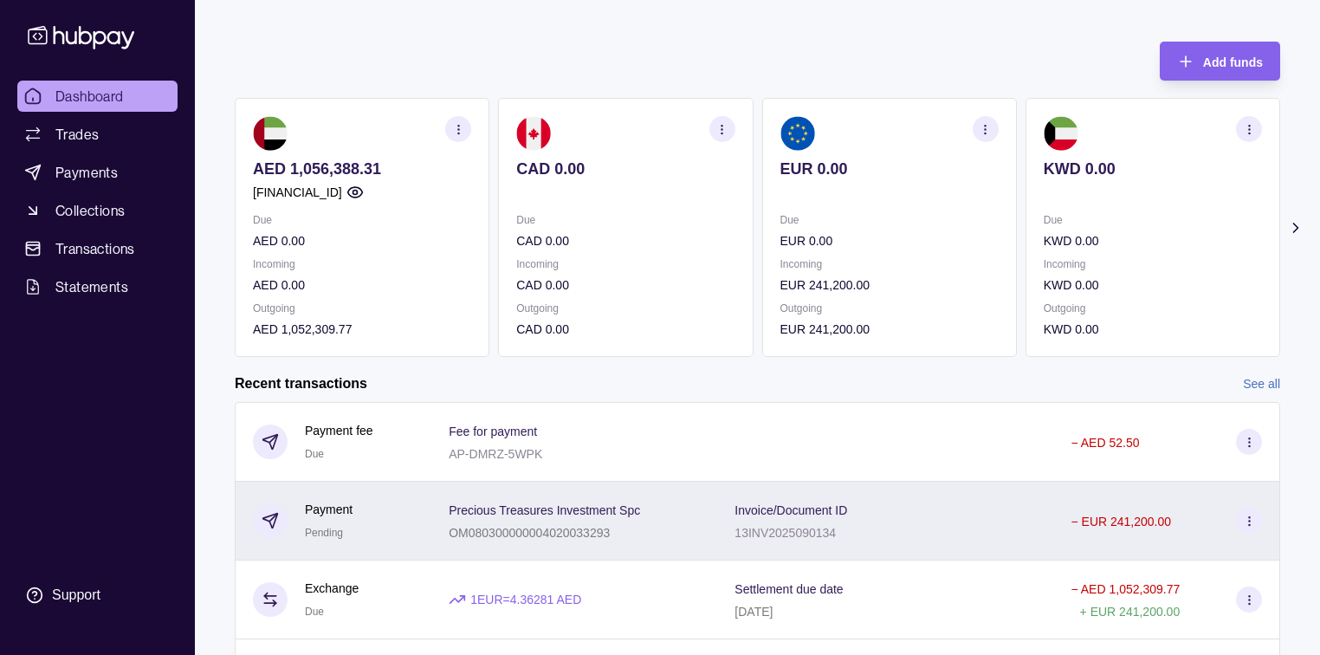
click at [821, 509] on p "Invoice/Document ID" at bounding box center [791, 510] width 113 height 14
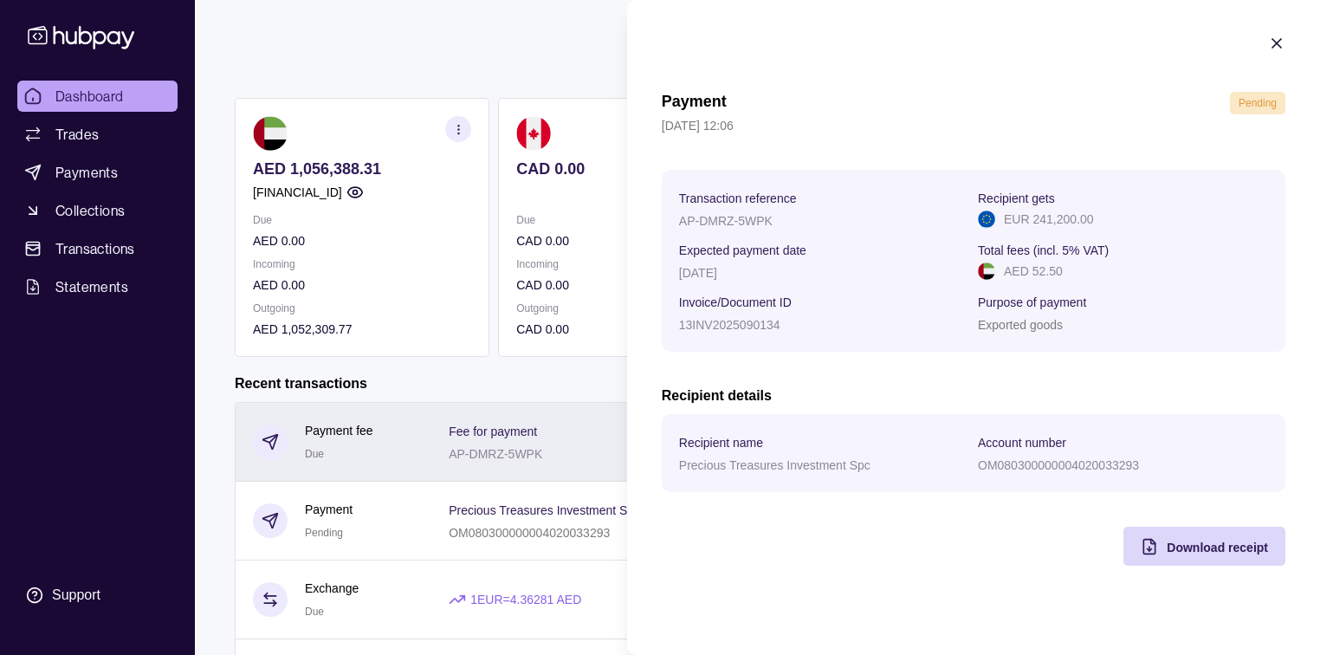
click at [562, 465] on html "Dashboard Trades Payments Collections Transactions Statements Support M Hello, …" at bounding box center [660, 392] width 1320 height 922
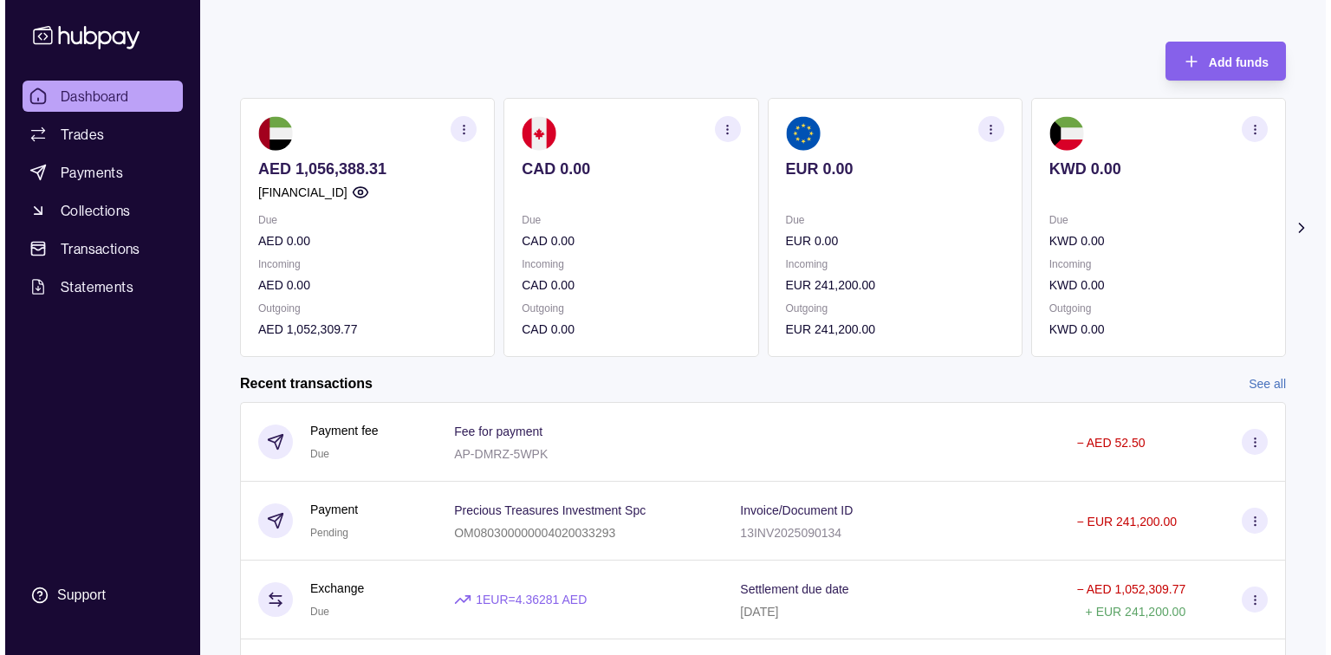
scroll to position [0, 0]
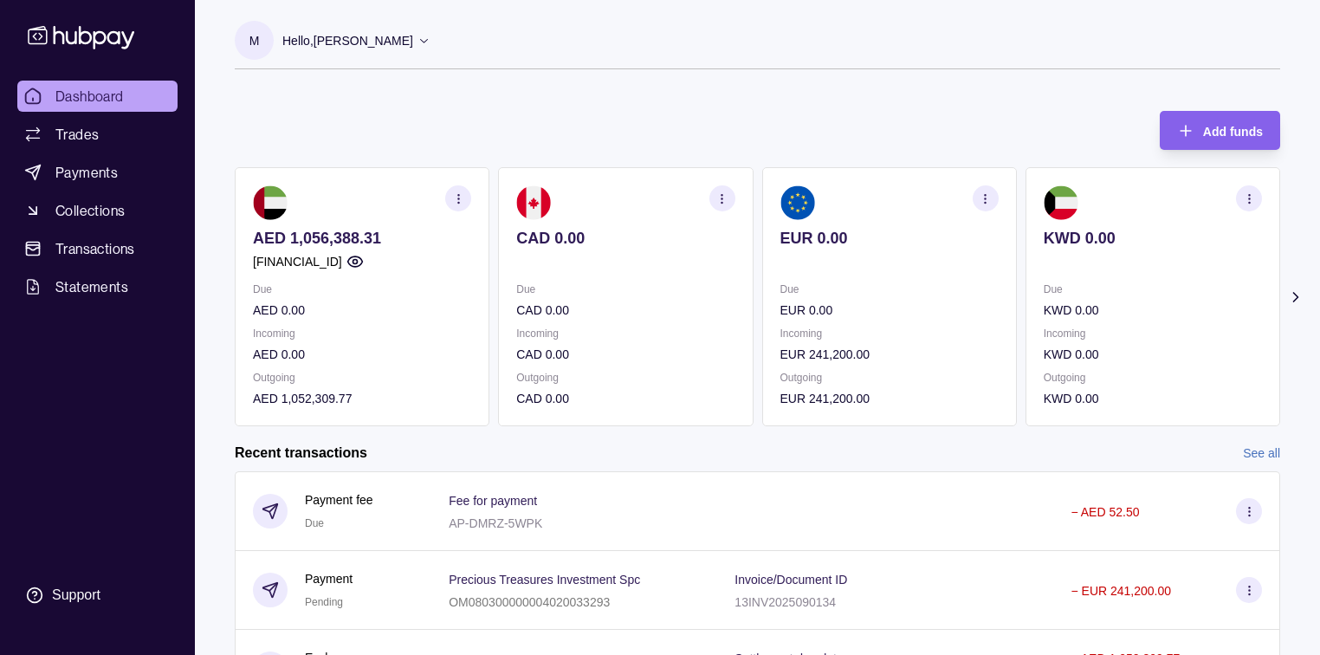
click at [381, 41] on p "Hello, [PERSON_NAME]" at bounding box center [347, 40] width 131 height 19
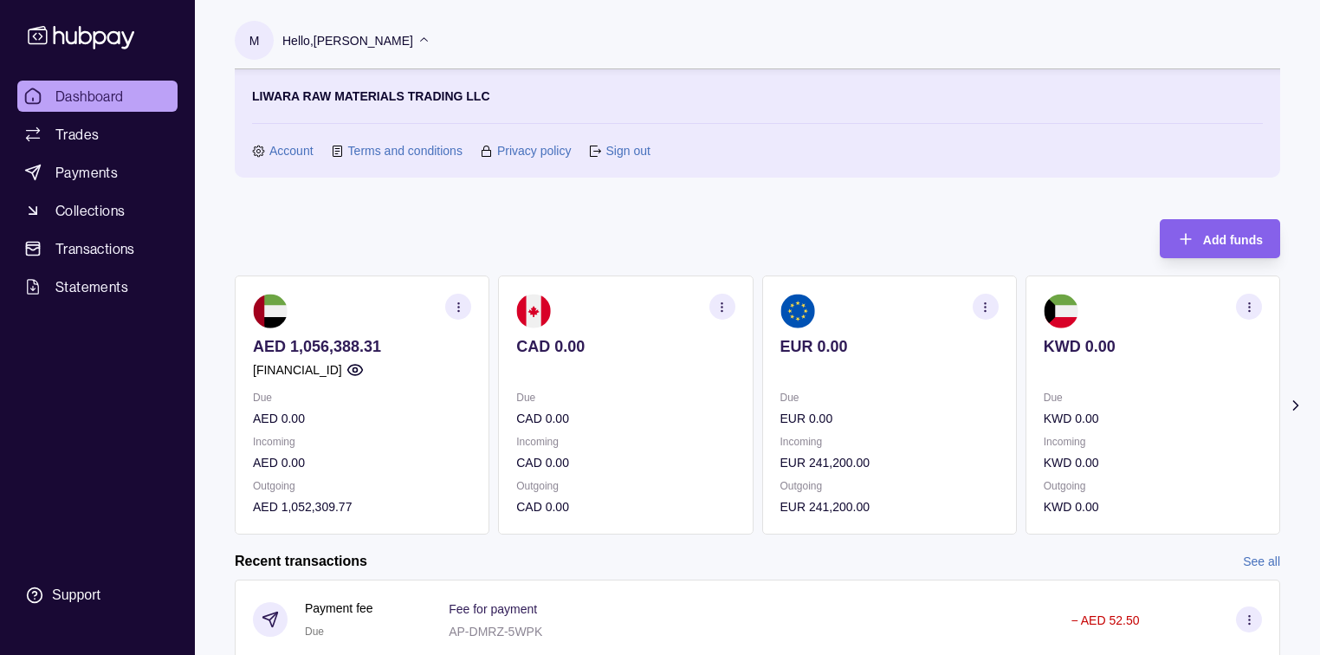
click at [628, 152] on link "Sign out" at bounding box center [628, 150] width 44 height 19
